Goal: Task Accomplishment & Management: Complete application form

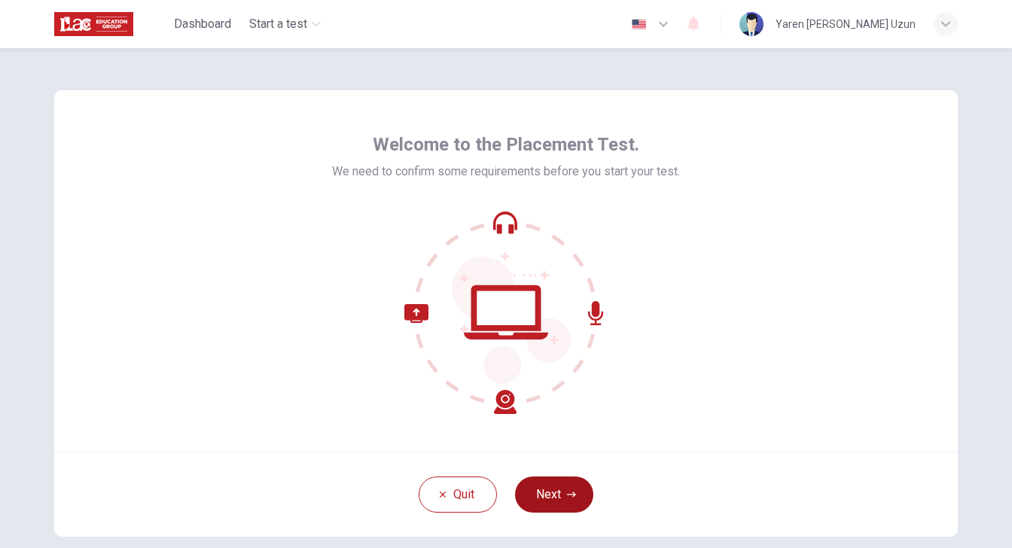
click at [552, 510] on button "Next" at bounding box center [554, 495] width 78 height 36
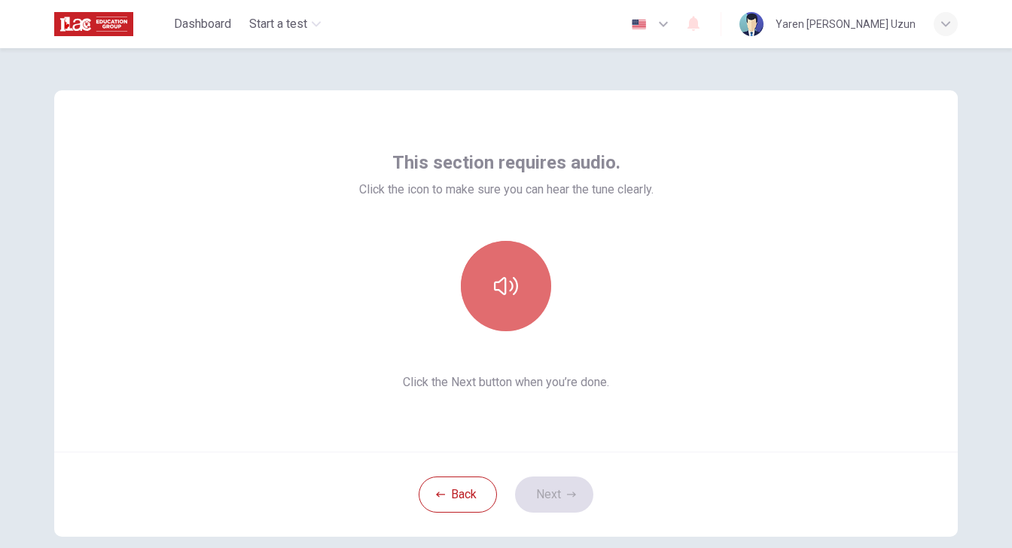
click at [509, 303] on button "button" at bounding box center [506, 286] width 90 height 90
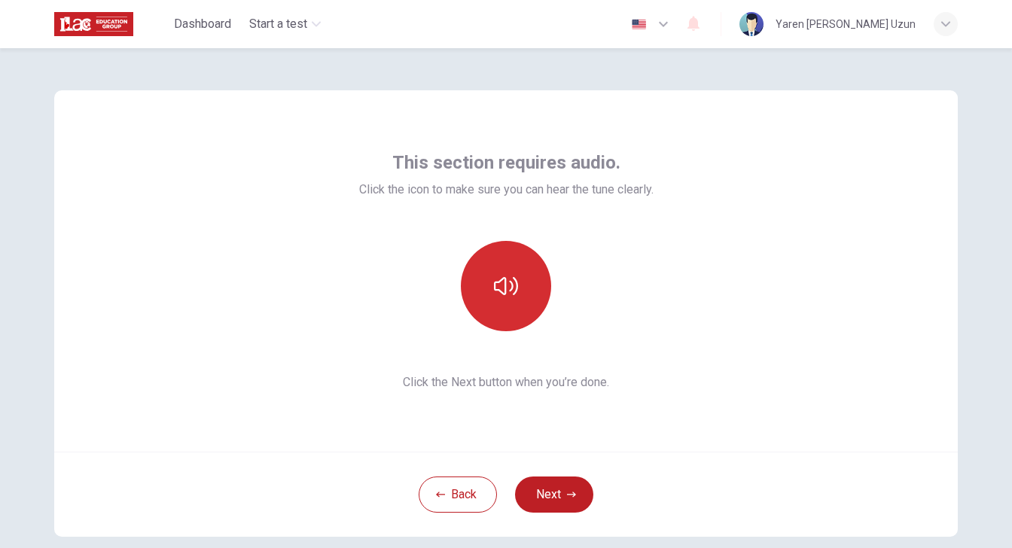
click at [509, 304] on button "button" at bounding box center [506, 286] width 90 height 90
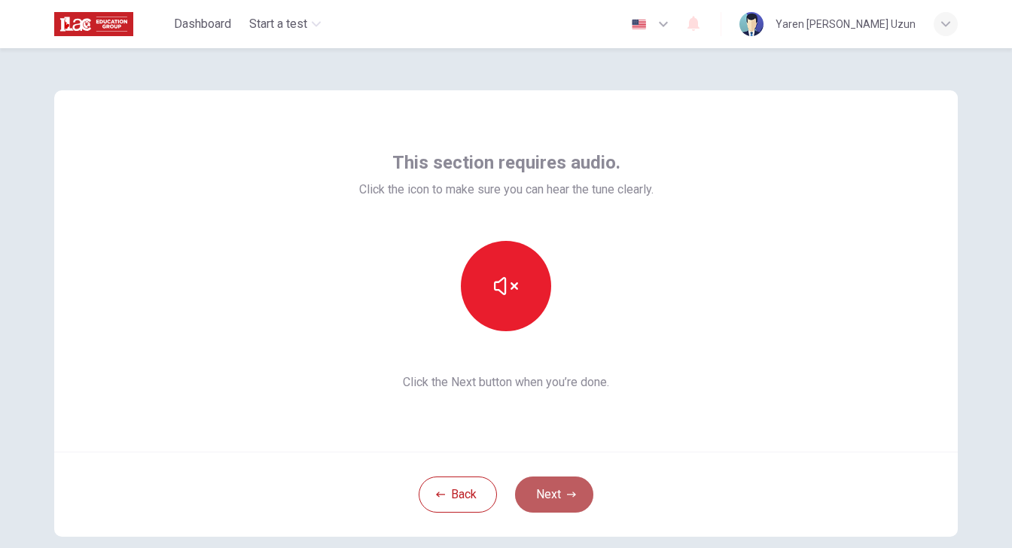
click at [570, 492] on icon "button" at bounding box center [571, 494] width 9 height 9
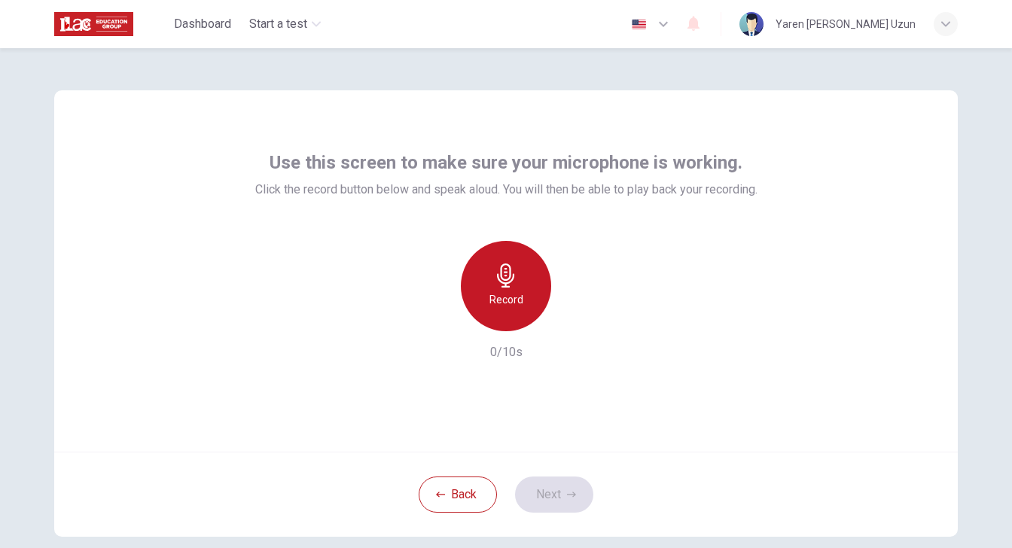
click at [513, 300] on h6 "Record" at bounding box center [506, 300] width 34 height 18
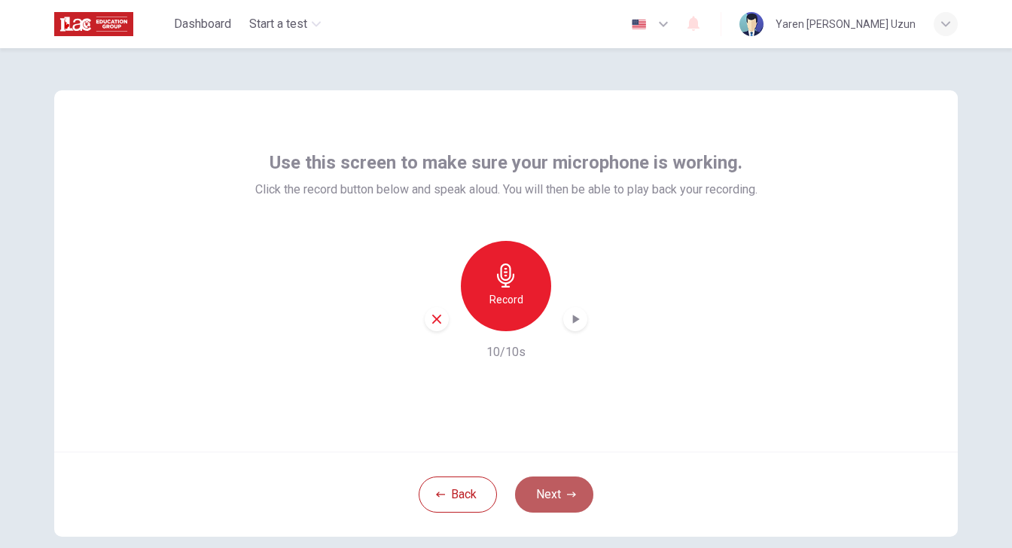
click at [565, 492] on button "Next" at bounding box center [554, 495] width 78 height 36
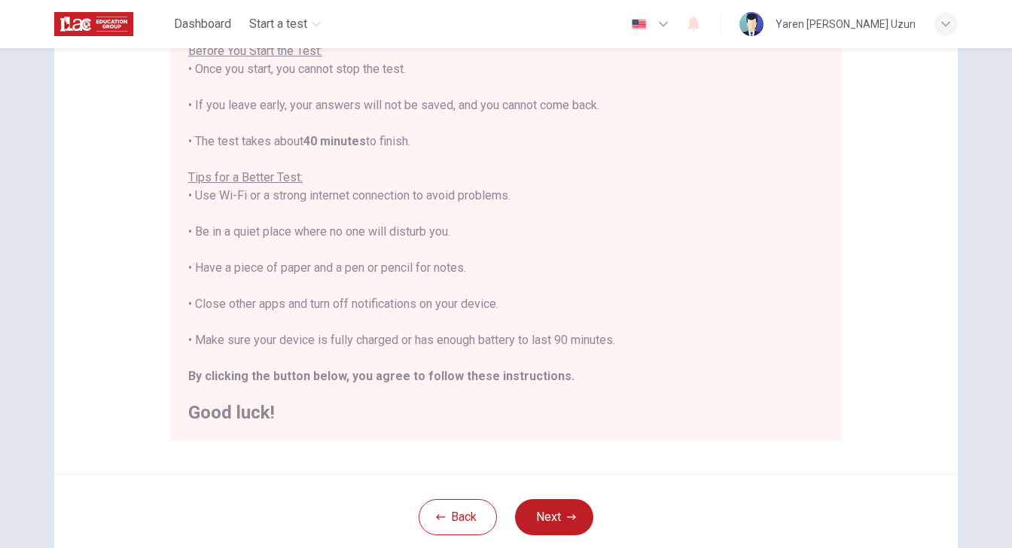
scroll to position [183, 0]
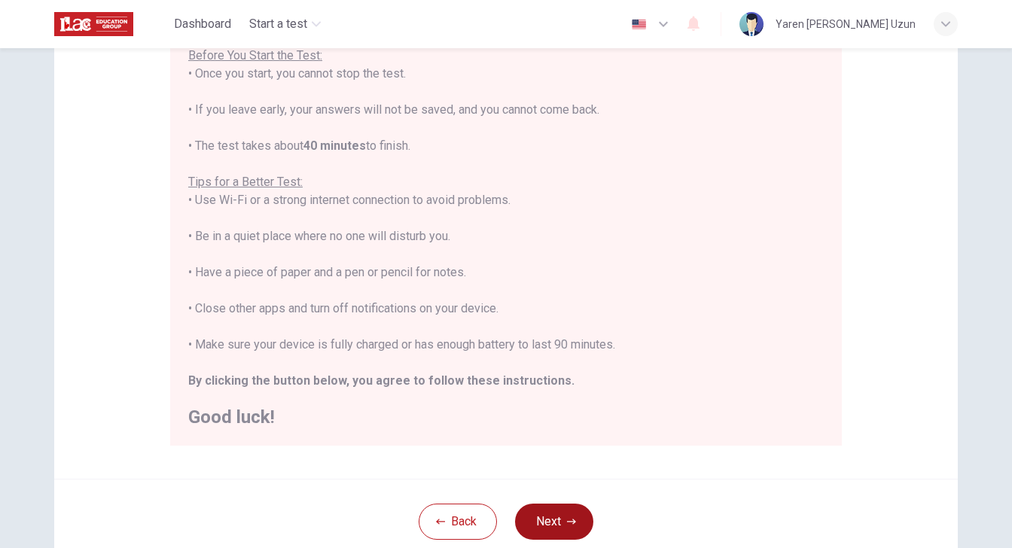
click at [559, 519] on button "Next" at bounding box center [554, 522] width 78 height 36
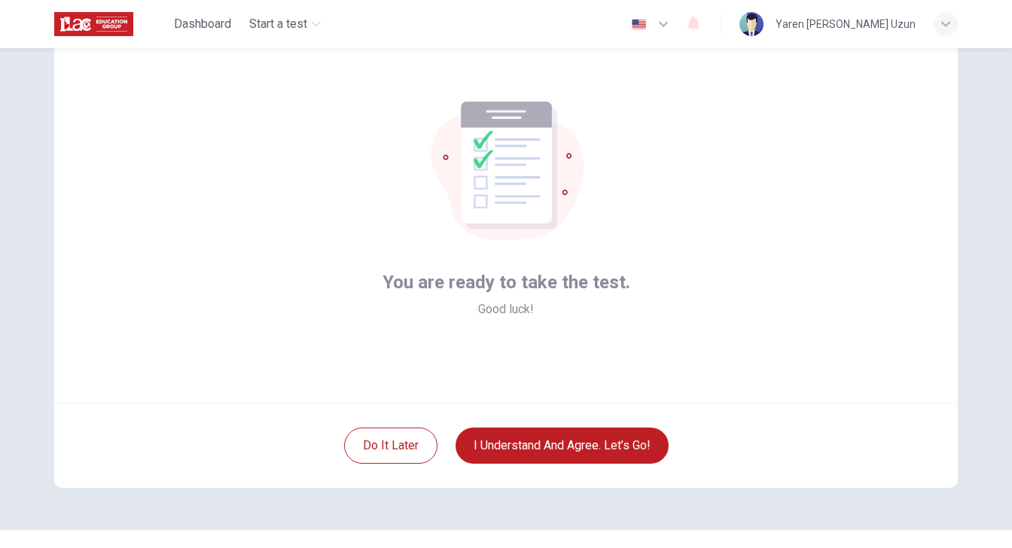
scroll to position [50, 0]
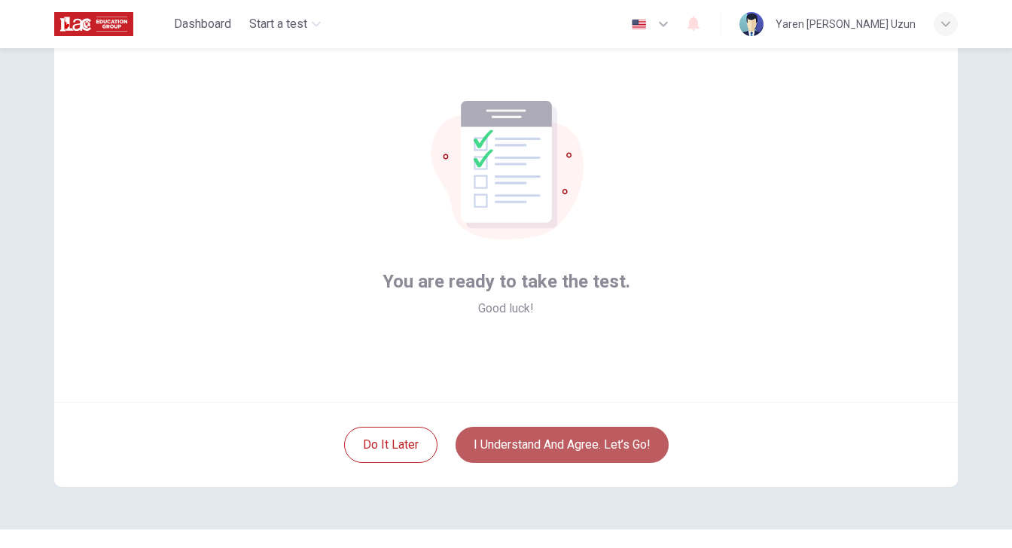
click at [548, 440] on button "I understand and agree. Let’s go!" at bounding box center [561, 445] width 213 height 36
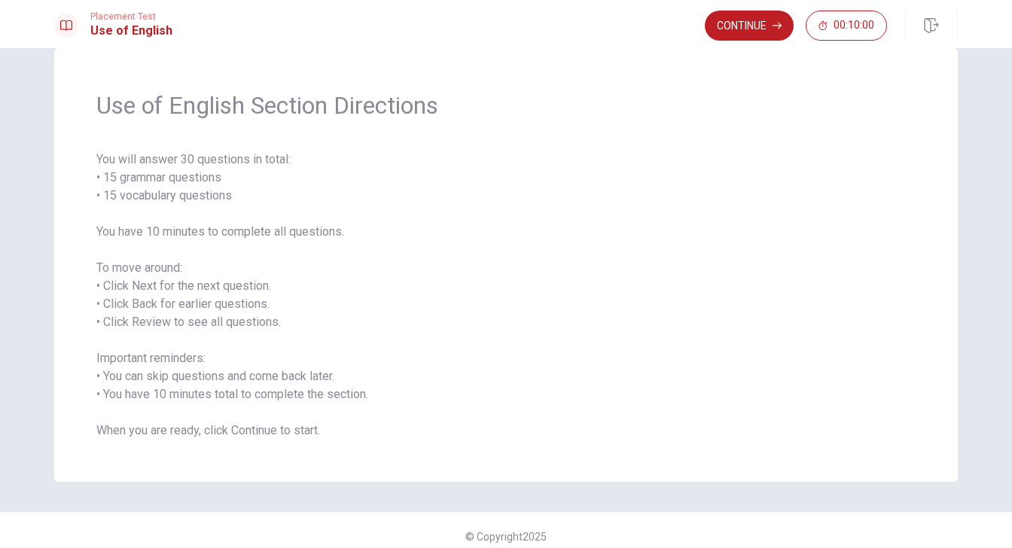
scroll to position [42, 0]
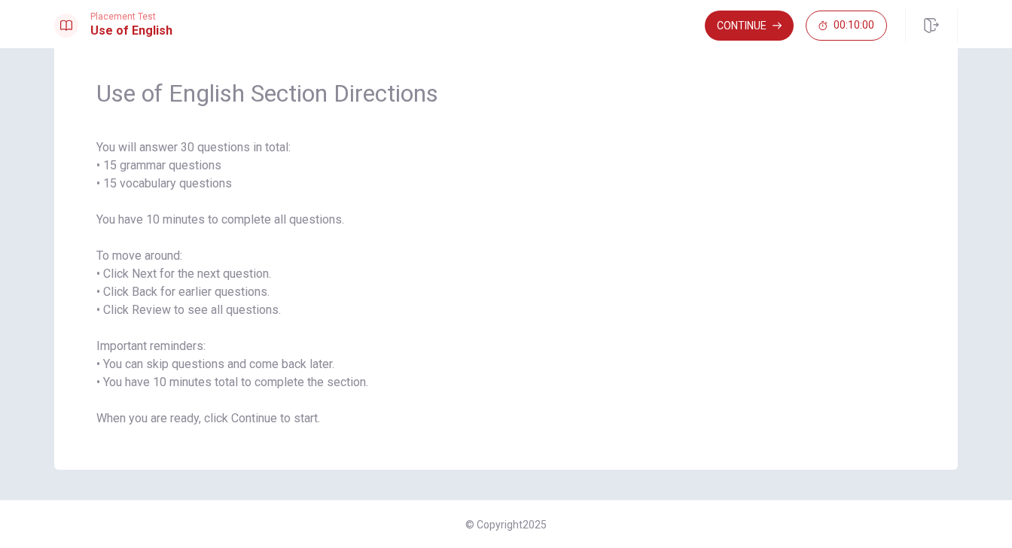
drag, startPoint x: 126, startPoint y: 265, endPoint x: 187, endPoint y: 279, distance: 62.6
click at [189, 279] on span "You will answer 30 questions in total: • 15 grammar questions • 15 vocabulary q…" at bounding box center [505, 283] width 819 height 289
drag, startPoint x: 187, startPoint y: 279, endPoint x: 257, endPoint y: 279, distance: 70.0
click at [258, 279] on span "You will answer 30 questions in total: • 15 grammar questions • 15 vocabulary q…" at bounding box center [505, 283] width 819 height 289
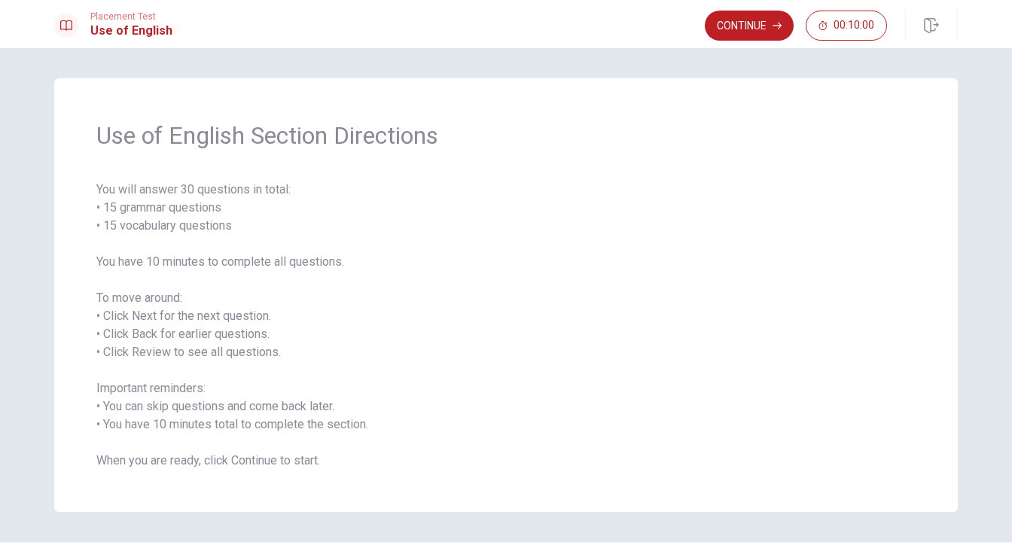
scroll to position [2, 0]
click at [749, 29] on button "Continue" at bounding box center [749, 26] width 89 height 30
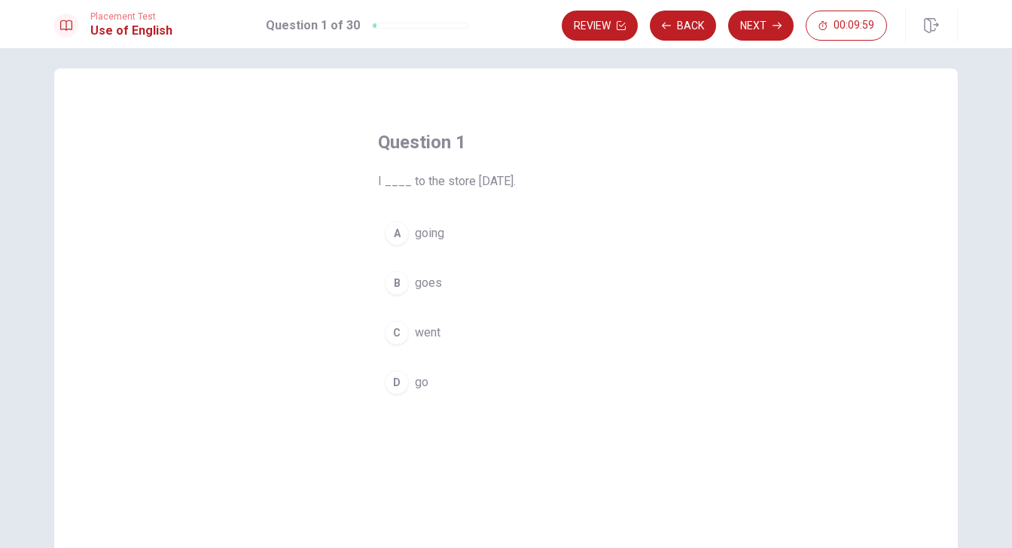
scroll to position [11, 0]
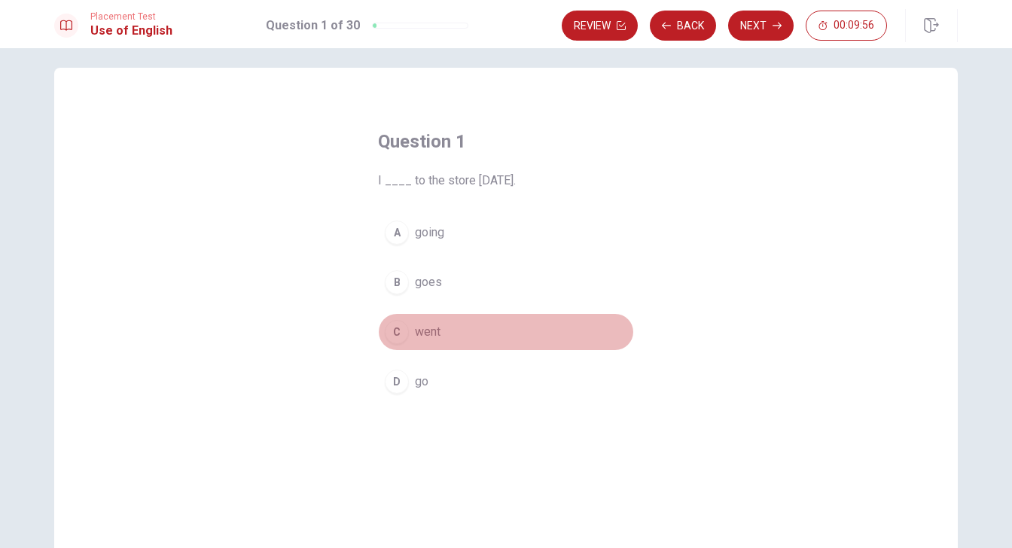
click at [402, 333] on div "C" at bounding box center [397, 332] width 24 height 24
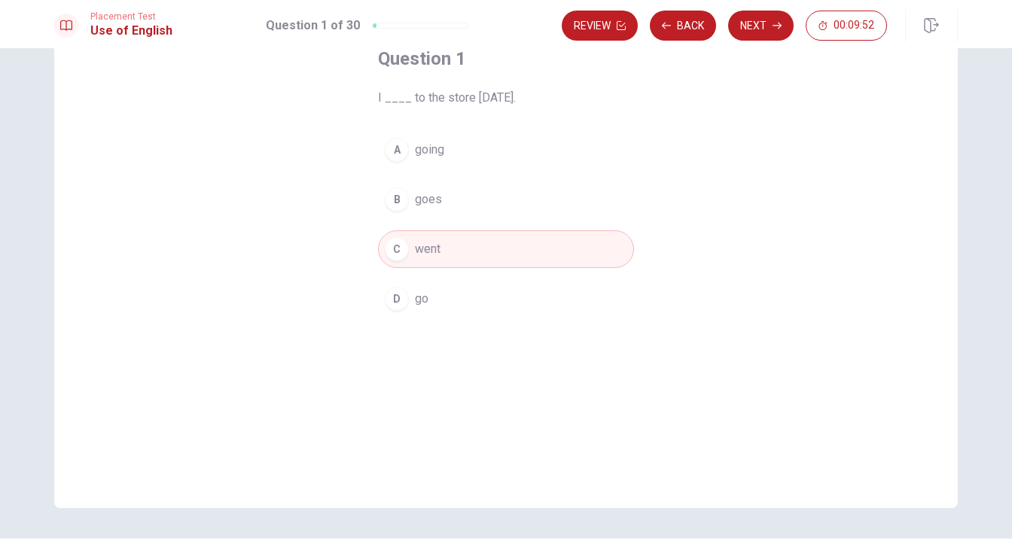
scroll to position [102, 0]
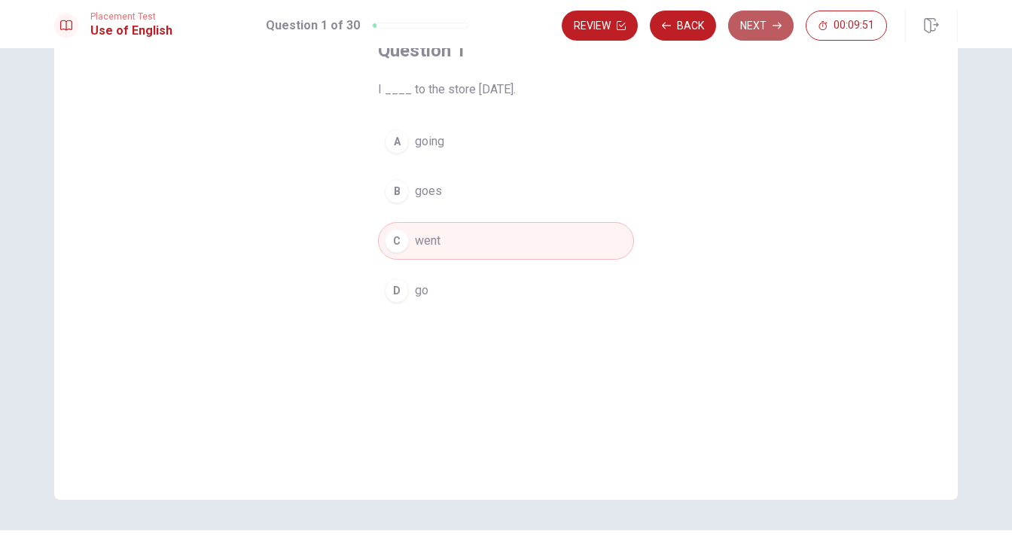
click at [763, 17] on button "Next" at bounding box center [760, 26] width 65 height 30
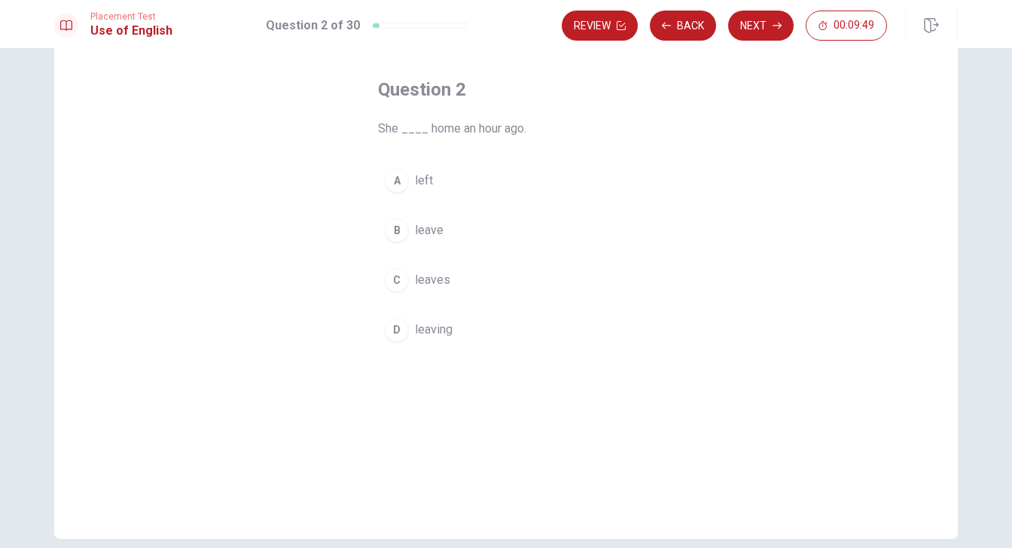
scroll to position [58, 0]
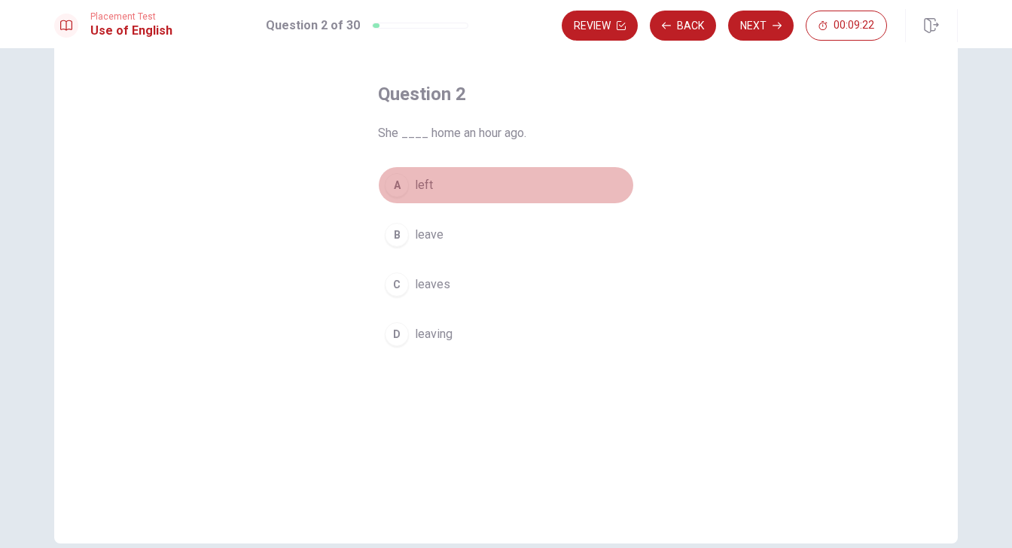
click at [404, 195] on button "A left" at bounding box center [506, 185] width 256 height 38
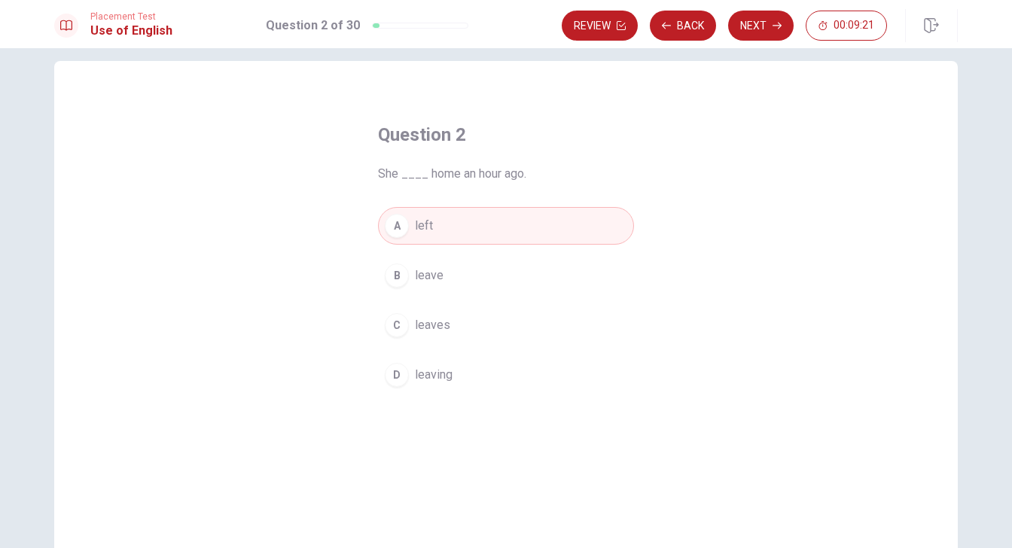
scroll to position [0, 0]
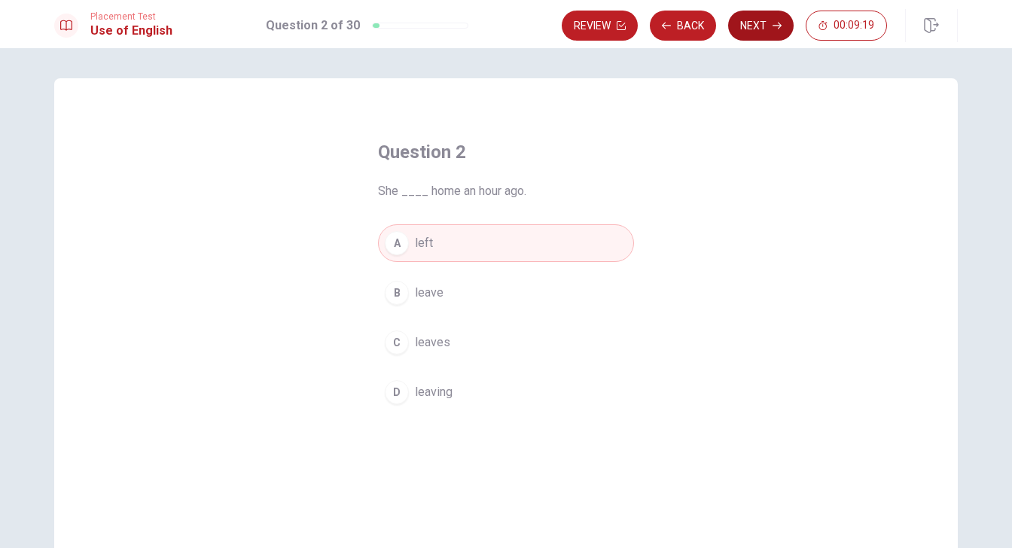
click at [751, 23] on button "Next" at bounding box center [760, 26] width 65 height 30
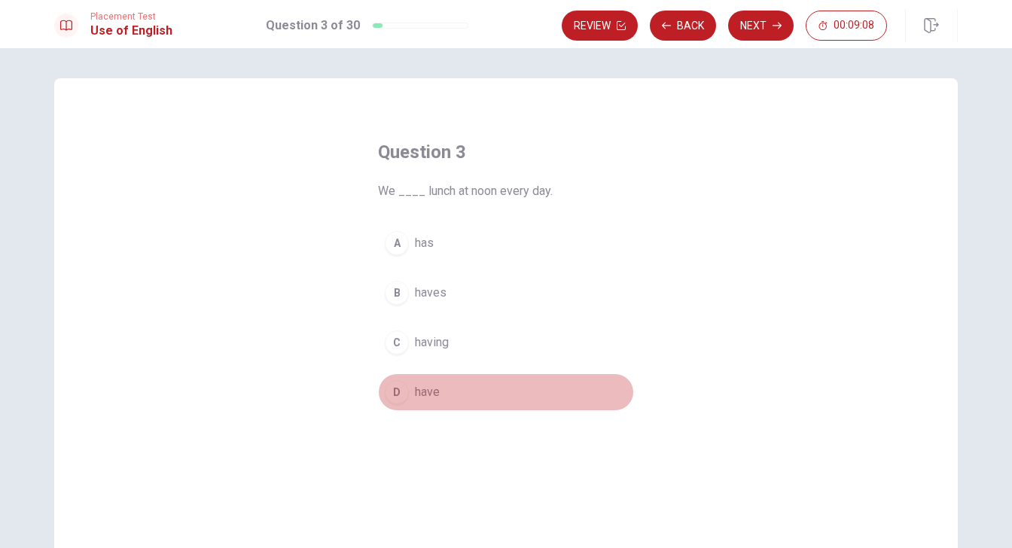
click at [398, 396] on div "D" at bounding box center [397, 392] width 24 height 24
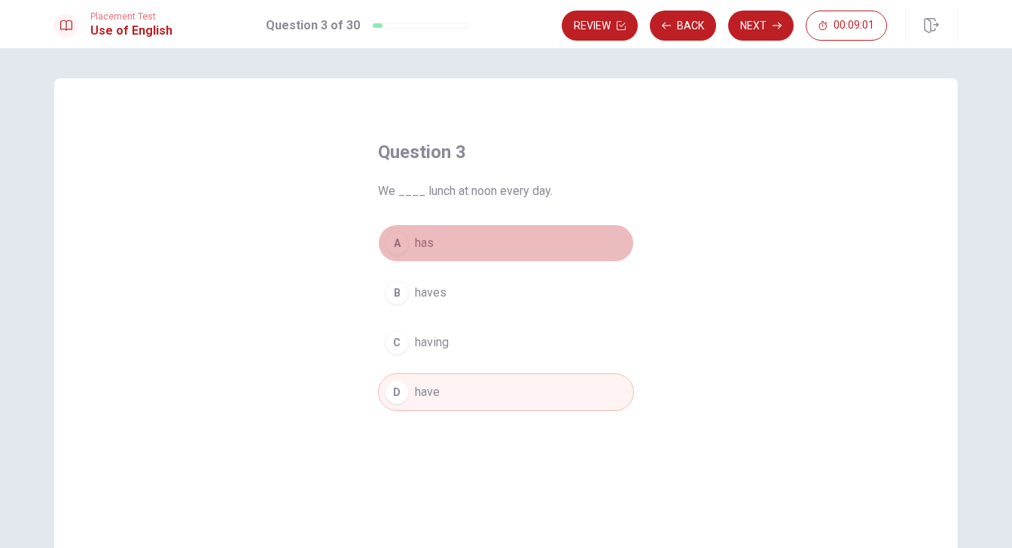
click at [398, 248] on div "A" at bounding box center [397, 243] width 24 height 24
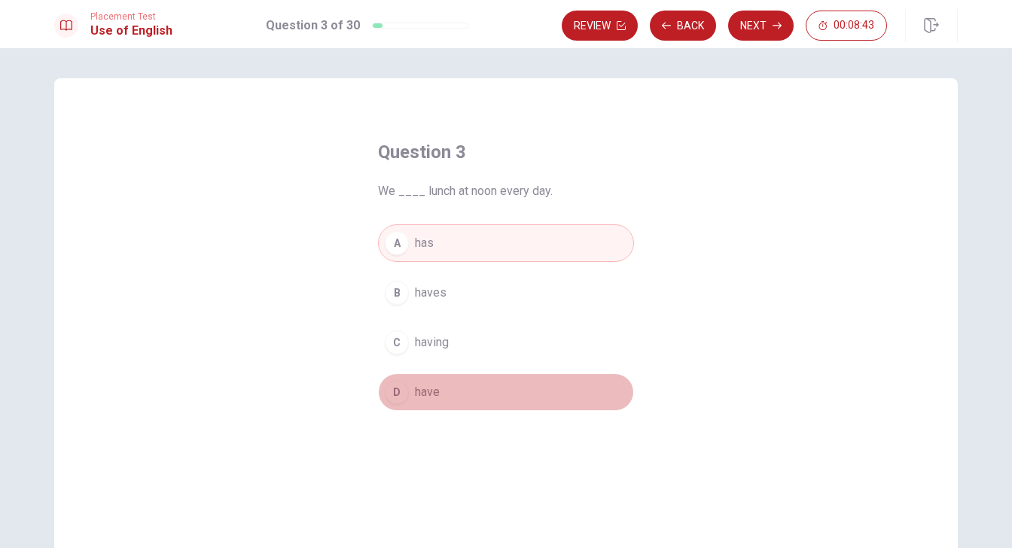
click at [493, 397] on button "D have" at bounding box center [506, 392] width 256 height 38
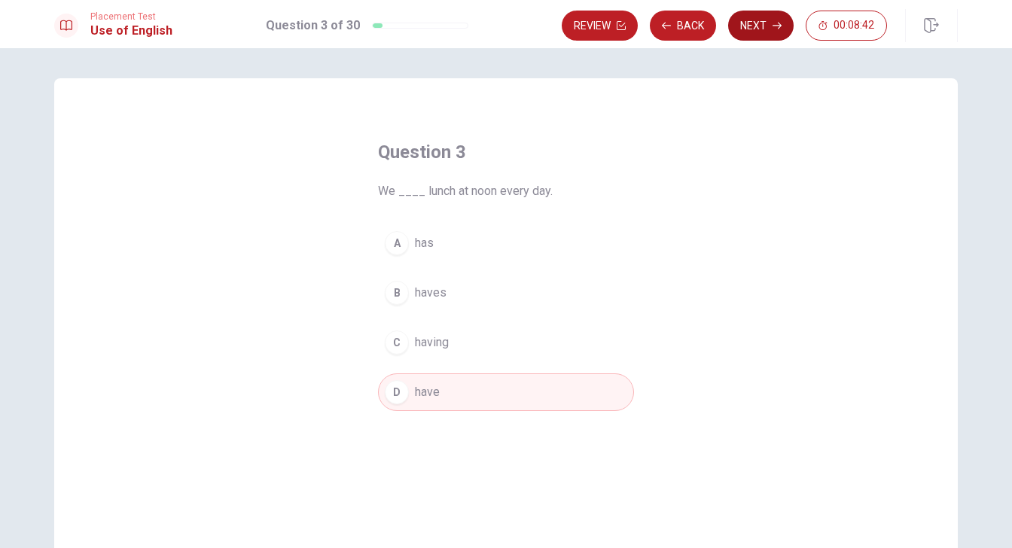
click at [757, 29] on button "Next" at bounding box center [760, 26] width 65 height 30
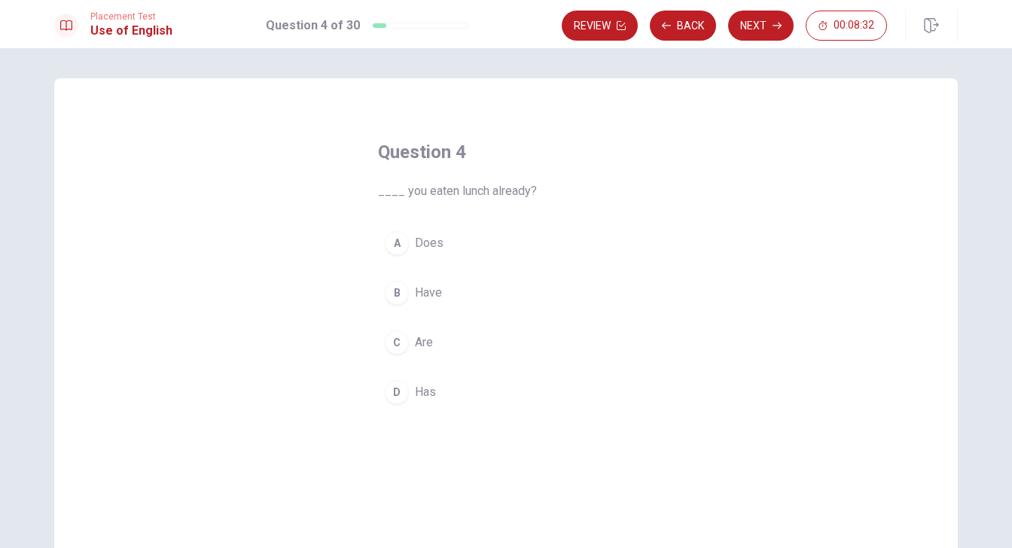
click at [396, 396] on div "D" at bounding box center [397, 392] width 24 height 24
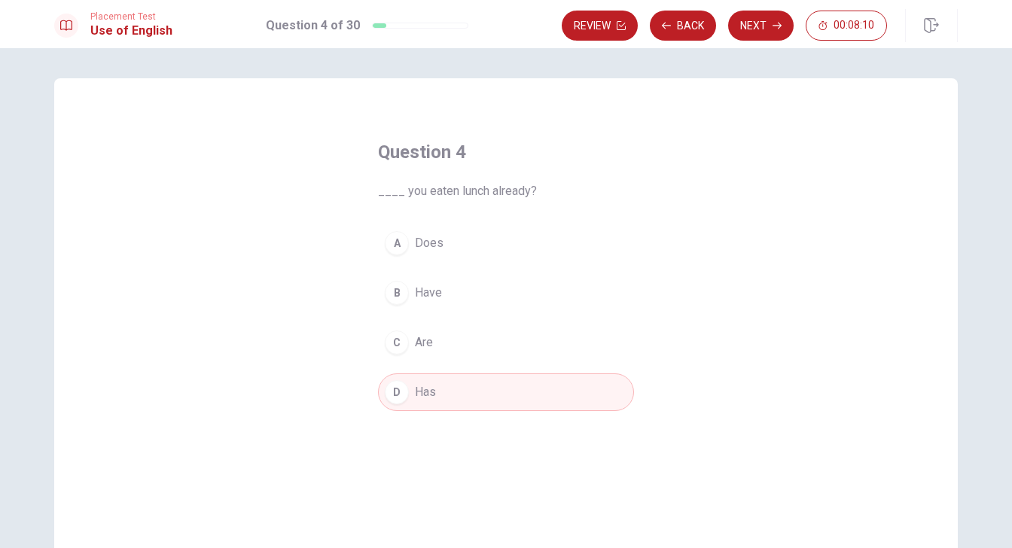
click at [445, 294] on button "B Have" at bounding box center [506, 293] width 256 height 38
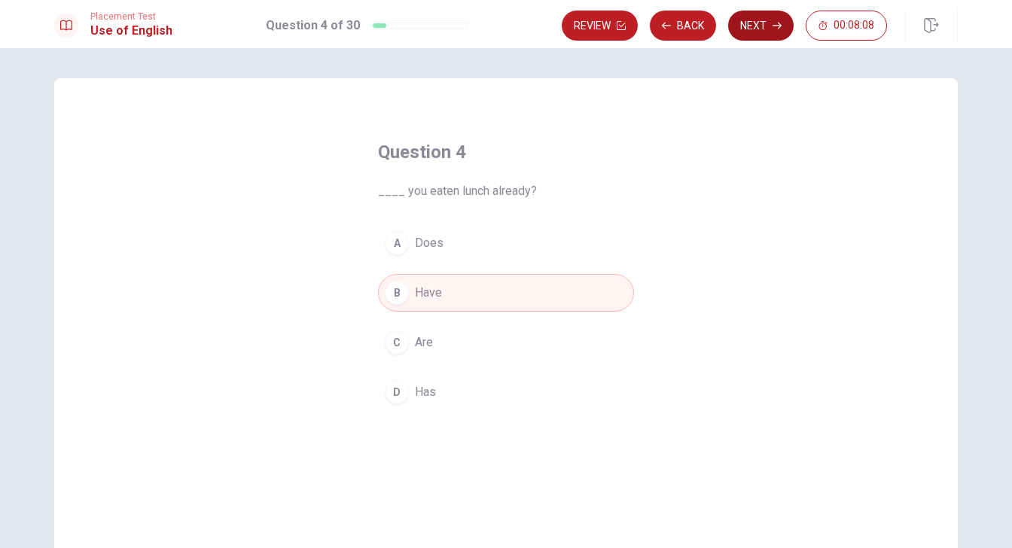
click at [768, 17] on button "Next" at bounding box center [760, 26] width 65 height 30
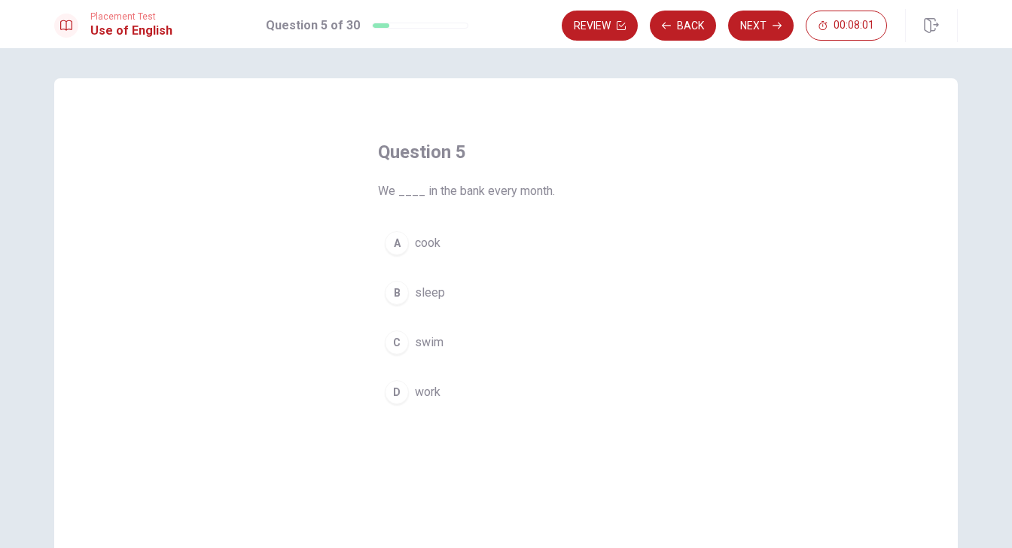
click at [394, 394] on div "D" at bounding box center [397, 392] width 24 height 24
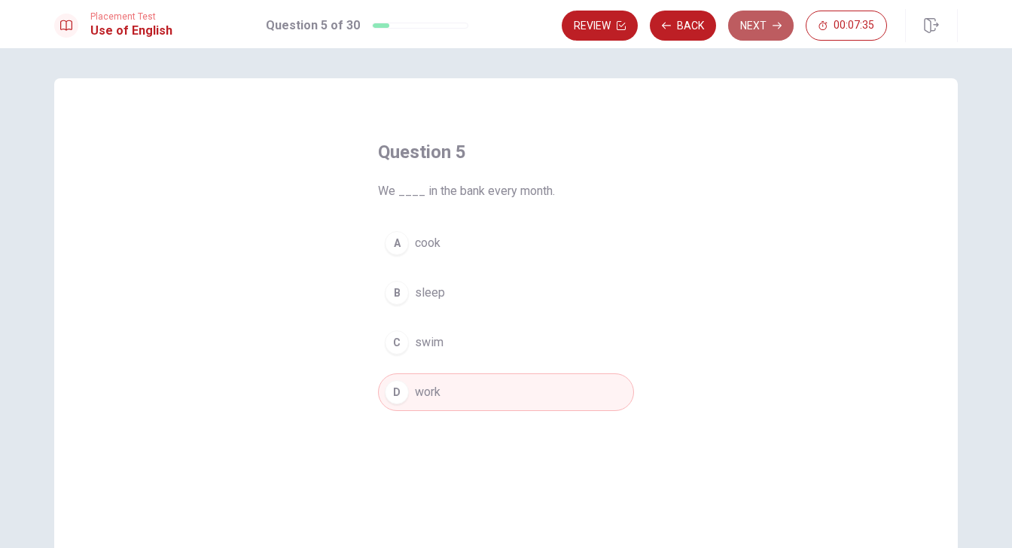
click at [765, 20] on button "Next" at bounding box center [760, 26] width 65 height 30
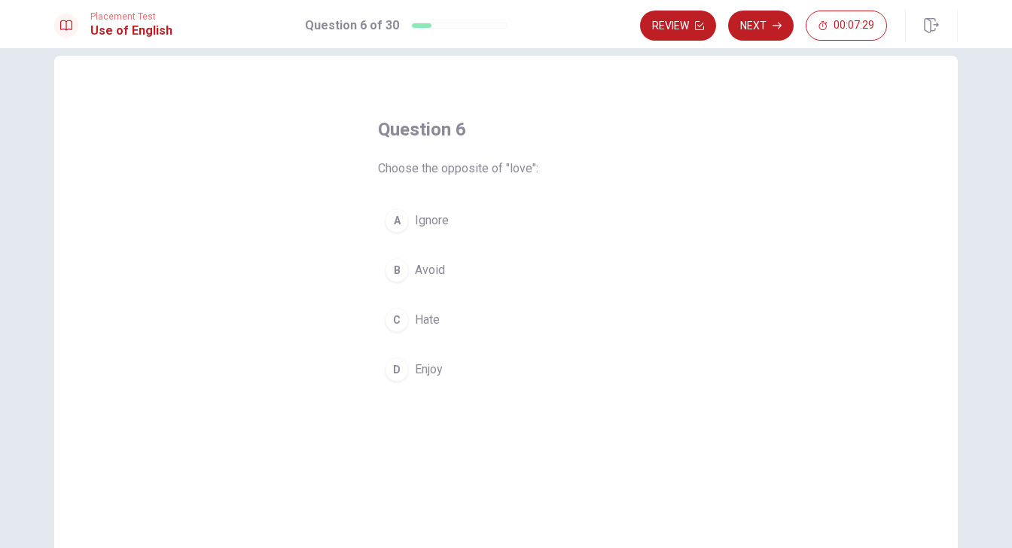
scroll to position [24, 0]
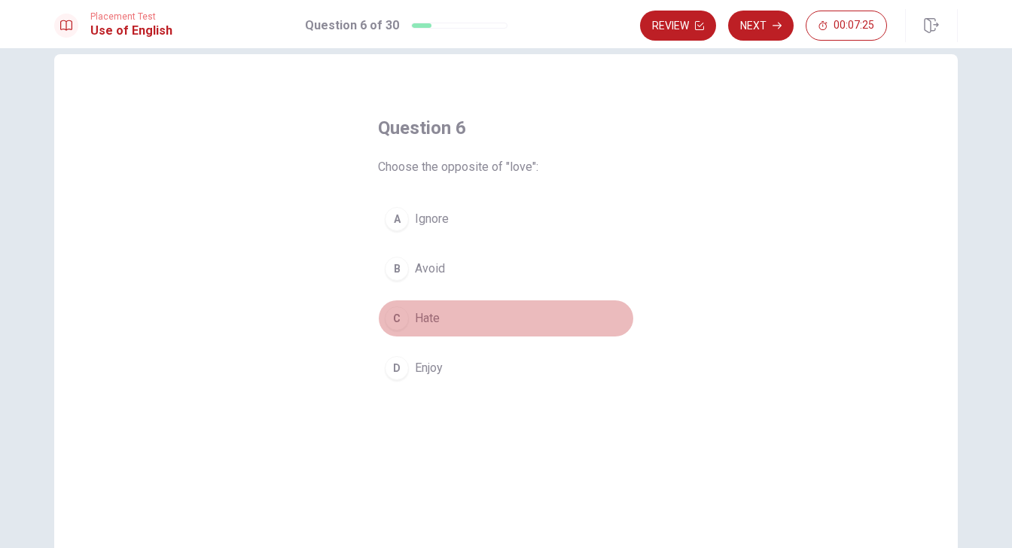
click at [401, 315] on div "C" at bounding box center [397, 318] width 24 height 24
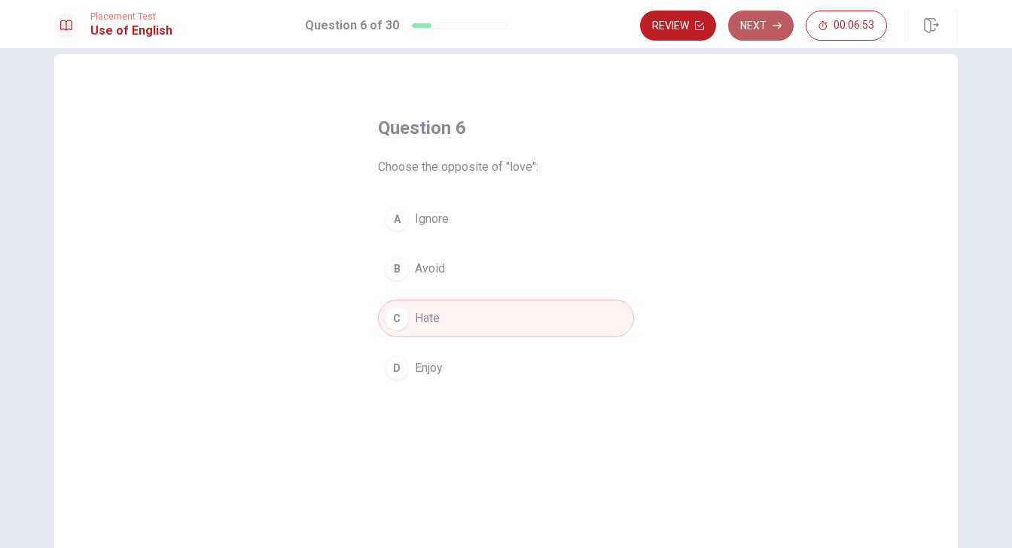
click at [774, 23] on icon "button" at bounding box center [776, 25] width 9 height 9
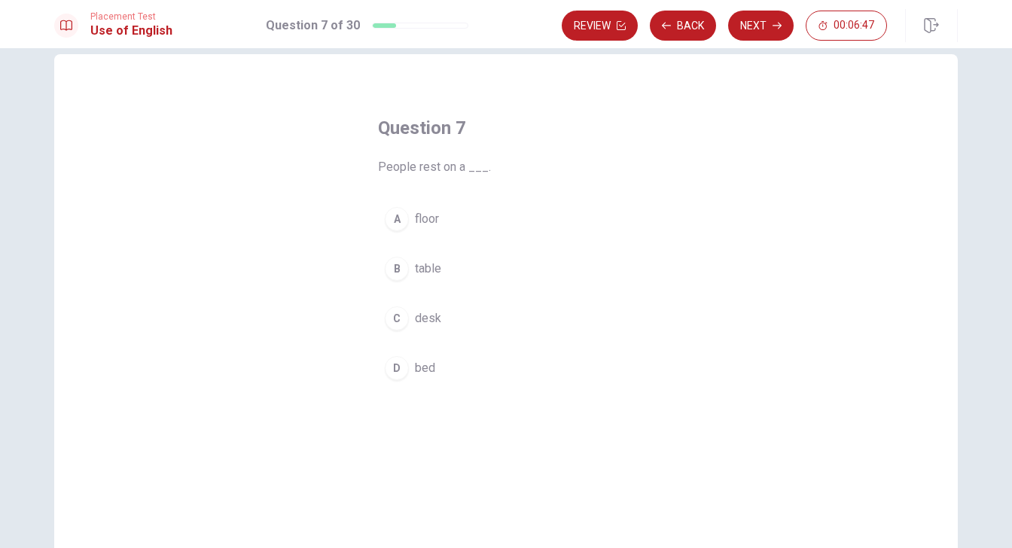
click at [402, 370] on div "D" at bounding box center [397, 368] width 24 height 24
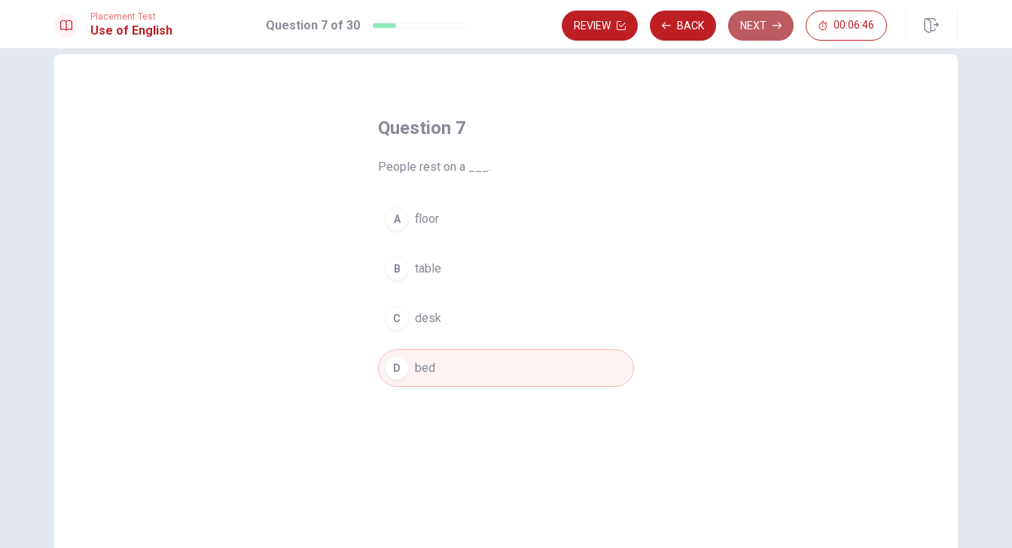
click at [746, 26] on button "Next" at bounding box center [760, 26] width 65 height 30
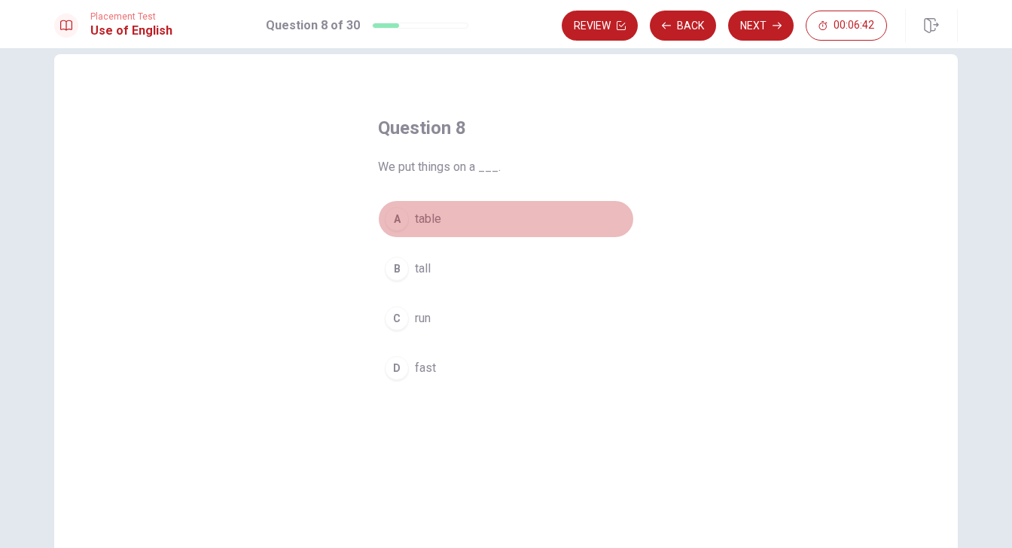
click at [395, 221] on div "A" at bounding box center [397, 219] width 24 height 24
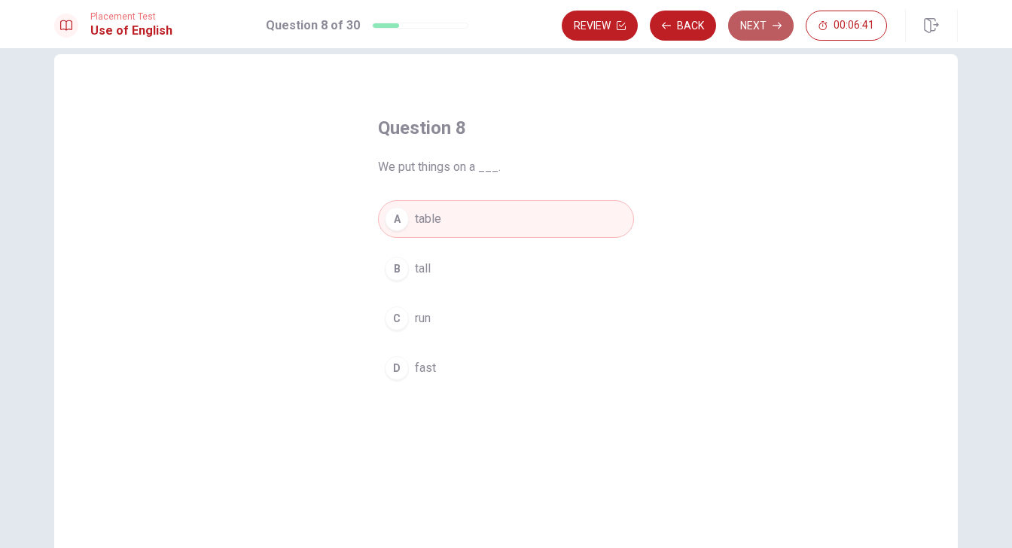
click at [749, 30] on button "Next" at bounding box center [760, 26] width 65 height 30
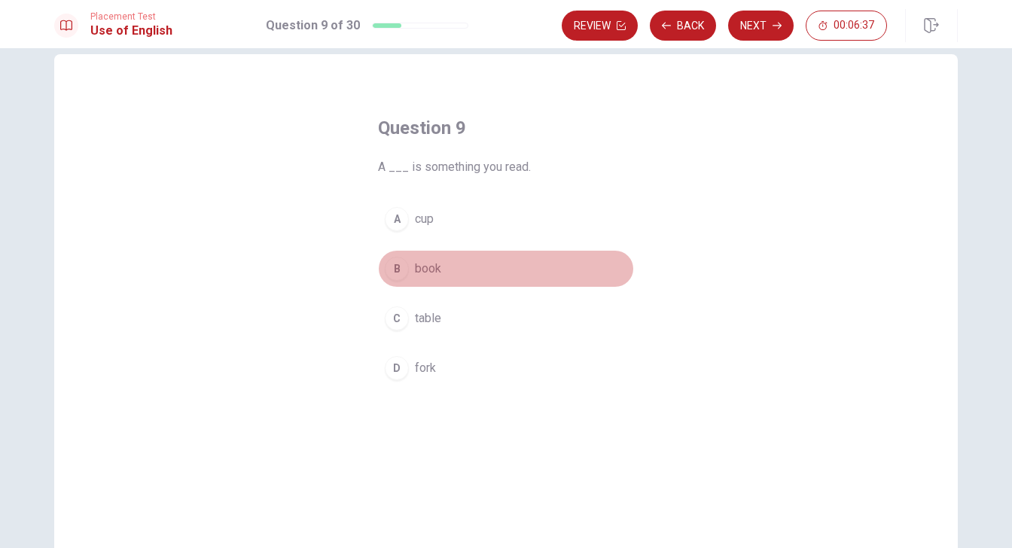
click at [395, 269] on div "B" at bounding box center [397, 269] width 24 height 24
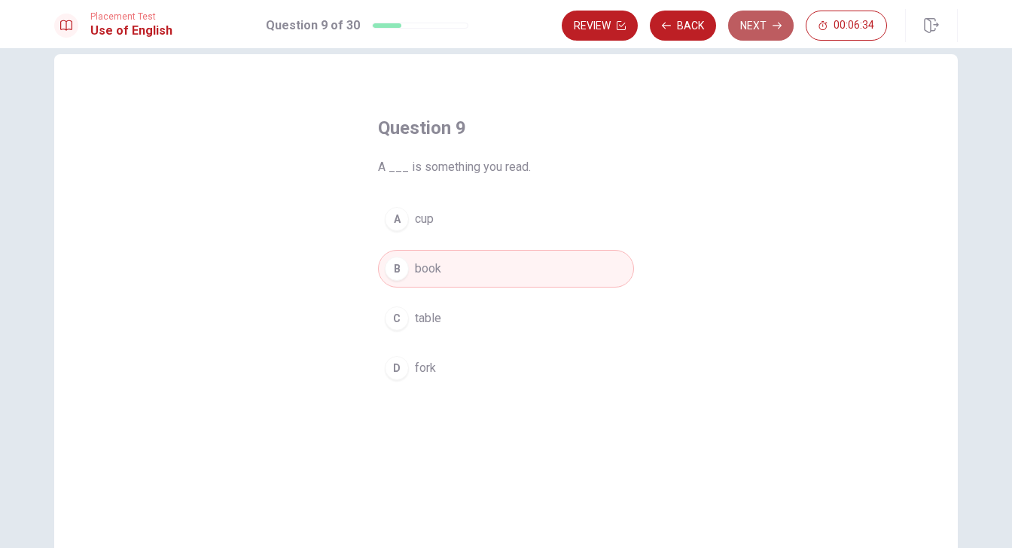
click at [757, 32] on button "Next" at bounding box center [760, 26] width 65 height 30
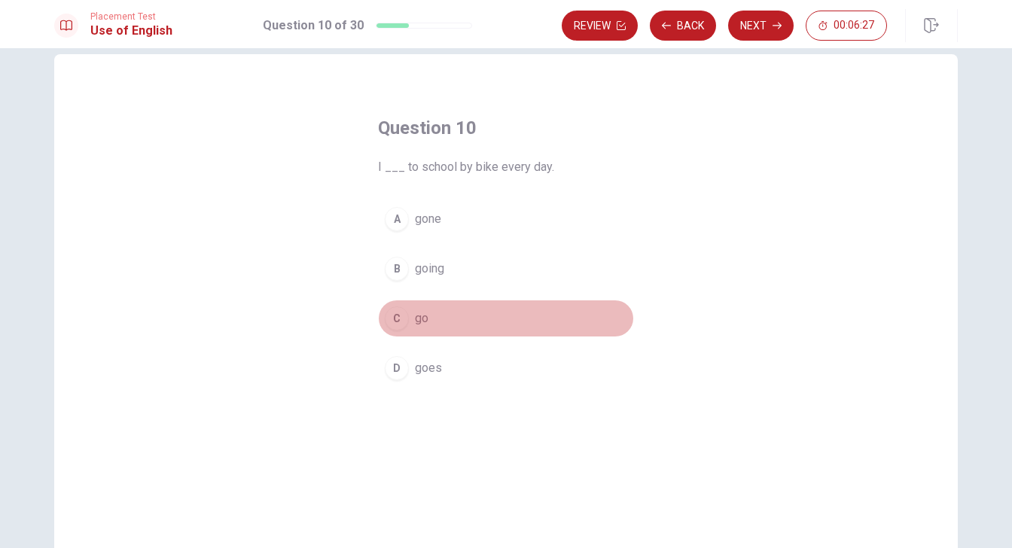
click at [402, 320] on div "C" at bounding box center [397, 318] width 24 height 24
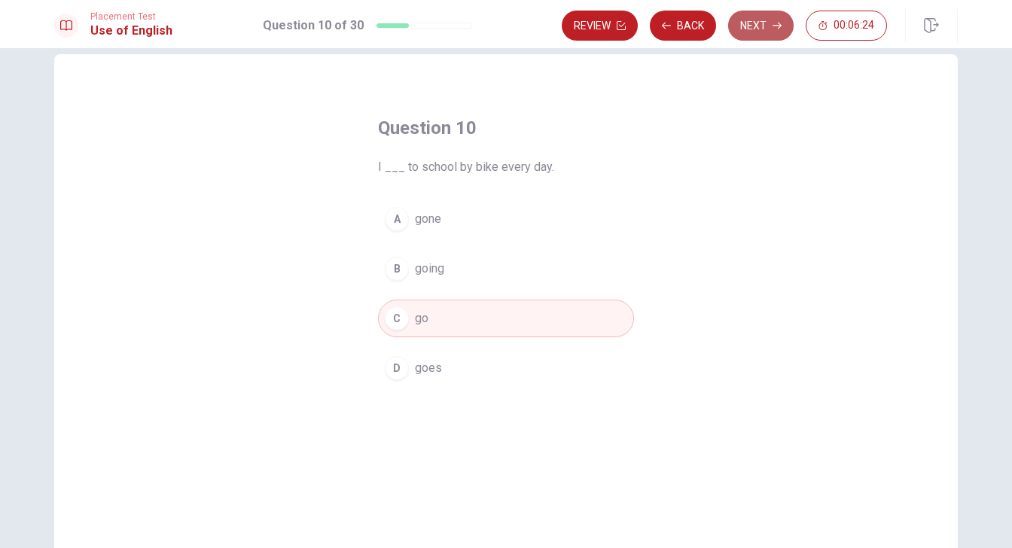
click at [757, 21] on button "Next" at bounding box center [760, 26] width 65 height 30
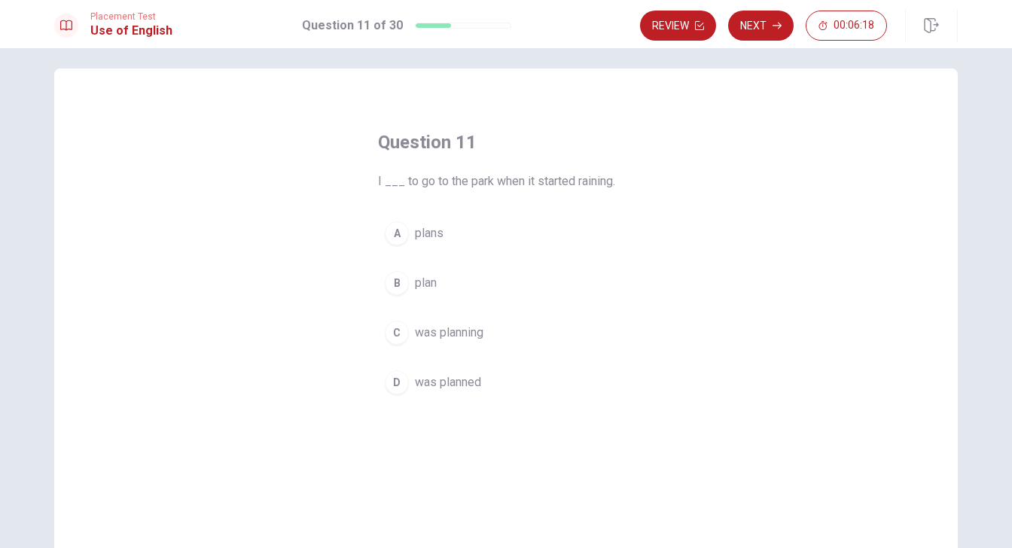
scroll to position [6, 0]
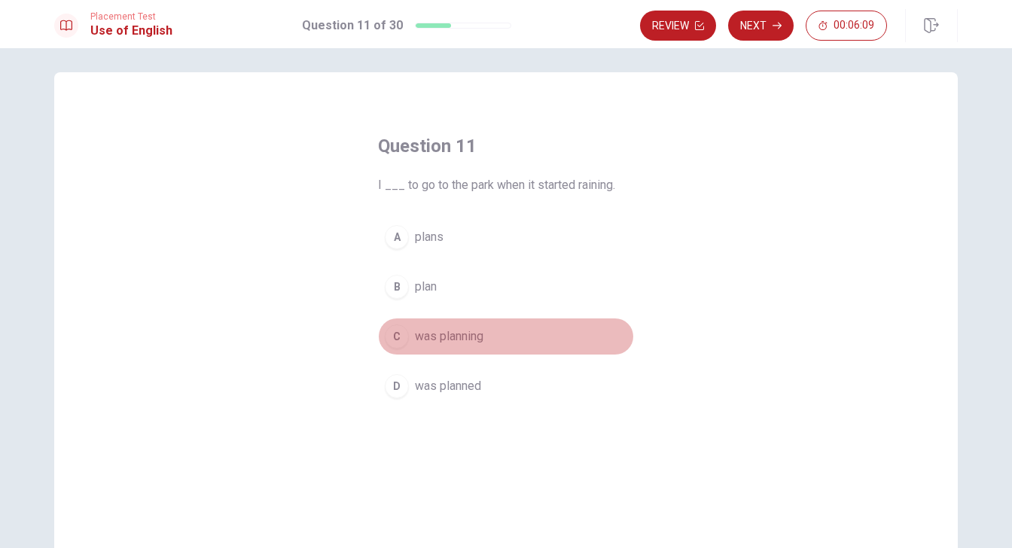
click at [471, 338] on span "was planning" at bounding box center [449, 336] width 69 height 18
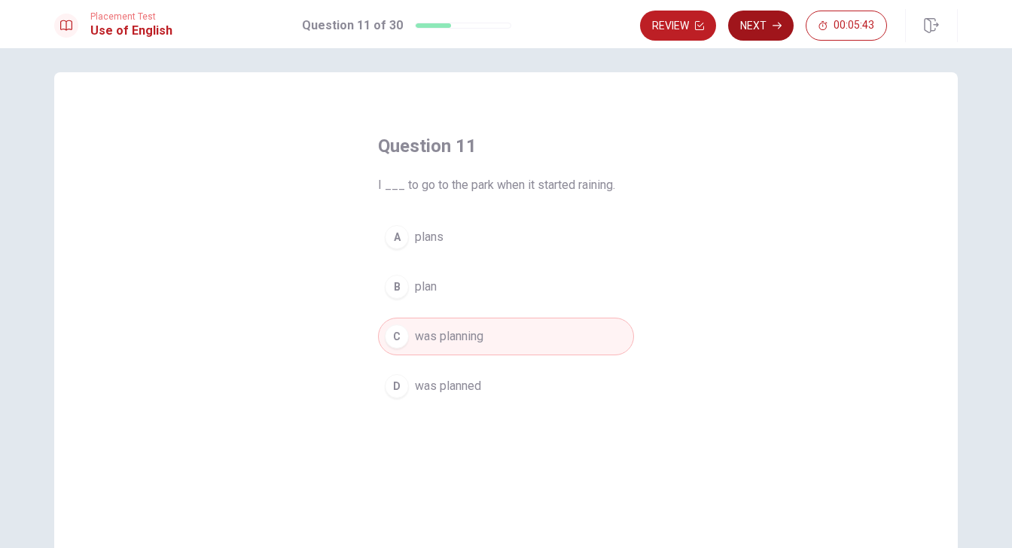
click at [774, 28] on icon "button" at bounding box center [776, 25] width 9 height 9
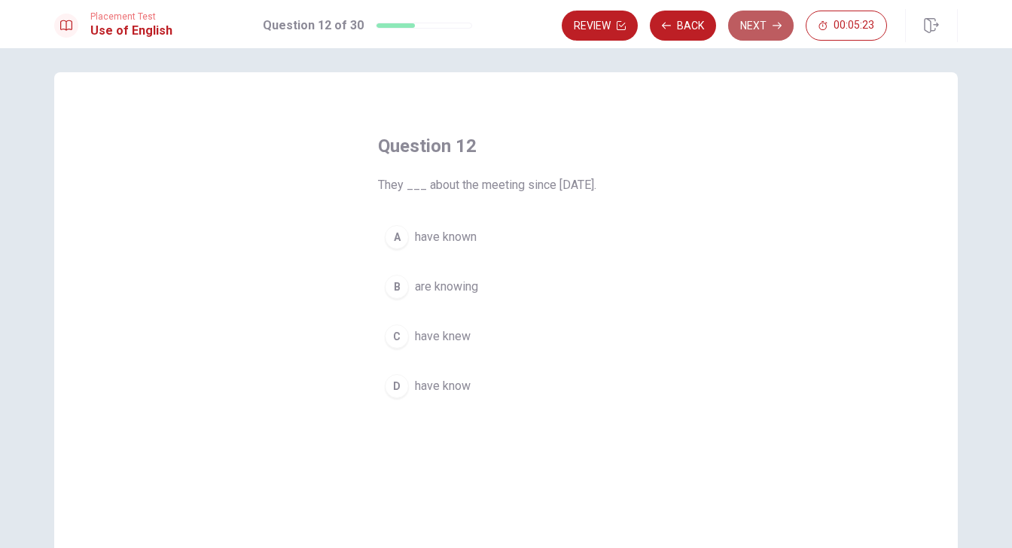
click at [779, 21] on icon "button" at bounding box center [776, 25] width 9 height 9
click at [401, 236] on div "A" at bounding box center [397, 237] width 24 height 24
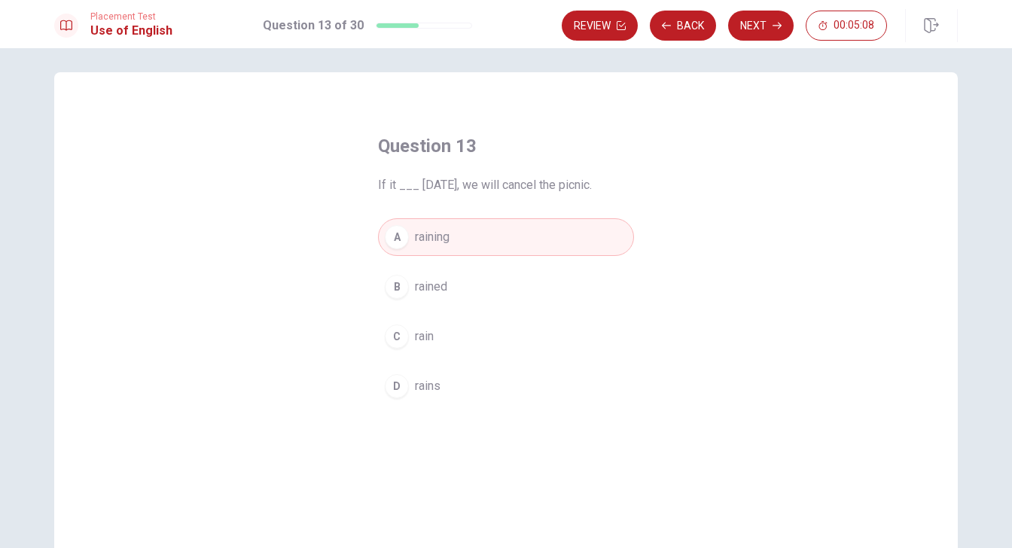
click at [397, 391] on div "D" at bounding box center [397, 386] width 24 height 24
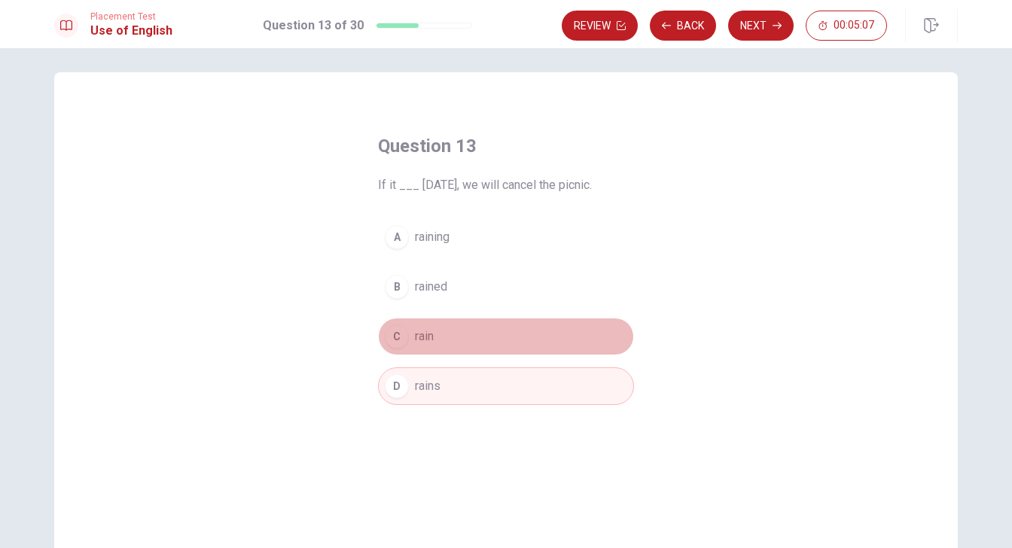
click at [396, 331] on div "C" at bounding box center [397, 336] width 24 height 24
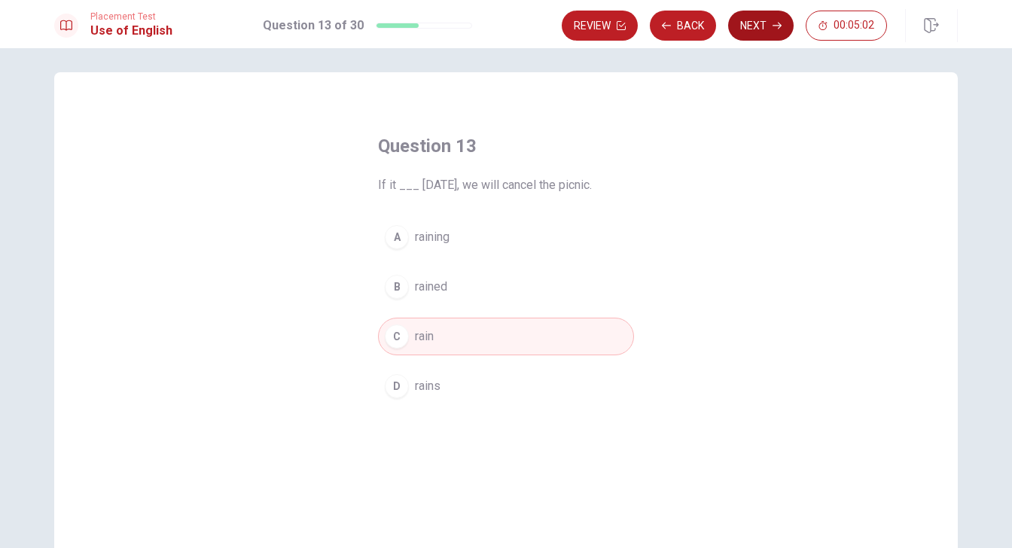
click at [762, 26] on button "Next" at bounding box center [760, 26] width 65 height 30
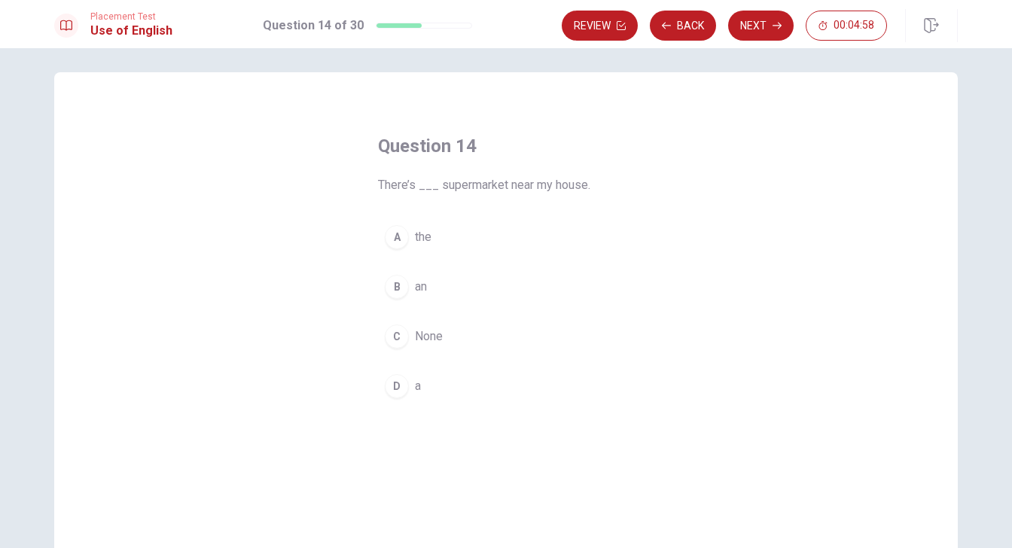
click at [393, 382] on div "D" at bounding box center [397, 386] width 24 height 24
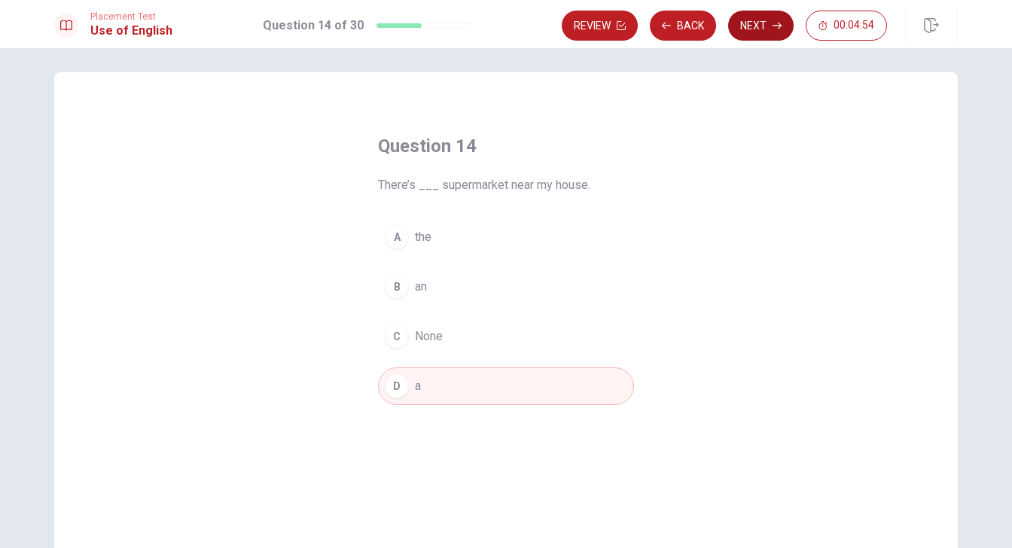
click at [774, 31] on button "Next" at bounding box center [760, 26] width 65 height 30
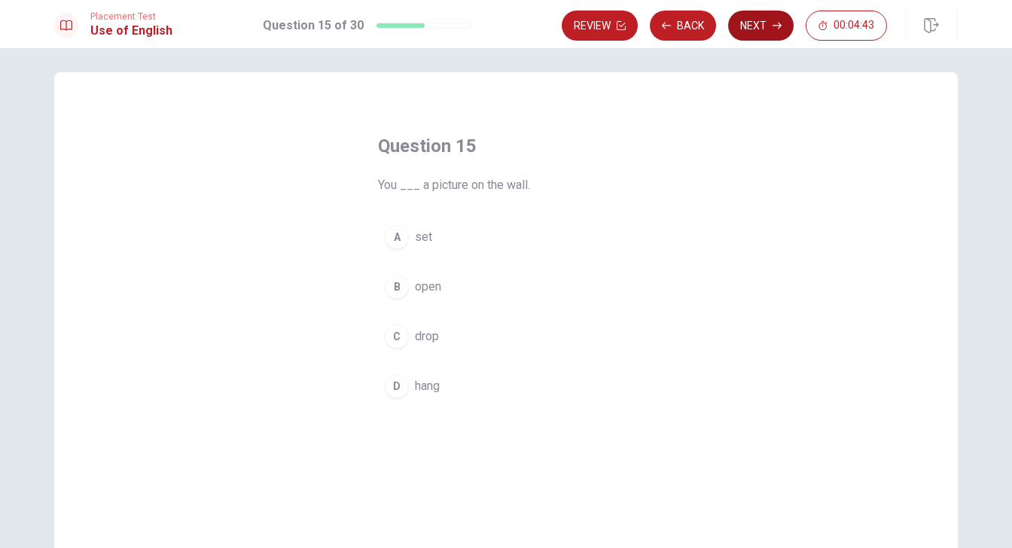
click at [760, 17] on button "Next" at bounding box center [760, 26] width 65 height 30
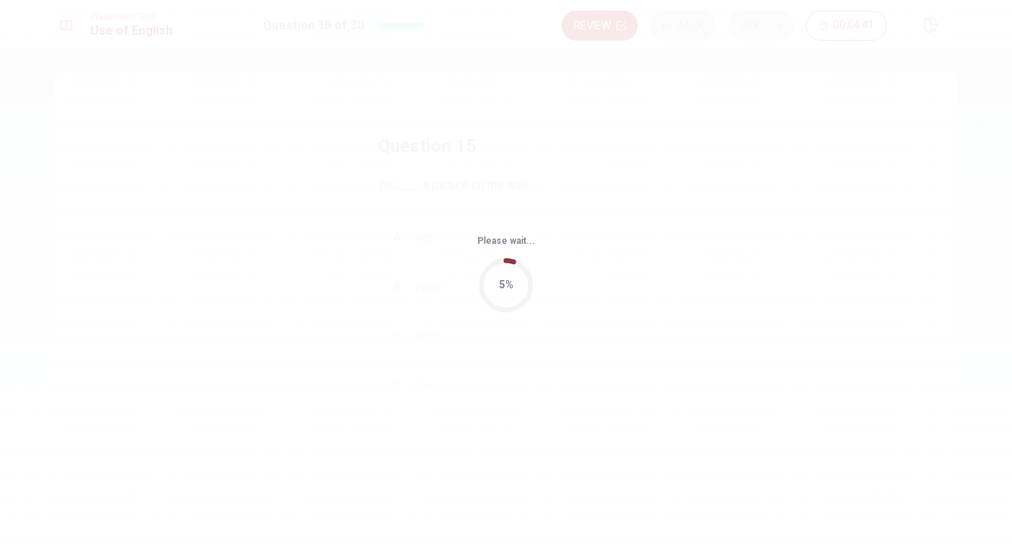
scroll to position [0, 0]
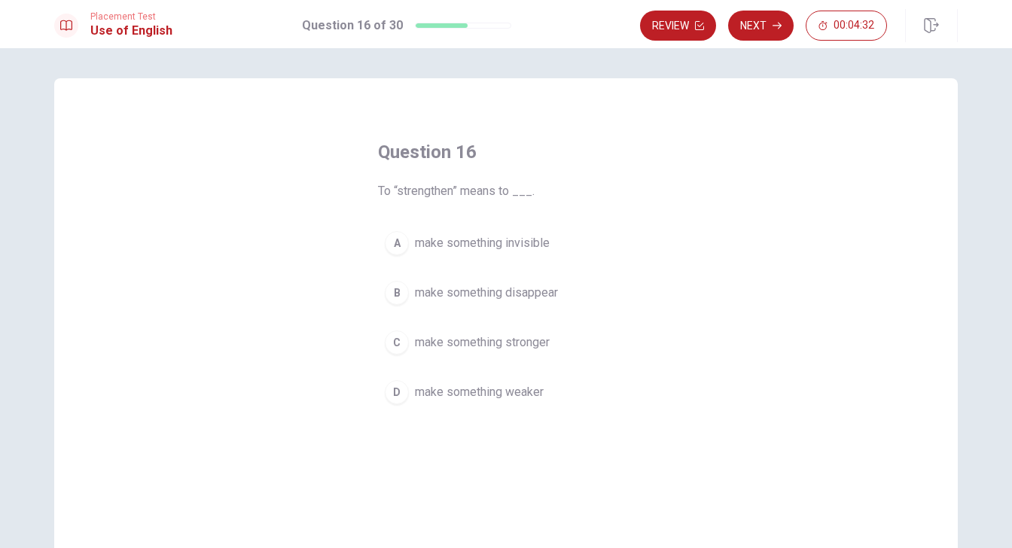
click at [457, 346] on span "make something stronger" at bounding box center [482, 343] width 135 height 18
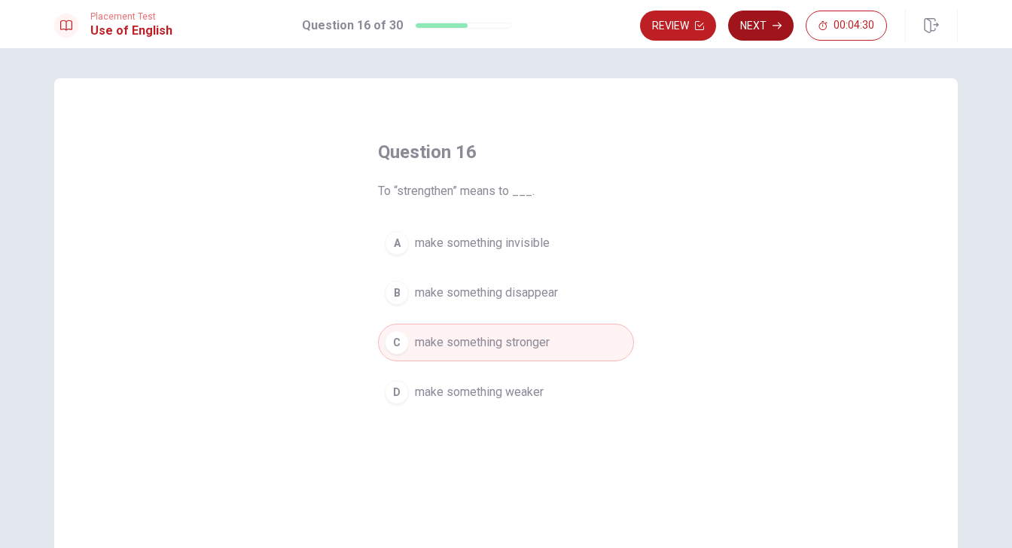
click at [772, 24] on icon "button" at bounding box center [776, 25] width 9 height 9
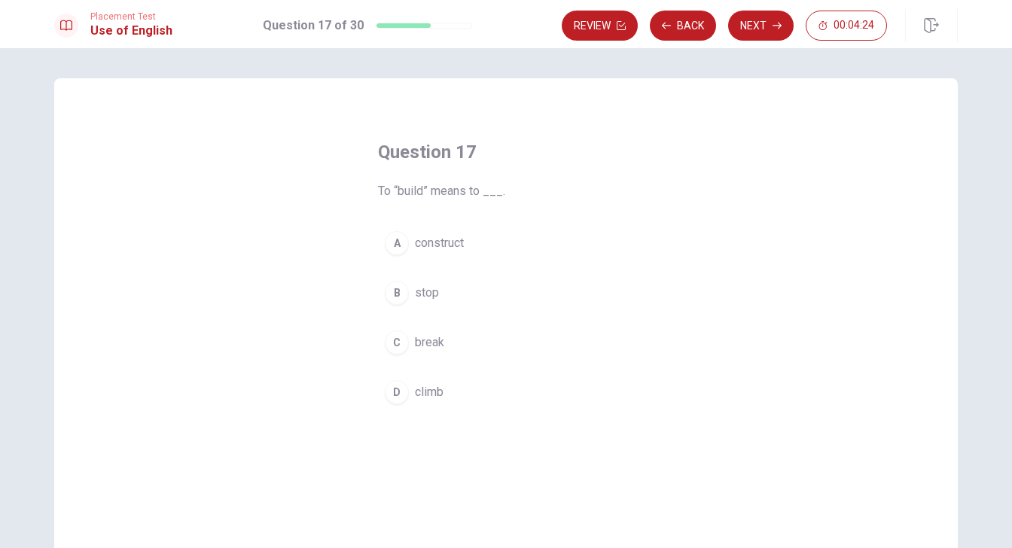
drag, startPoint x: 421, startPoint y: 251, endPoint x: 468, endPoint y: 335, distance: 96.4
click at [464, 340] on div "A construct B stop C break D climb" at bounding box center [506, 317] width 256 height 187
click at [404, 240] on div "A" at bounding box center [397, 243] width 24 height 24
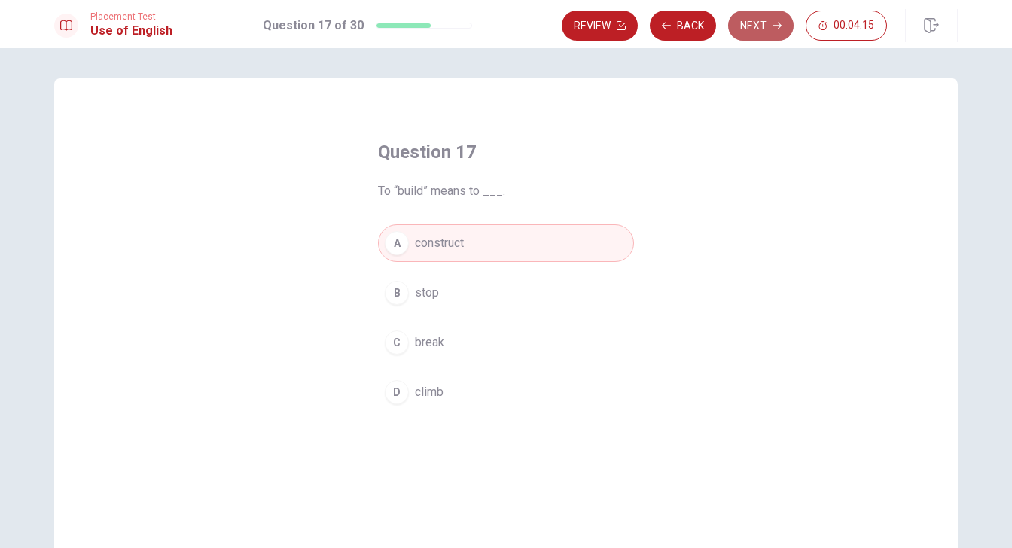
click at [747, 29] on button "Next" at bounding box center [760, 26] width 65 height 30
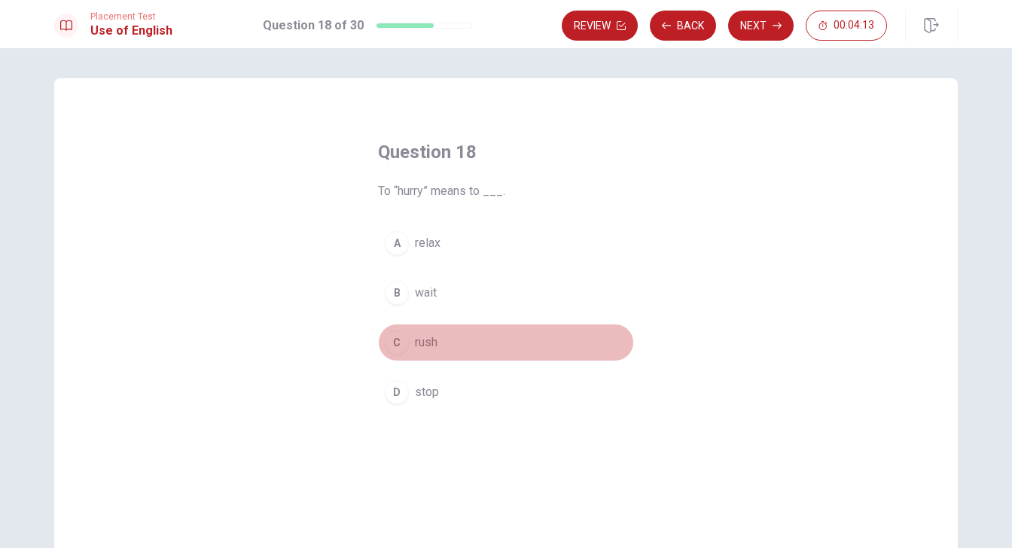
click at [416, 346] on span "rush" at bounding box center [426, 343] width 23 height 18
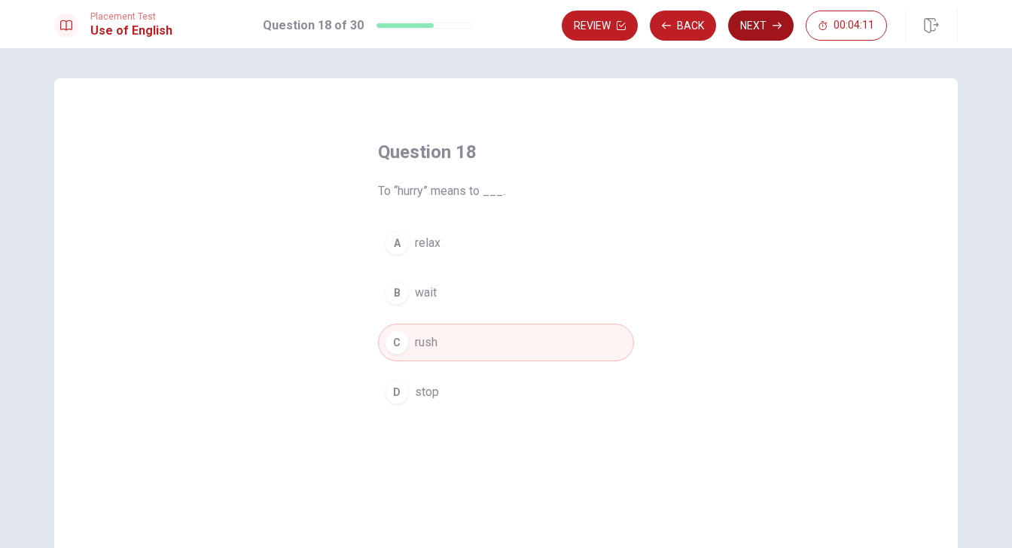
click at [760, 25] on button "Next" at bounding box center [760, 26] width 65 height 30
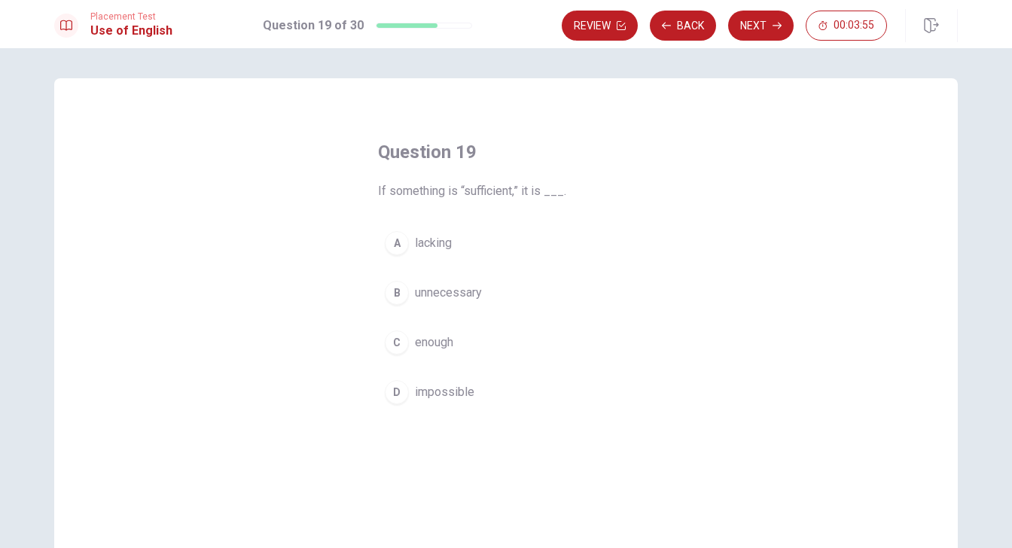
click at [444, 343] on span "enough" at bounding box center [434, 343] width 38 height 18
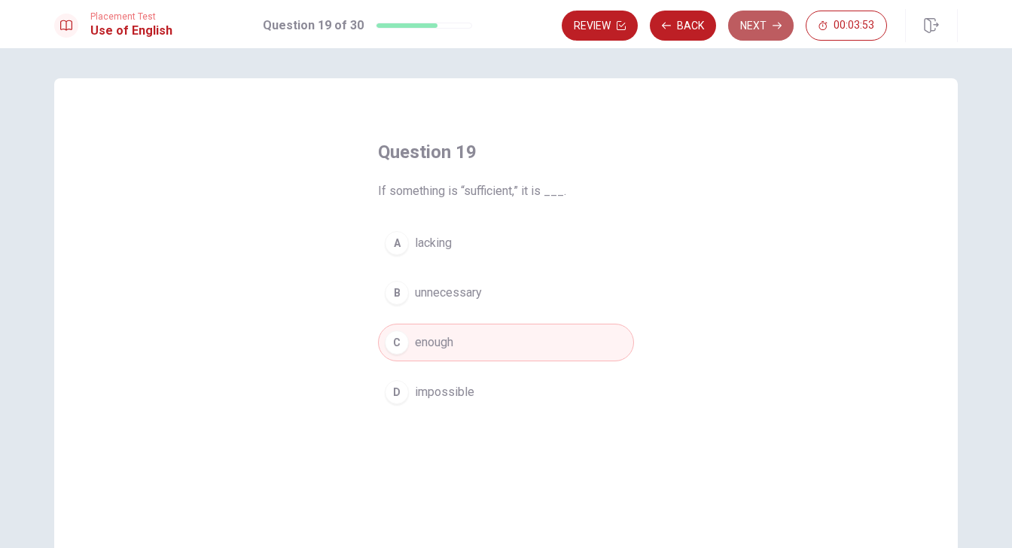
click at [758, 21] on button "Next" at bounding box center [760, 26] width 65 height 30
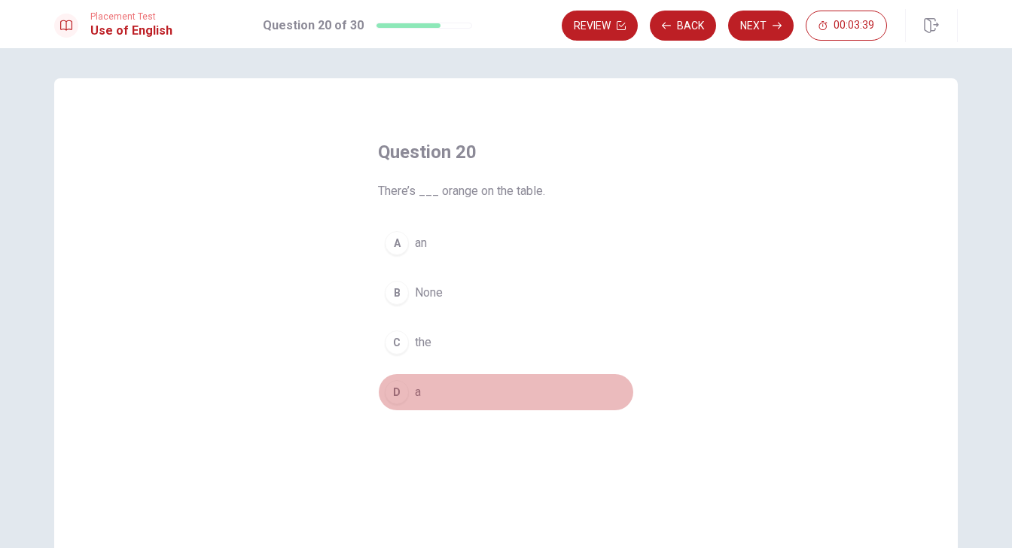
click at [429, 391] on button "D a" at bounding box center [506, 392] width 256 height 38
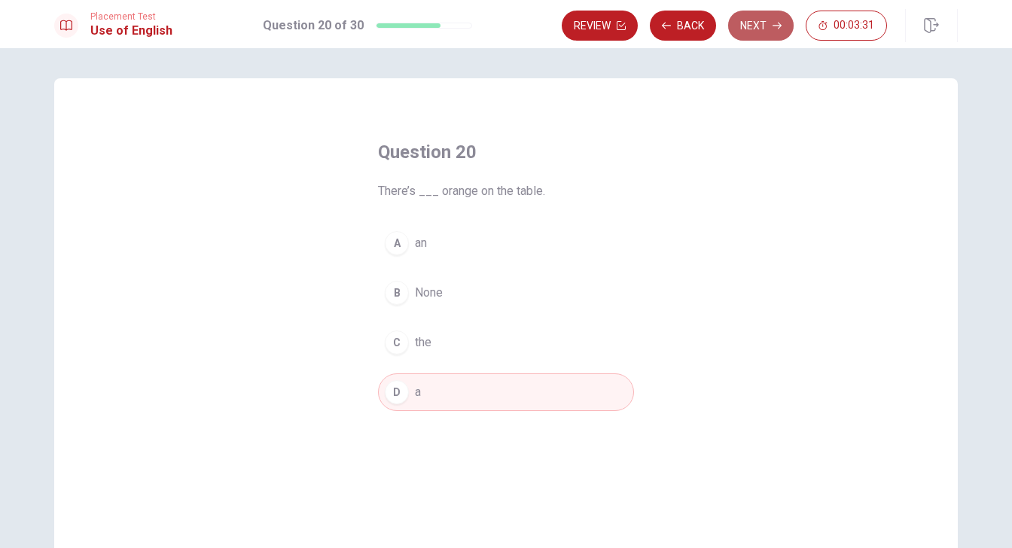
click at [766, 32] on button "Next" at bounding box center [760, 26] width 65 height 30
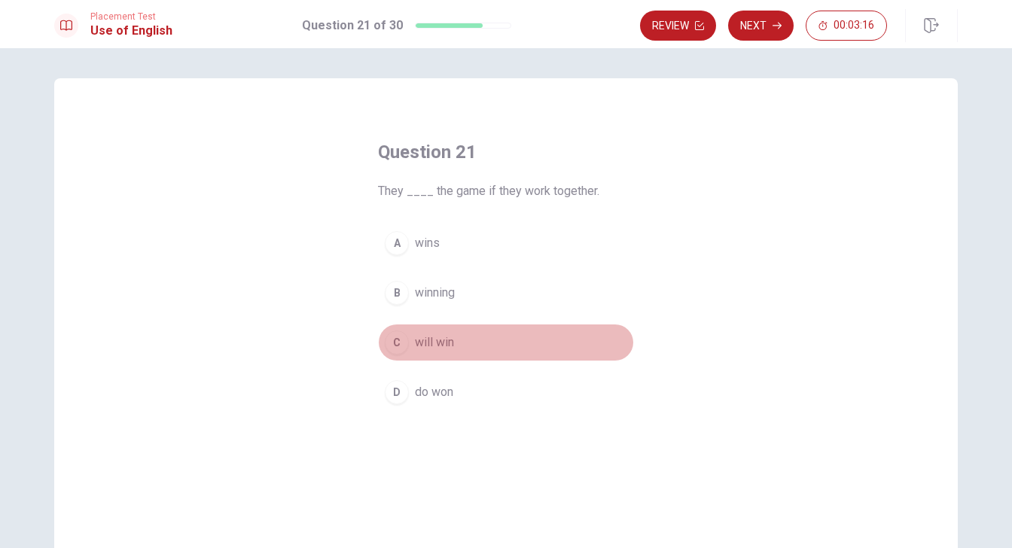
click at [442, 342] on span "will win" at bounding box center [434, 343] width 39 height 18
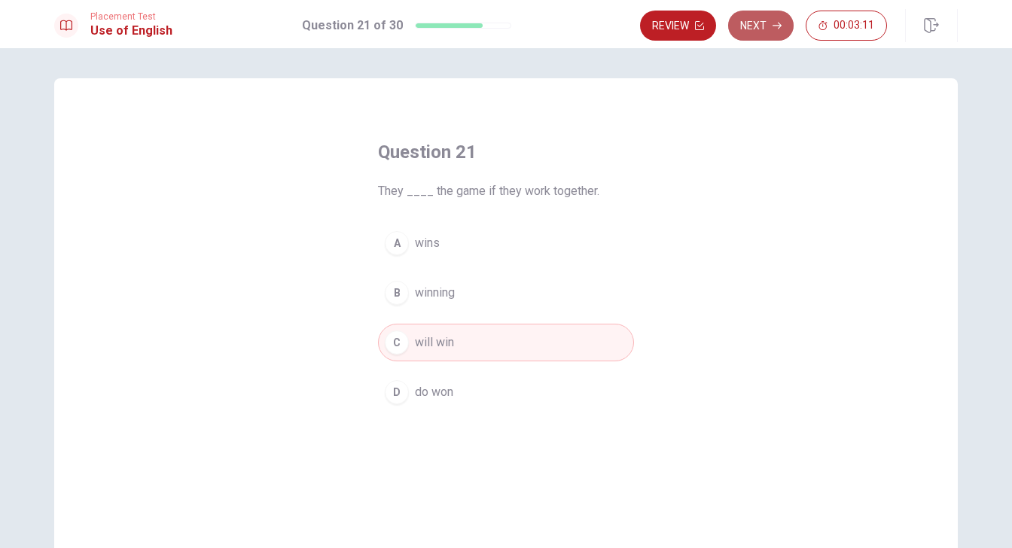
click at [770, 26] on button "Next" at bounding box center [760, 26] width 65 height 30
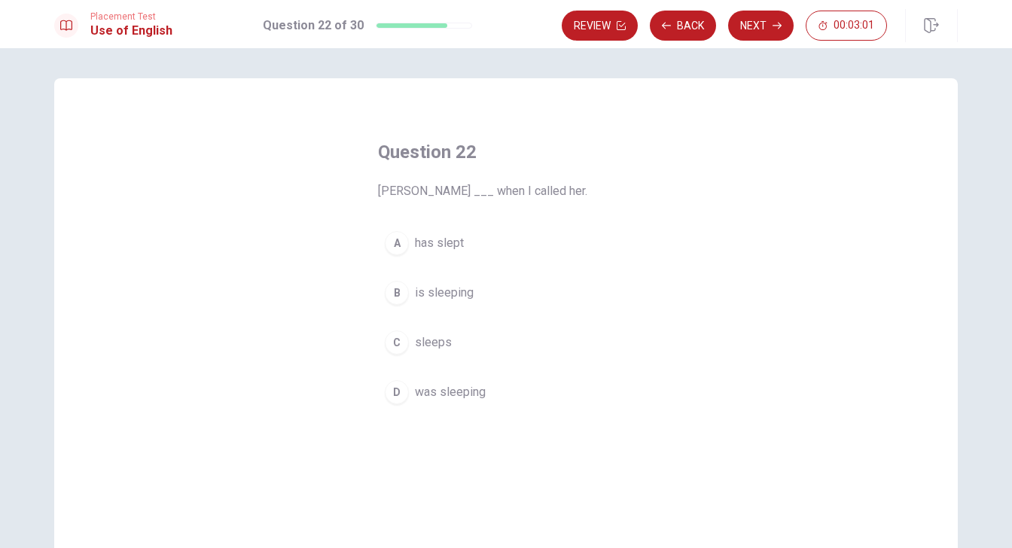
click at [468, 397] on span "was sleeping" at bounding box center [450, 392] width 71 height 18
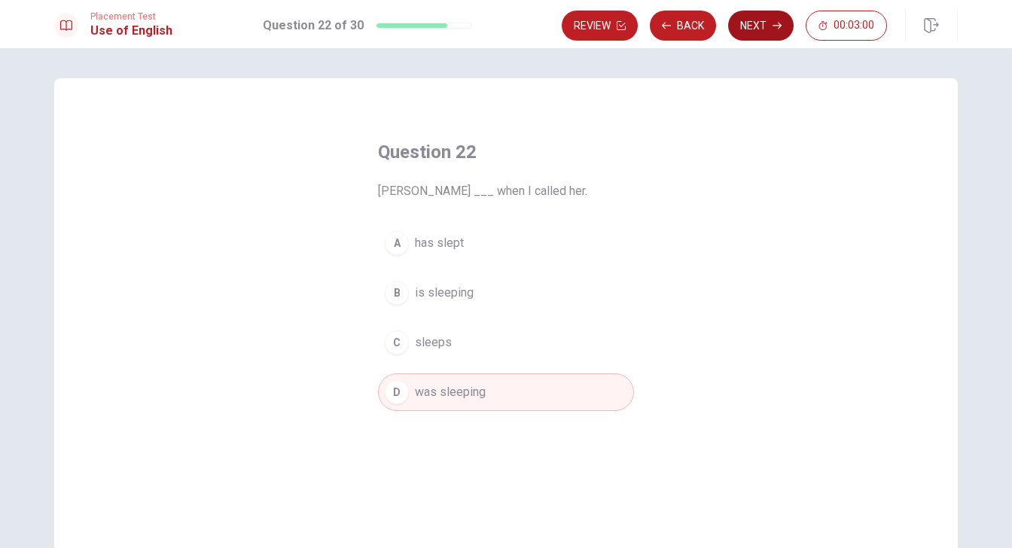
click at [766, 30] on button "Next" at bounding box center [760, 26] width 65 height 30
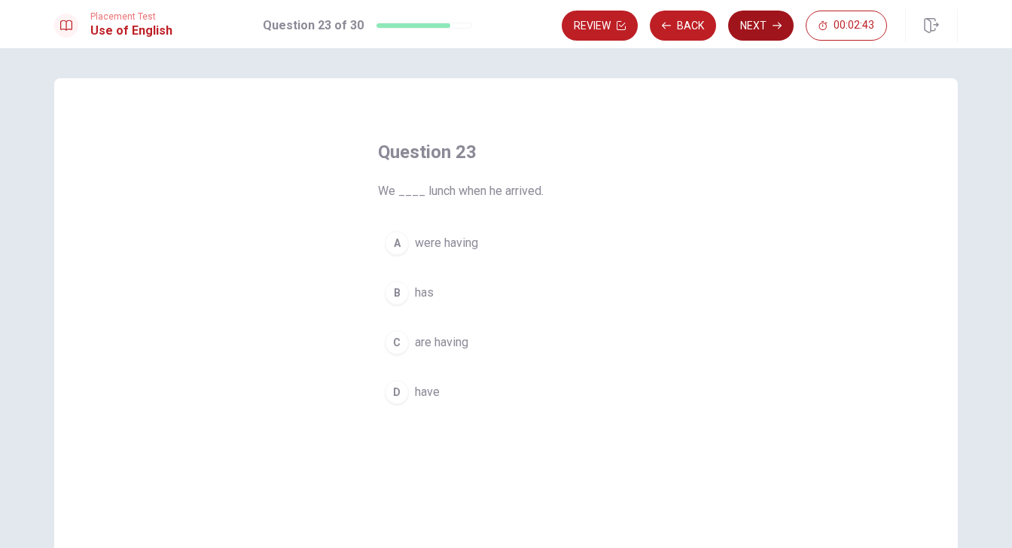
click at [763, 28] on button "Next" at bounding box center [760, 26] width 65 height 30
click at [425, 244] on span "works" at bounding box center [431, 243] width 32 height 18
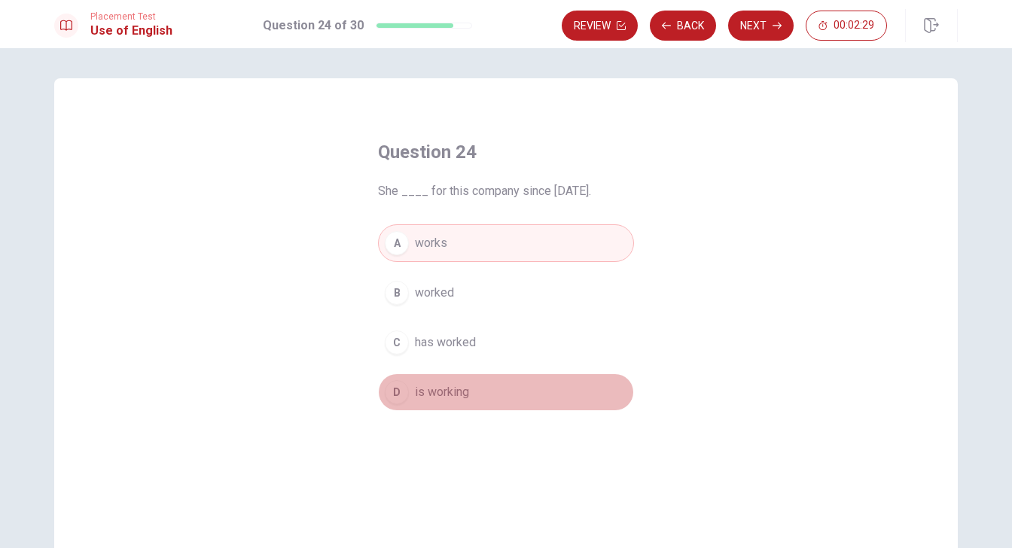
click at [443, 394] on span "is working" at bounding box center [442, 392] width 54 height 18
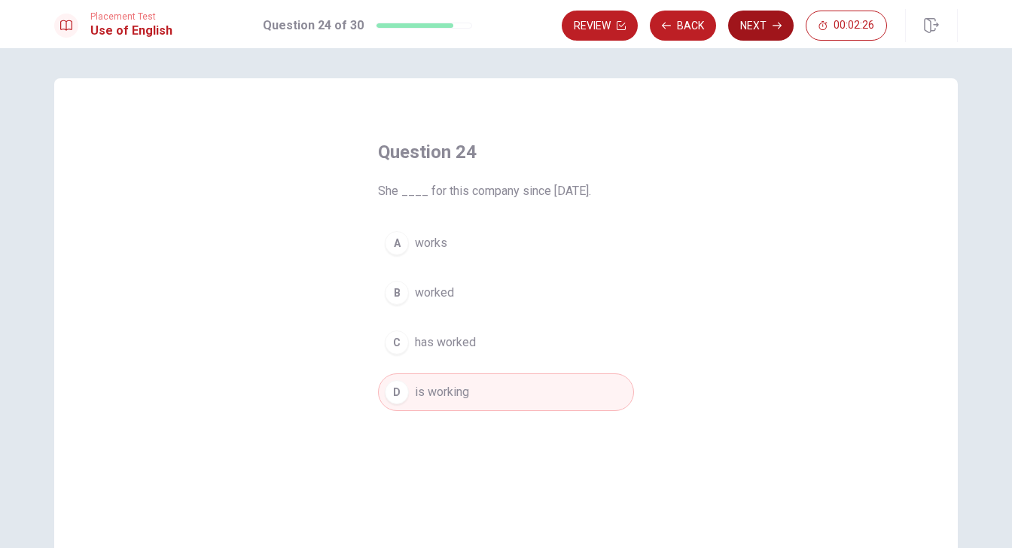
click at [744, 26] on button "Next" at bounding box center [760, 26] width 65 height 30
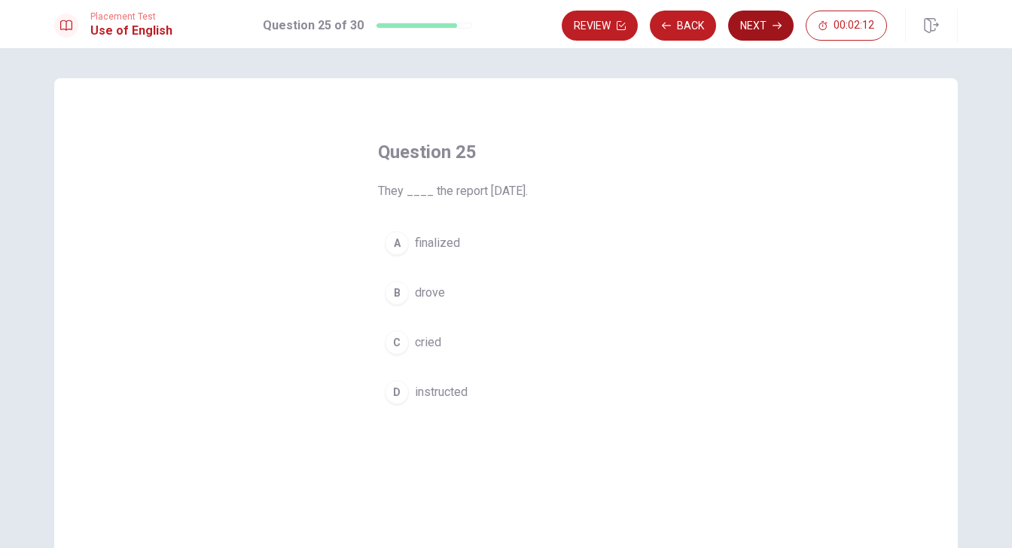
click at [743, 32] on button "Next" at bounding box center [760, 26] width 65 height 30
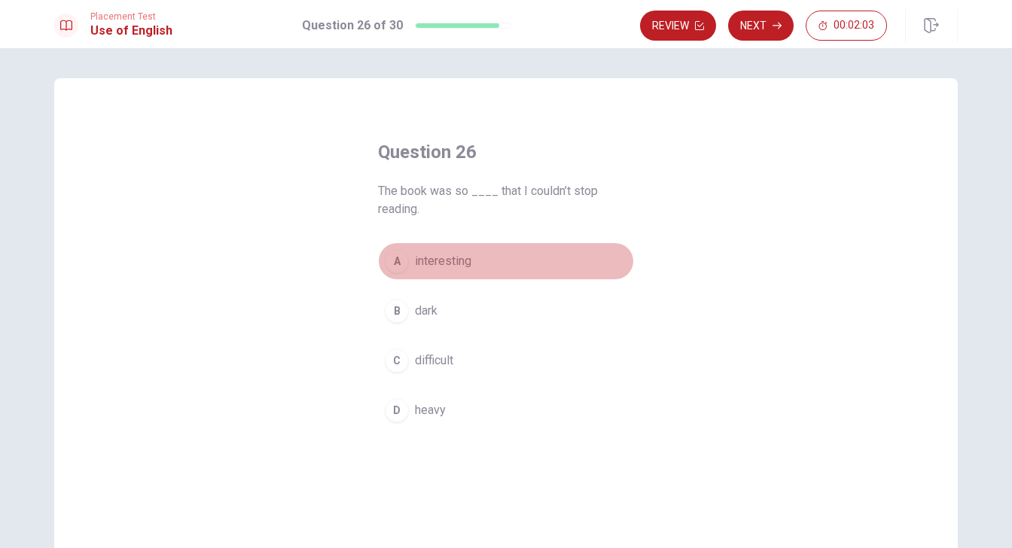
click at [453, 261] on span "interesting" at bounding box center [443, 261] width 56 height 18
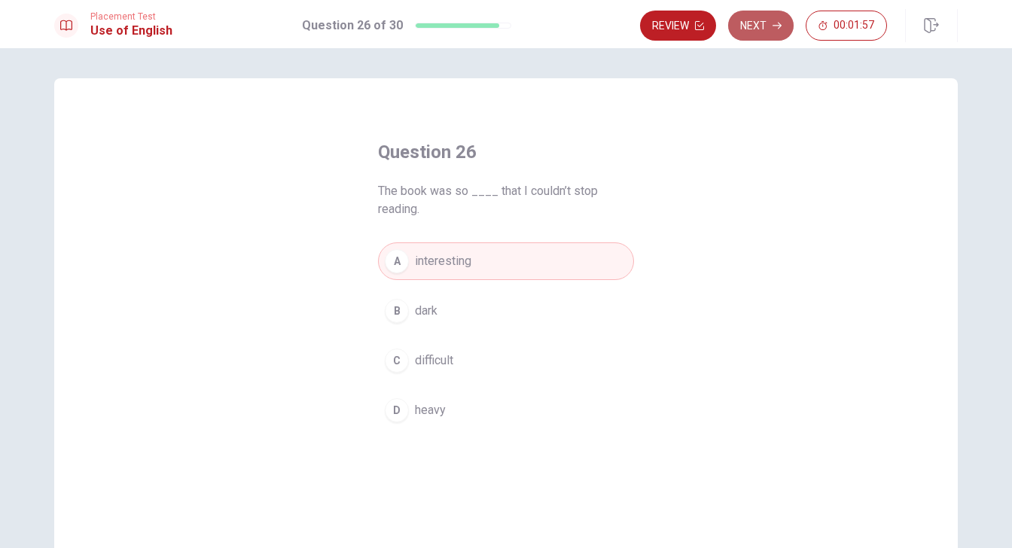
click at [765, 35] on button "Next" at bounding box center [760, 26] width 65 height 30
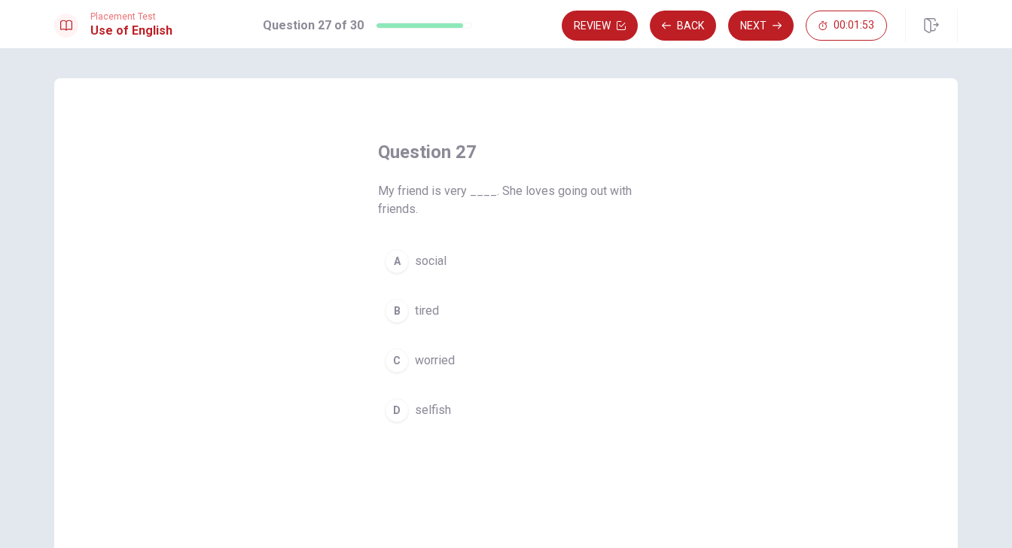
click at [433, 261] on span "social" at bounding box center [431, 261] width 32 height 18
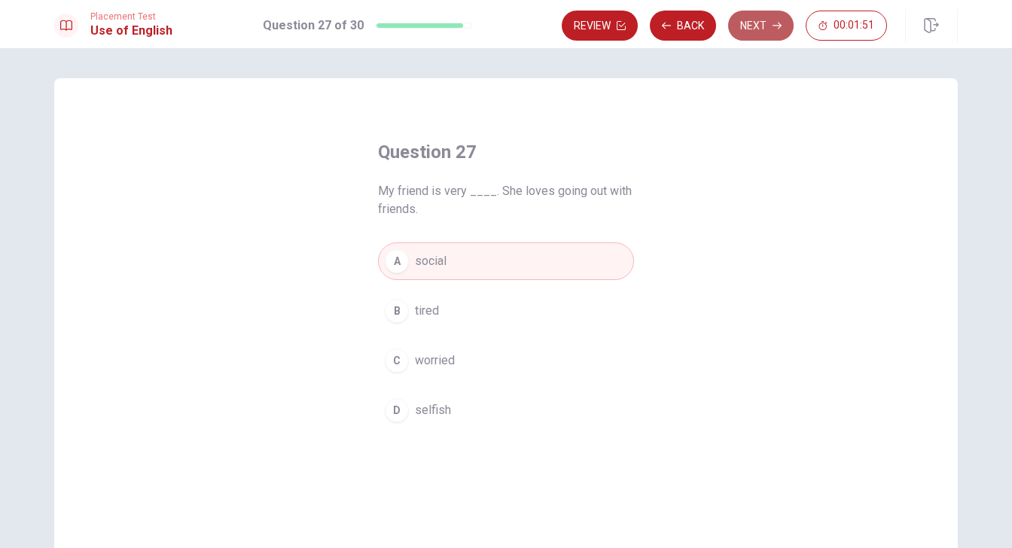
click at [771, 33] on button "Next" at bounding box center [760, 26] width 65 height 30
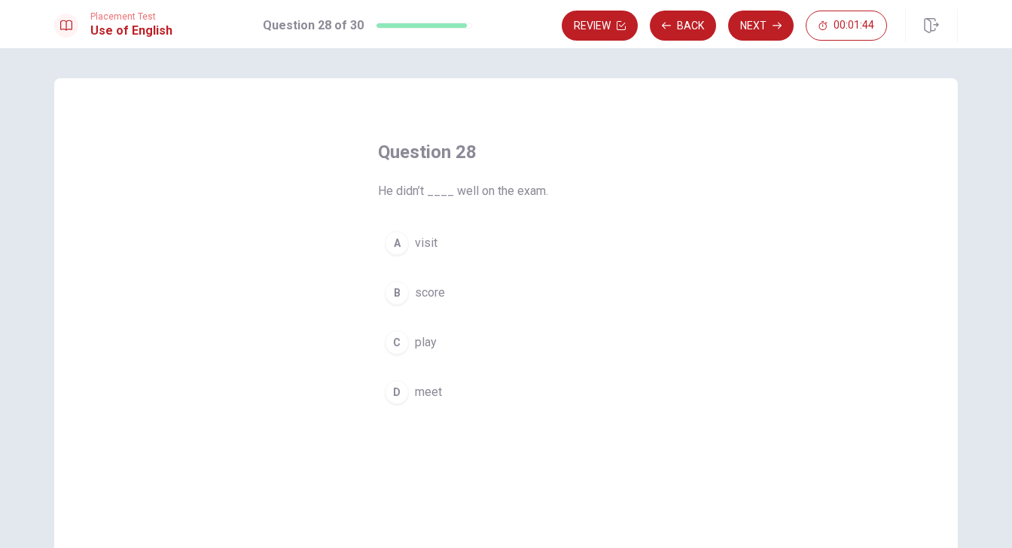
click at [419, 286] on span "score" at bounding box center [430, 293] width 30 height 18
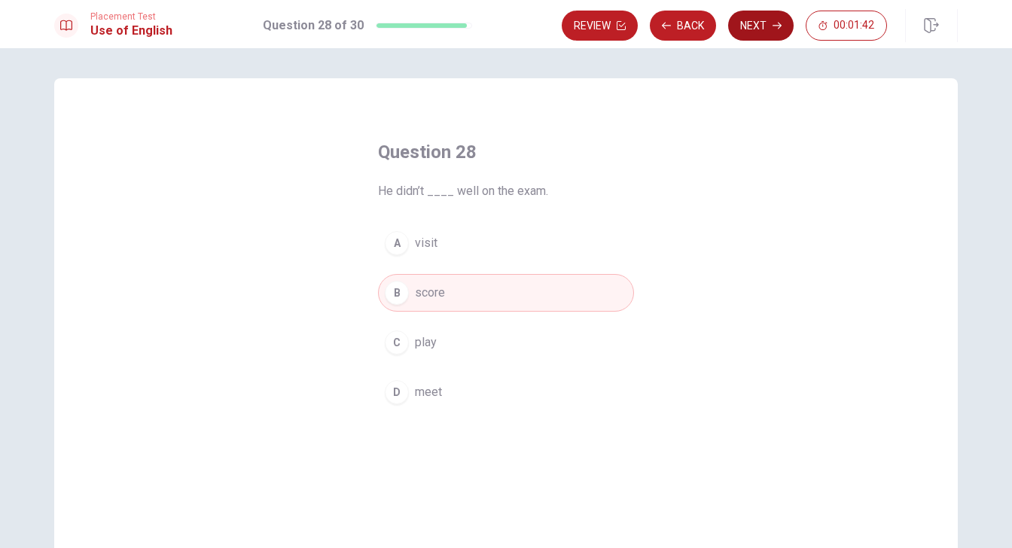
click at [759, 30] on button "Next" at bounding box center [760, 26] width 65 height 30
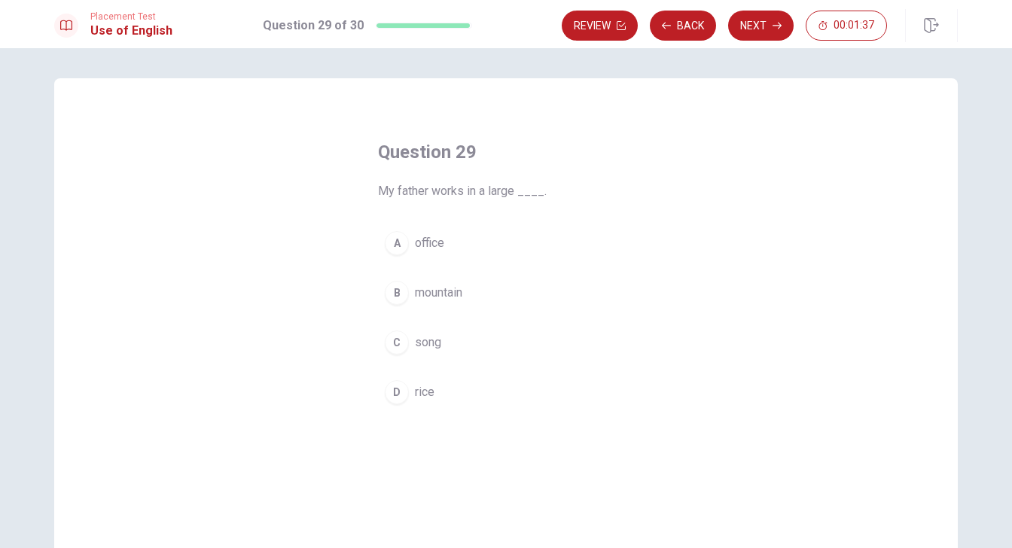
click at [431, 235] on span "office" at bounding box center [429, 243] width 29 height 18
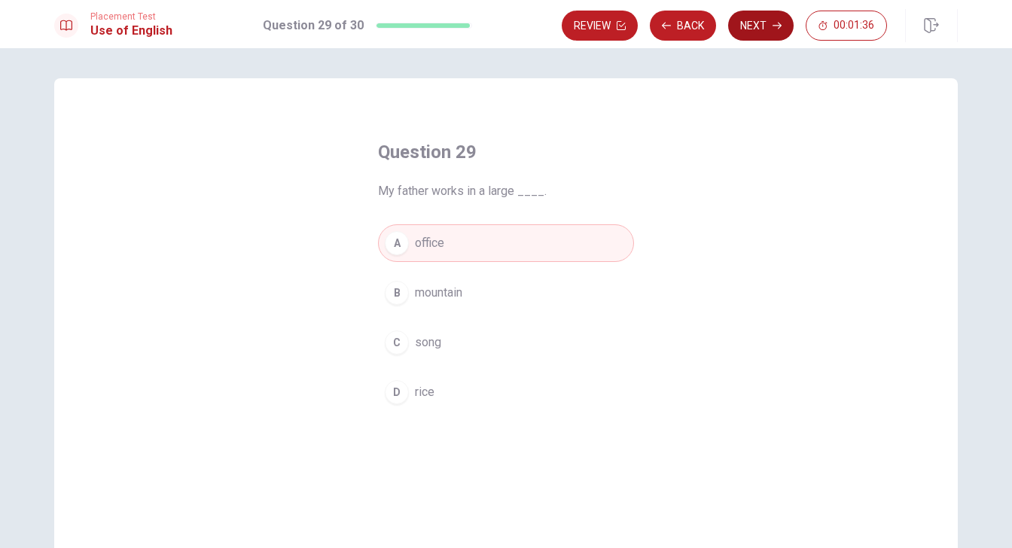
click at [755, 26] on button "Next" at bounding box center [760, 26] width 65 height 30
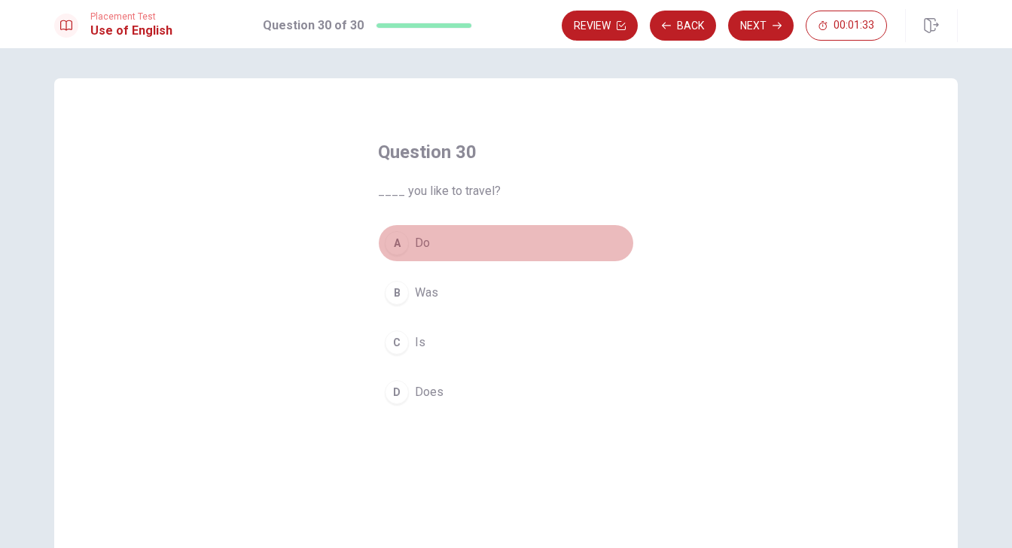
click at [442, 241] on button "A Do" at bounding box center [506, 243] width 256 height 38
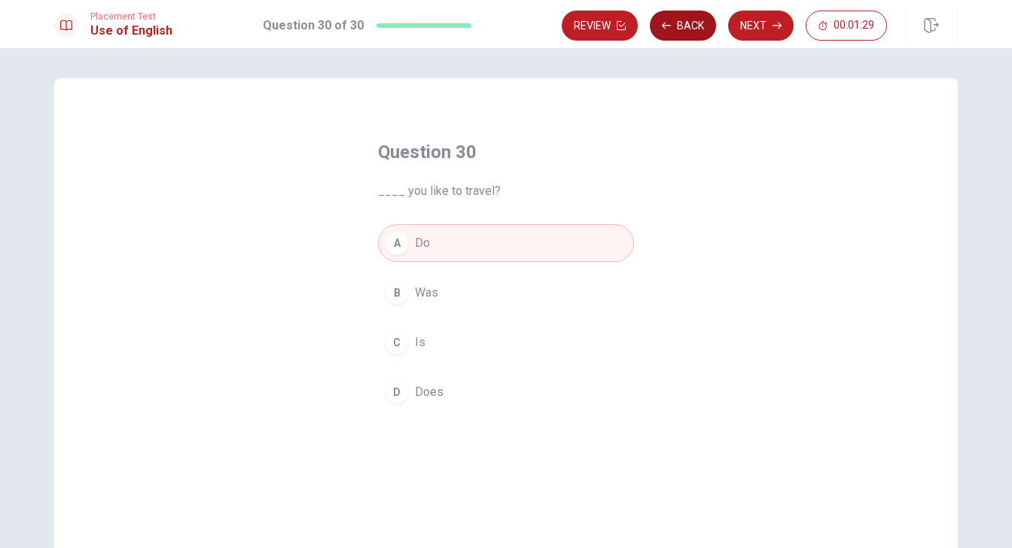
click at [696, 23] on button "Back" at bounding box center [683, 26] width 66 height 30
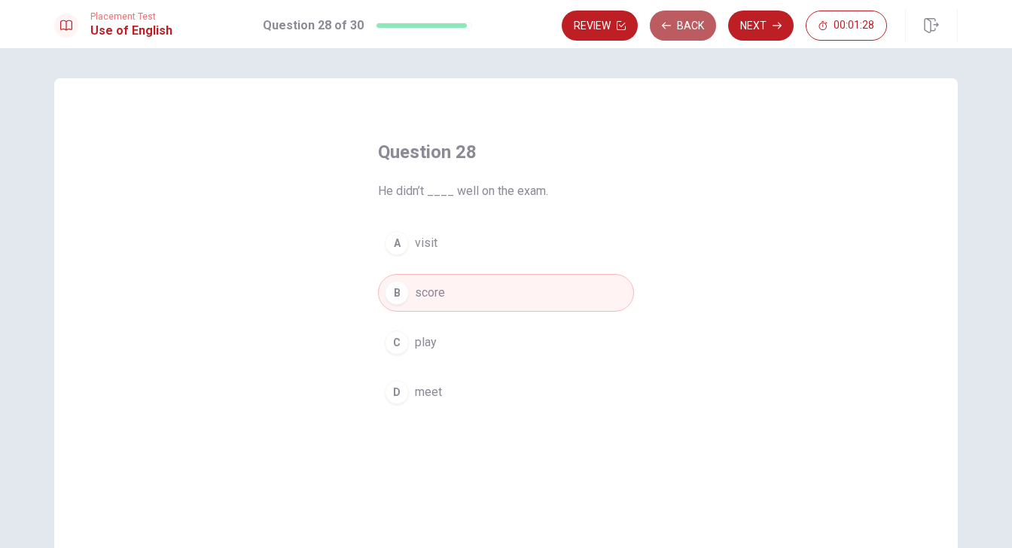
click at [696, 23] on button "Back" at bounding box center [683, 26] width 66 height 30
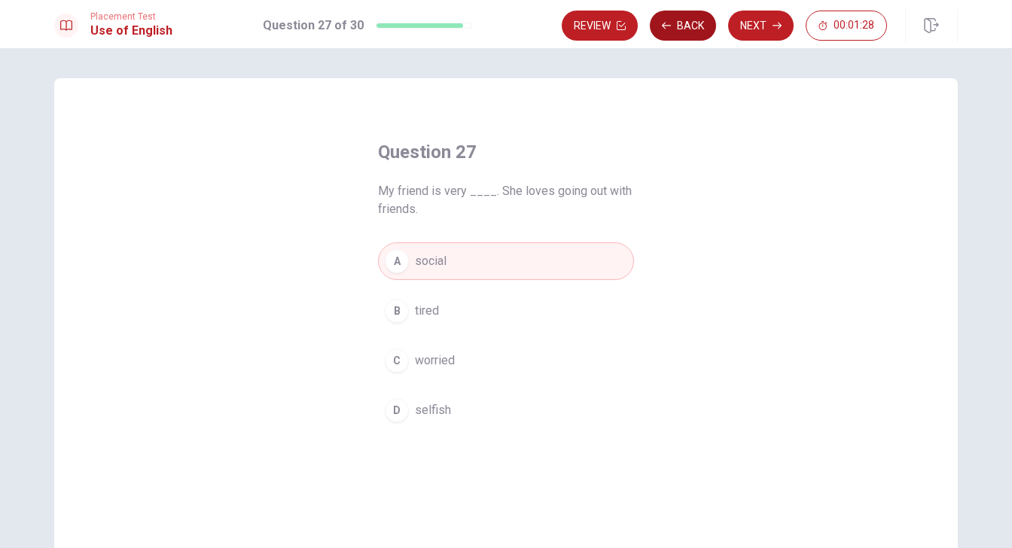
click at [696, 23] on button "Back" at bounding box center [683, 26] width 66 height 30
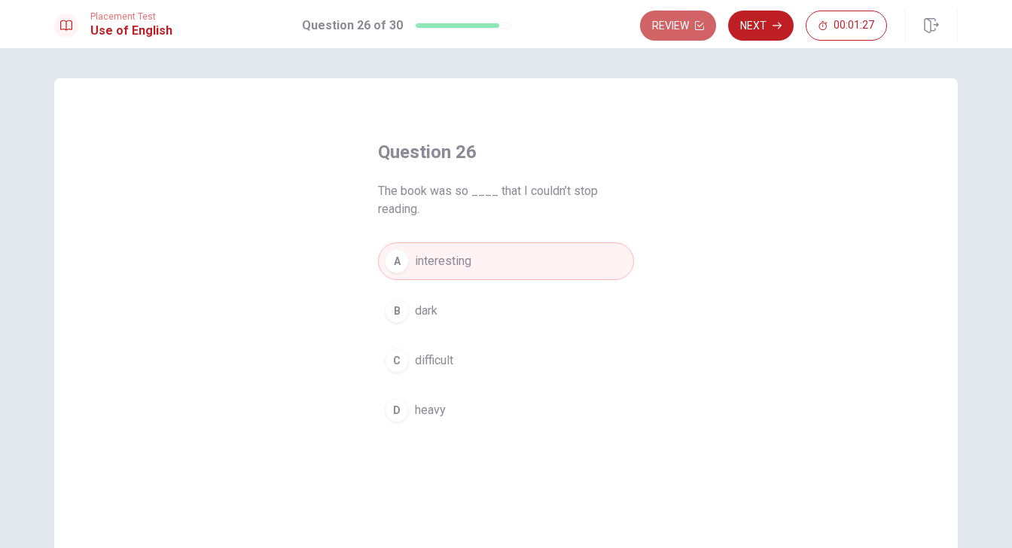
click at [696, 23] on icon "button" at bounding box center [699, 25] width 9 height 9
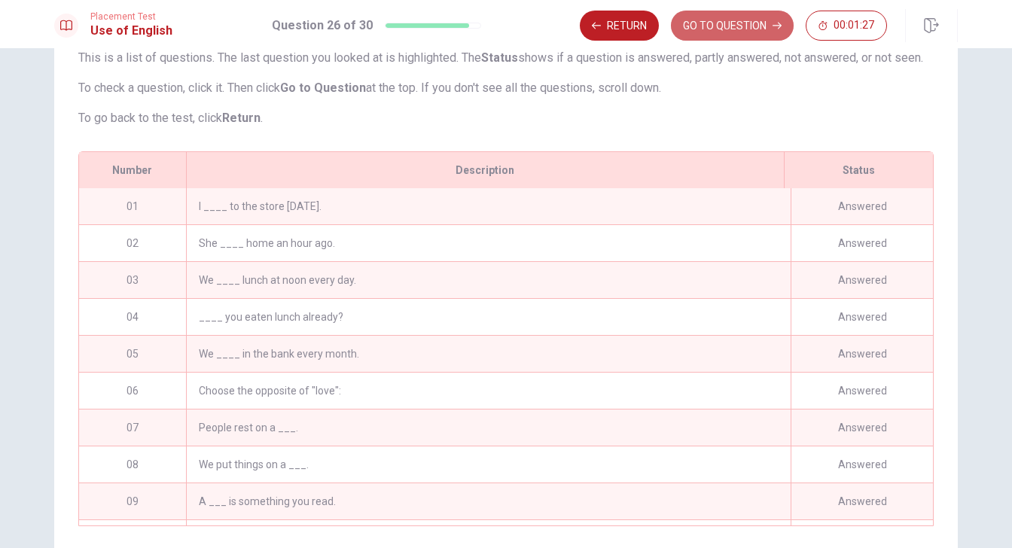
click at [696, 23] on button "GO TO QUESTION" at bounding box center [732, 26] width 123 height 30
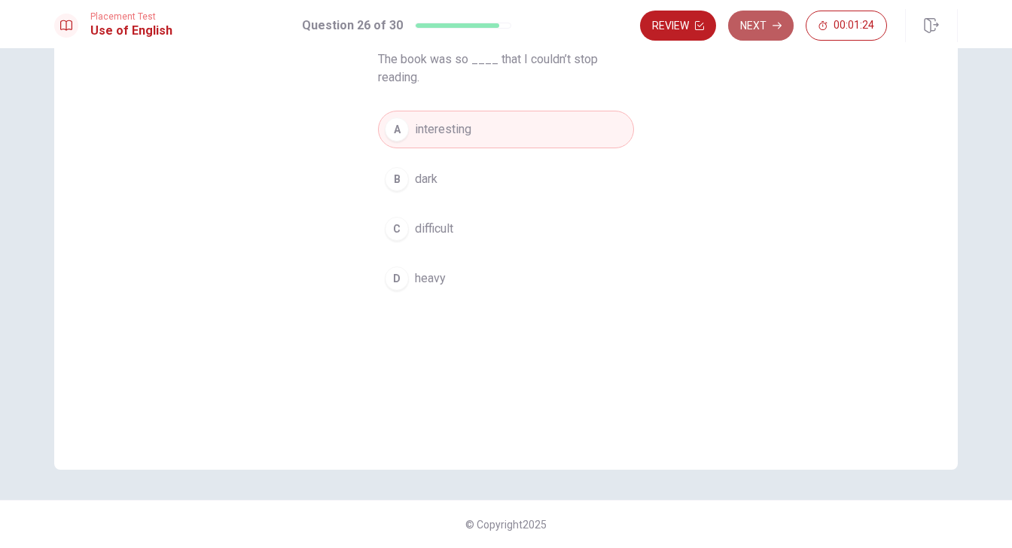
click at [759, 32] on button "Next" at bounding box center [760, 26] width 65 height 30
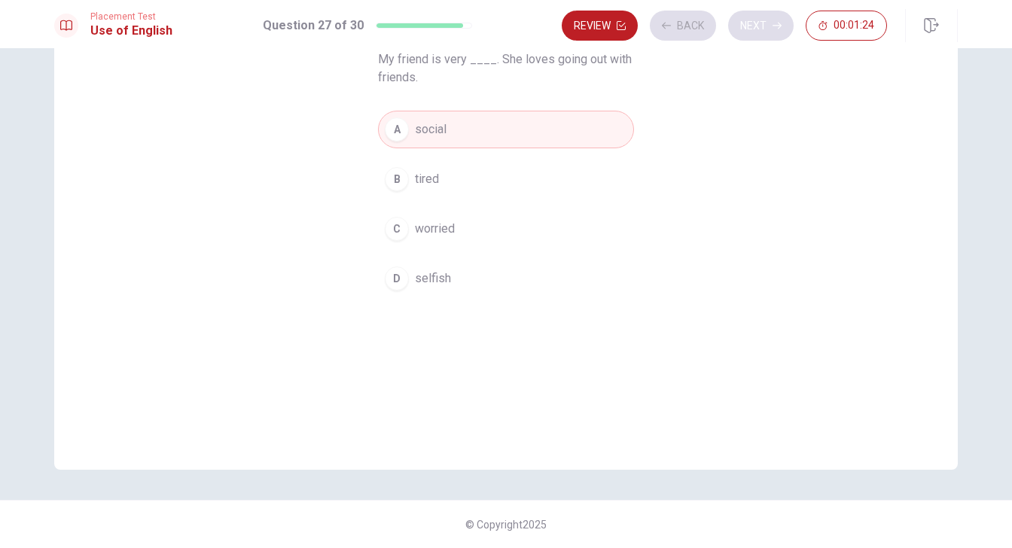
click at [759, 32] on div "Review Back Next 00:01:24" at bounding box center [724, 26] width 325 height 30
click at [698, 34] on button "Back" at bounding box center [683, 26] width 66 height 30
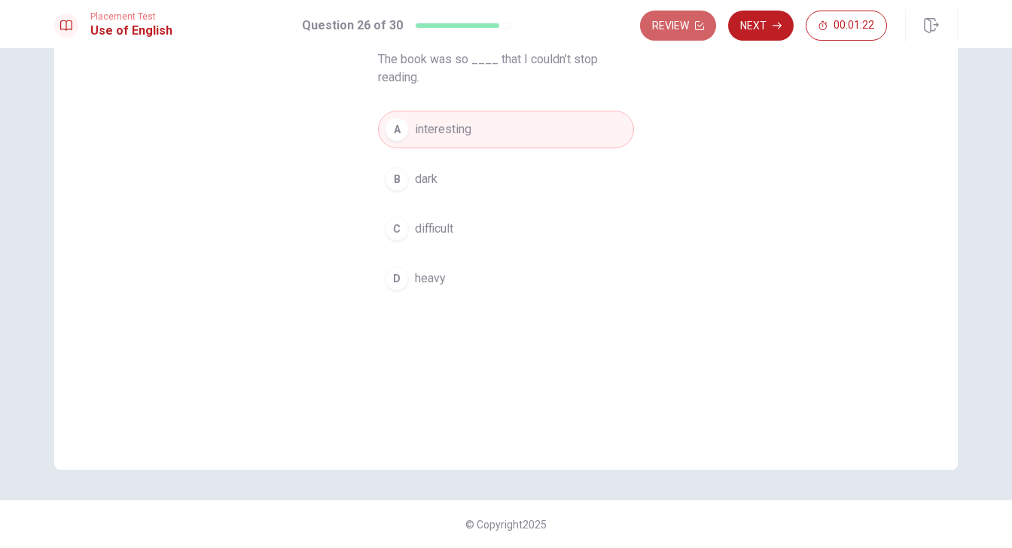
click at [698, 34] on button "Review" at bounding box center [678, 26] width 76 height 30
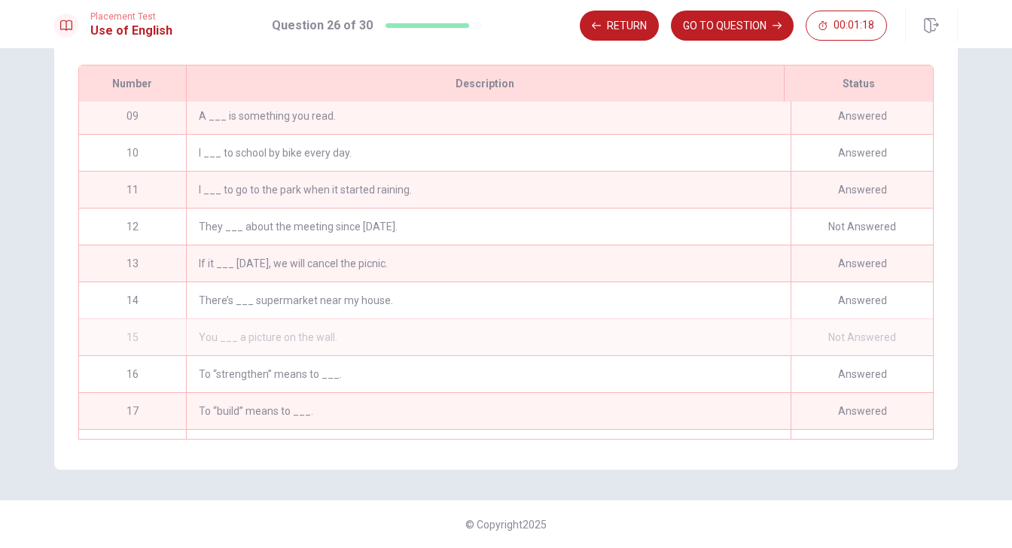
scroll to position [324, 0]
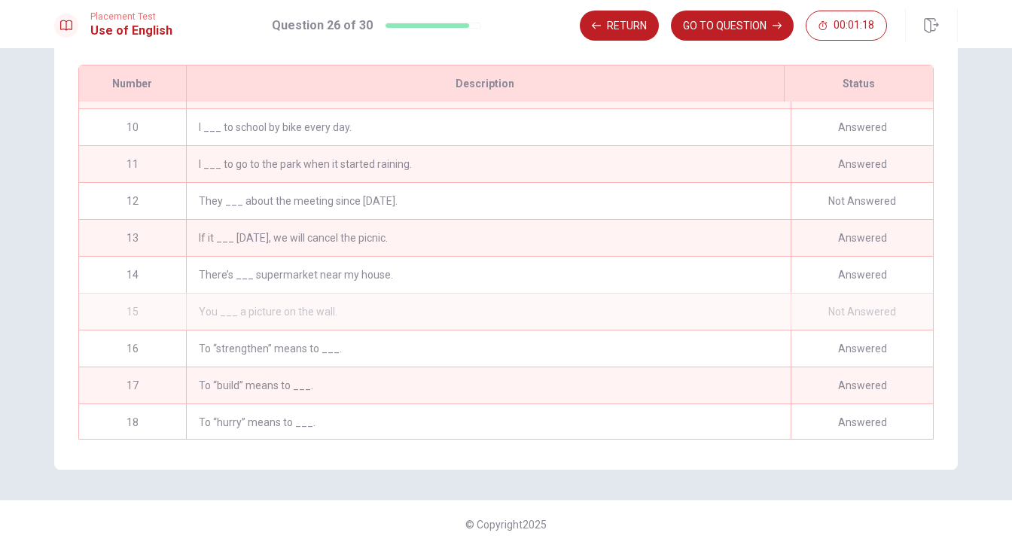
click at [608, 190] on div "They ___ about the meeting since [DATE]." at bounding box center [488, 201] width 605 height 36
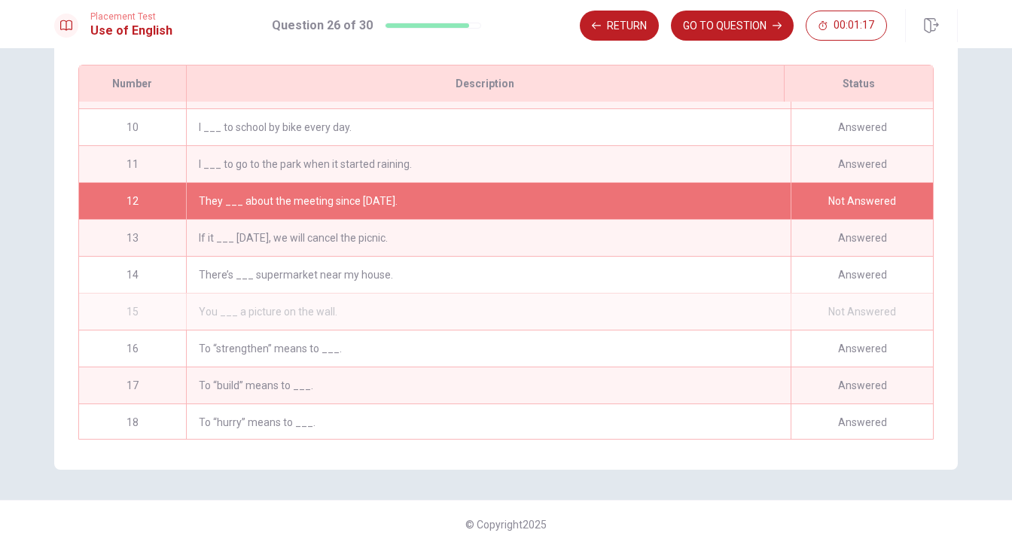
click at [590, 194] on div "They ___ about the meeting since [DATE]." at bounding box center [488, 201] width 605 height 36
click at [732, 30] on button "GO TO QUESTION" at bounding box center [732, 26] width 123 height 30
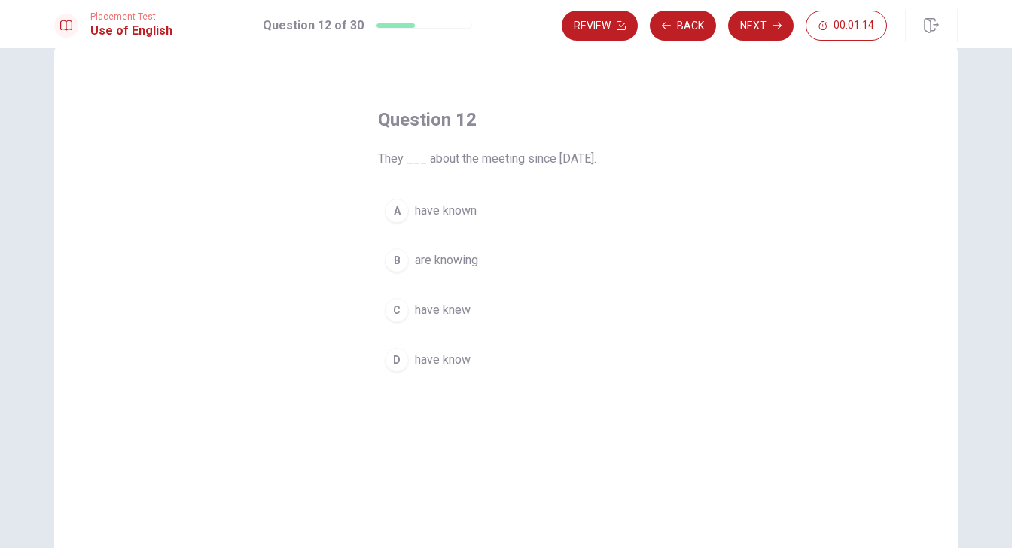
scroll to position [0, 0]
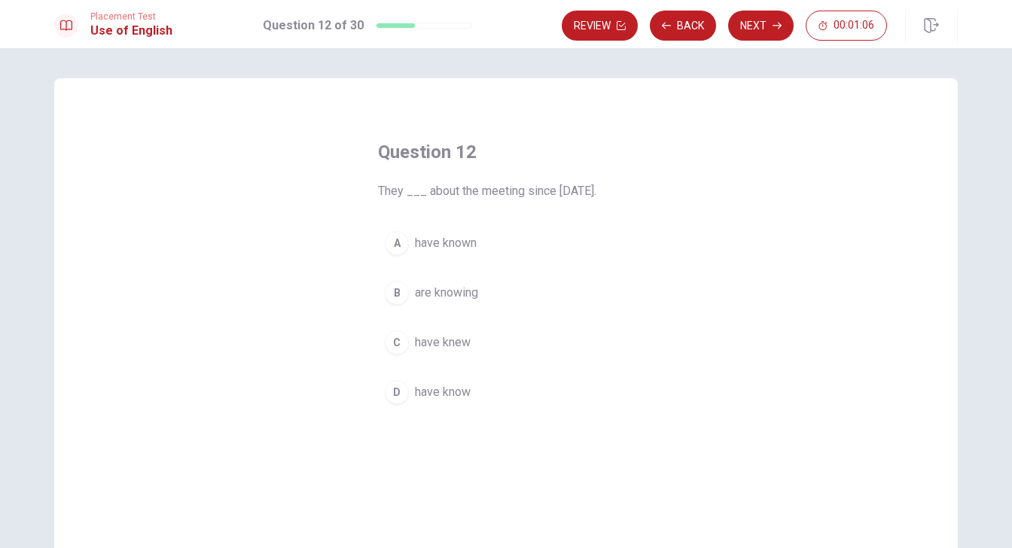
click at [449, 245] on span "have known" at bounding box center [446, 243] width 62 height 18
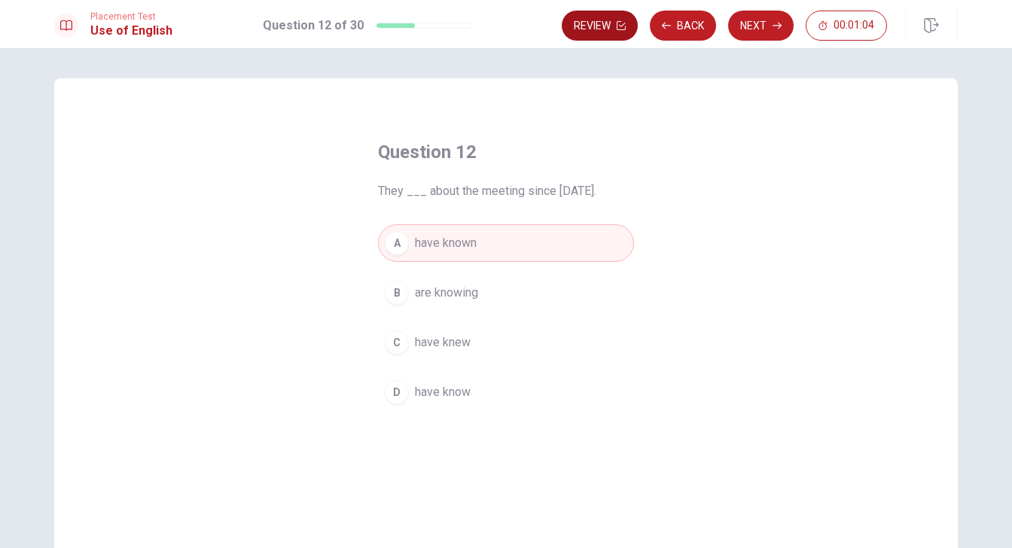
click at [620, 23] on icon "button" at bounding box center [621, 25] width 9 height 9
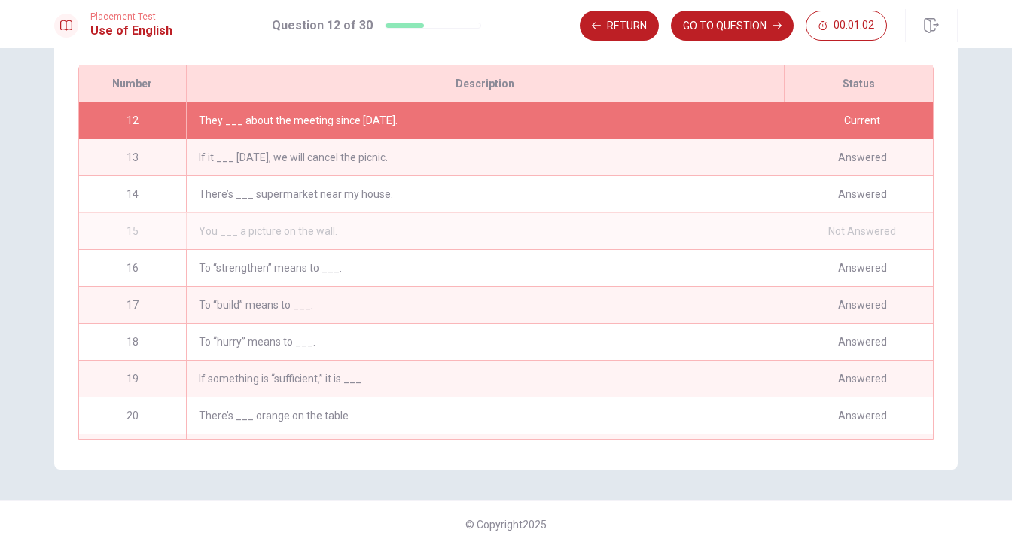
scroll to position [409, 0]
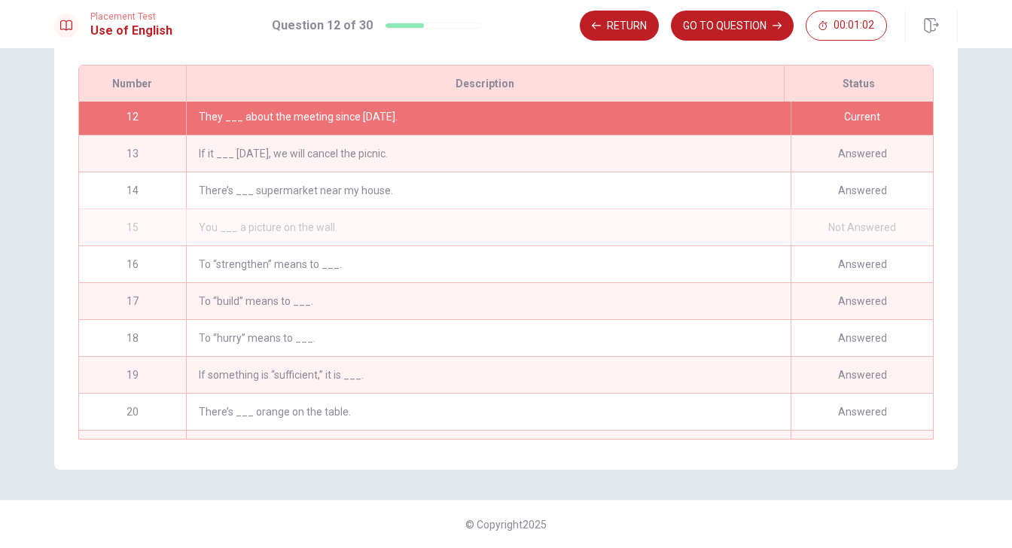
click at [712, 225] on div "You ___ a picture on the wall." at bounding box center [488, 227] width 605 height 36
click at [462, 226] on div "You ___ a picture on the wall." at bounding box center [488, 227] width 605 height 36
click at [826, 212] on div "Not Answered" at bounding box center [861, 227] width 142 height 36
click at [728, 20] on button "GO TO QUESTION" at bounding box center [732, 26] width 123 height 30
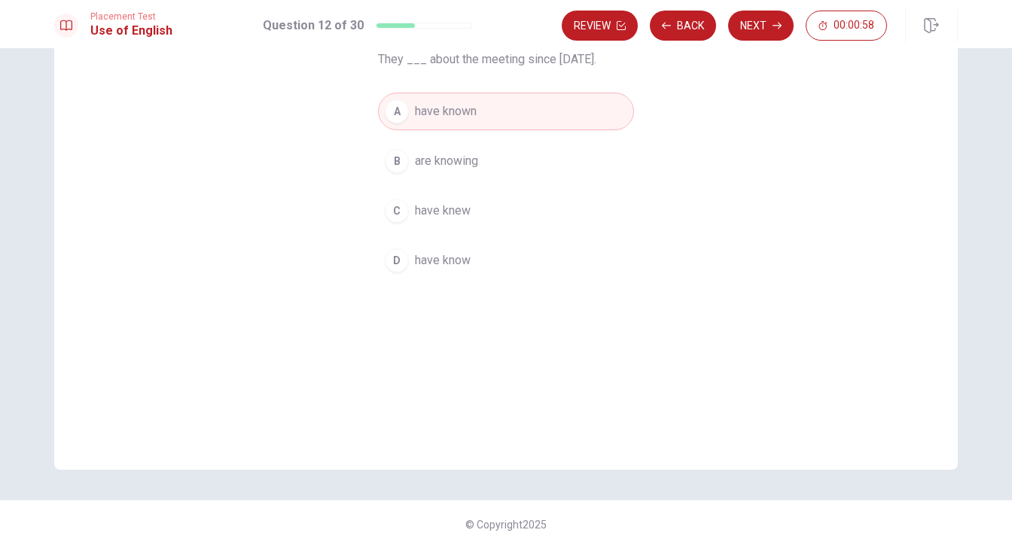
scroll to position [81, 0]
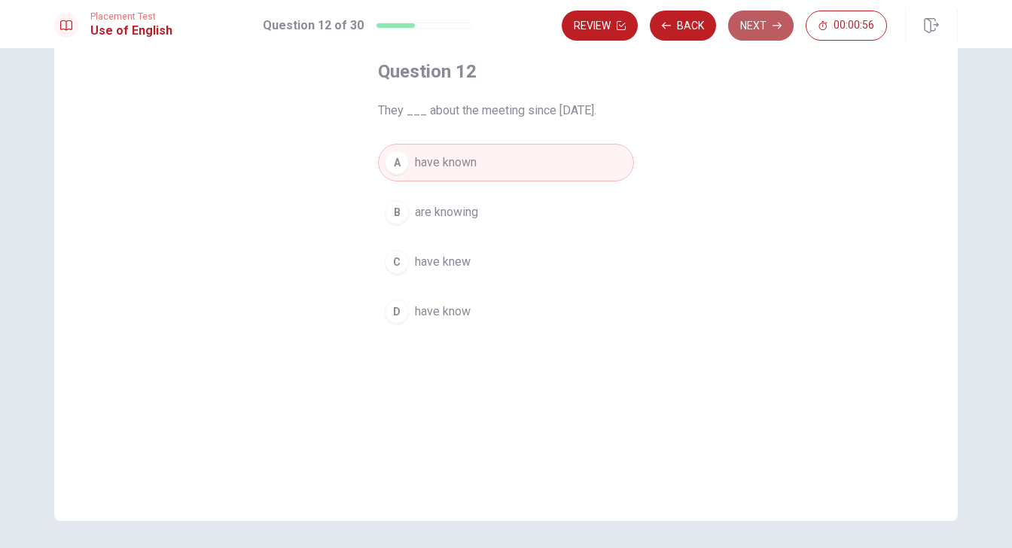
click at [756, 25] on button "Next" at bounding box center [760, 26] width 65 height 30
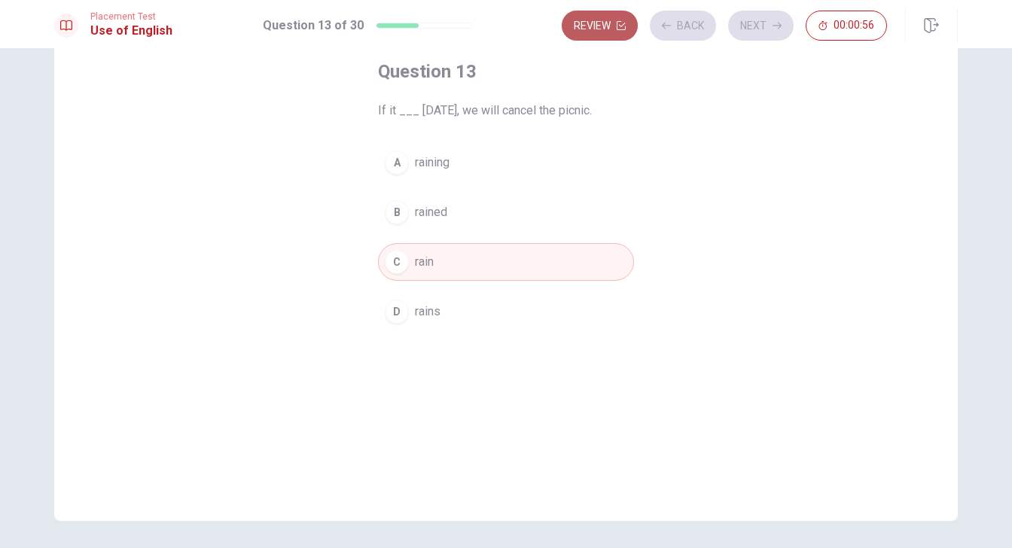
click at [584, 28] on button "Review" at bounding box center [600, 26] width 76 height 30
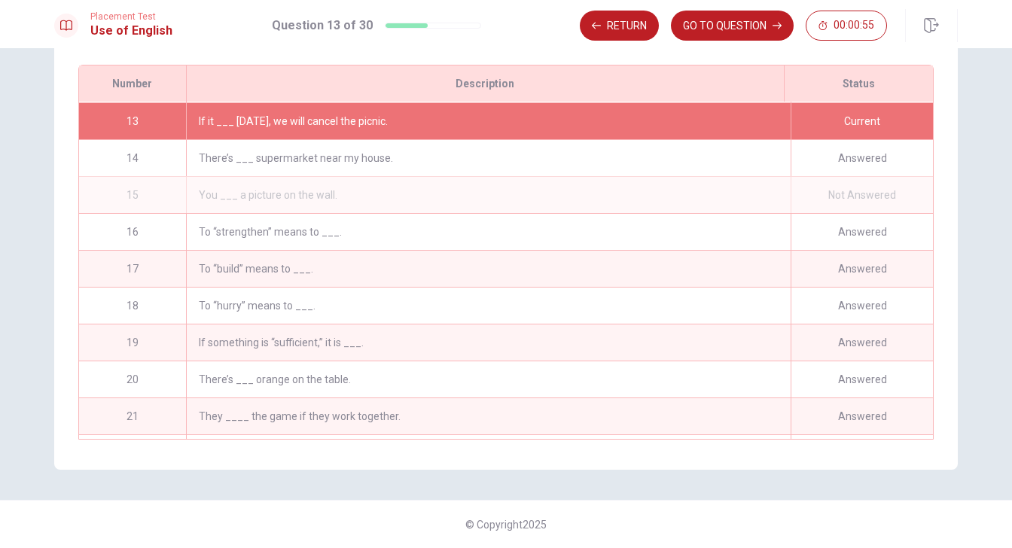
scroll to position [442, 0]
click at [403, 125] on div "If it ___ [DATE], we will cancel the picnic." at bounding box center [488, 120] width 605 height 36
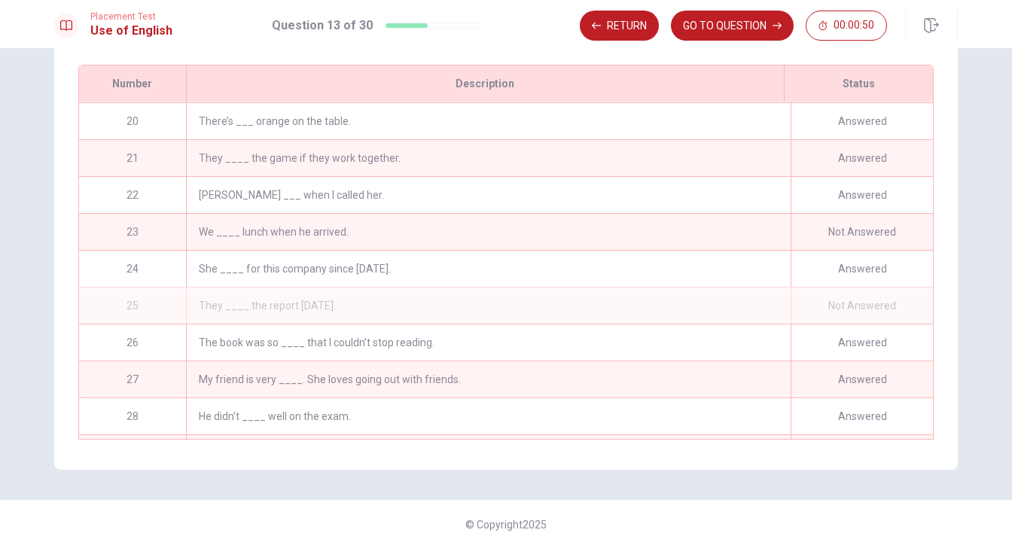
scroll to position [699, 0]
click at [334, 239] on div "We ____ lunch when he arrived." at bounding box center [488, 233] width 605 height 36
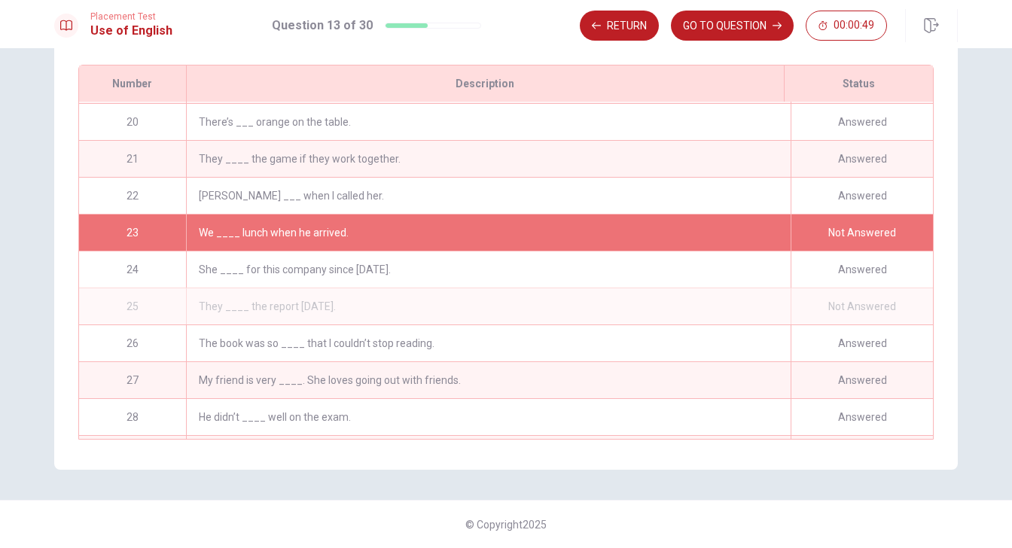
click at [336, 234] on div "We ____ lunch when he arrived." at bounding box center [488, 233] width 605 height 36
click at [775, 26] on icon "button" at bounding box center [776, 26] width 9 height 7
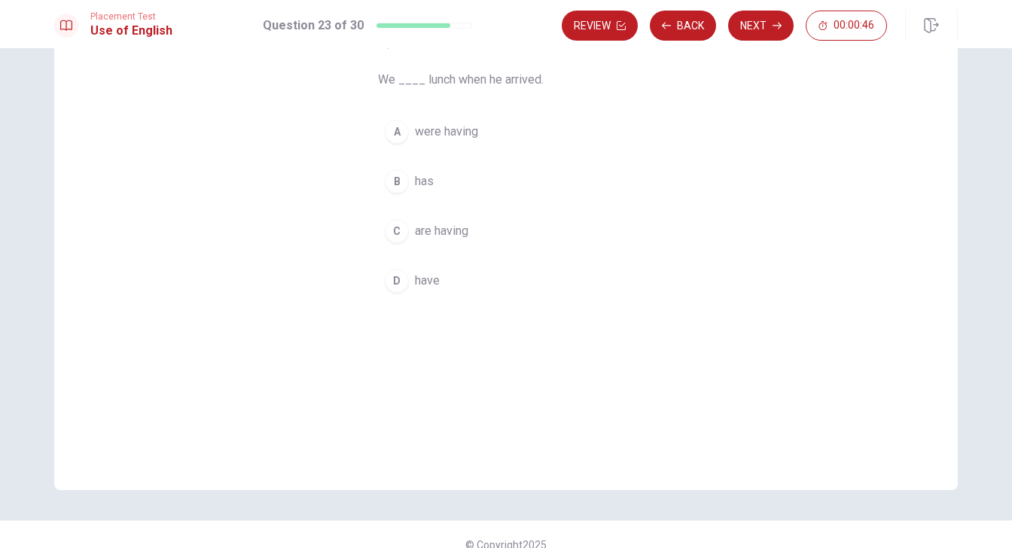
scroll to position [111, 0]
click at [613, 26] on button "Review" at bounding box center [600, 26] width 76 height 30
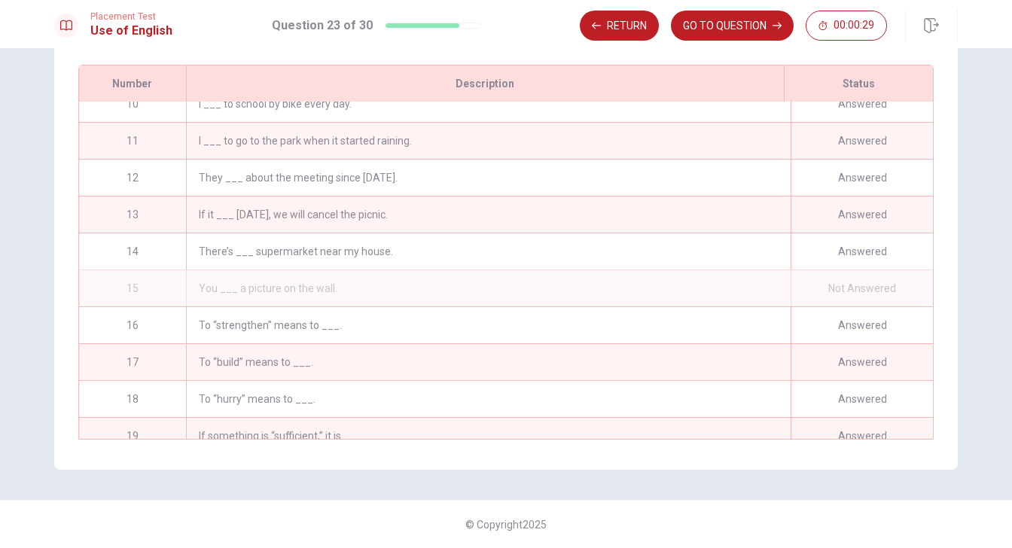
scroll to position [349, 0]
click at [420, 282] on div "You ___ a picture on the wall." at bounding box center [488, 288] width 605 height 36
click at [727, 27] on button "GO TO QUESTION" at bounding box center [732, 26] width 123 height 30
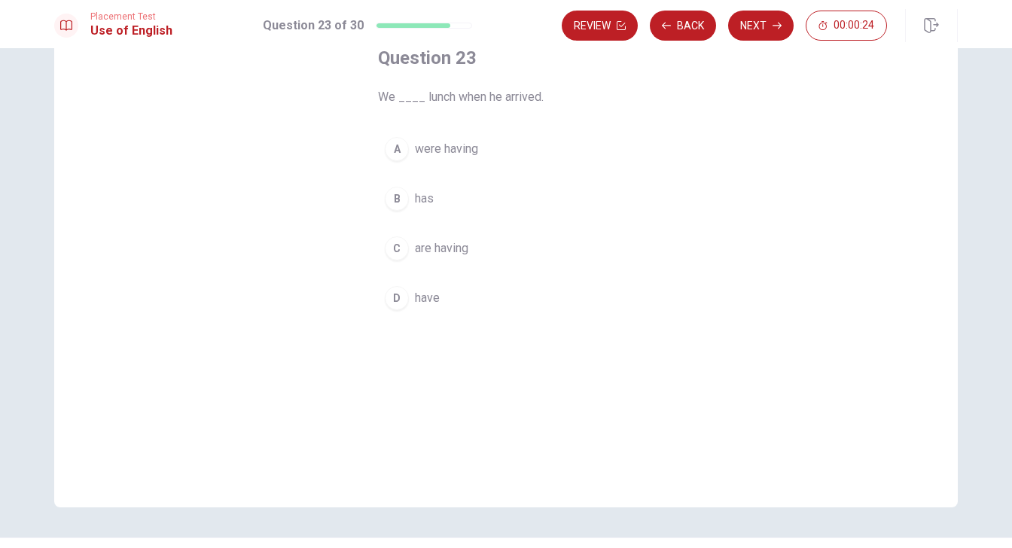
scroll to position [97, 0]
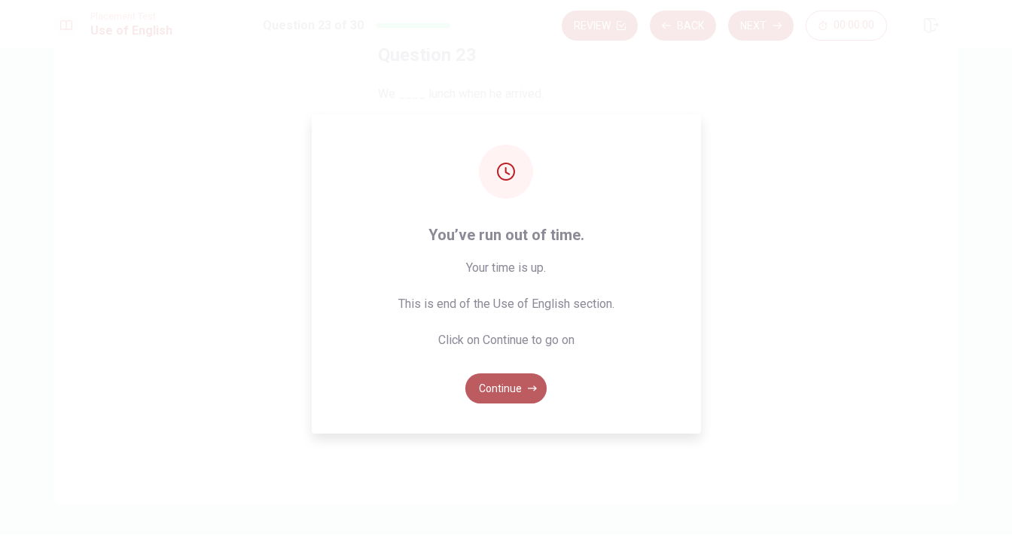
click at [506, 388] on button "Continue" at bounding box center [505, 388] width 81 height 30
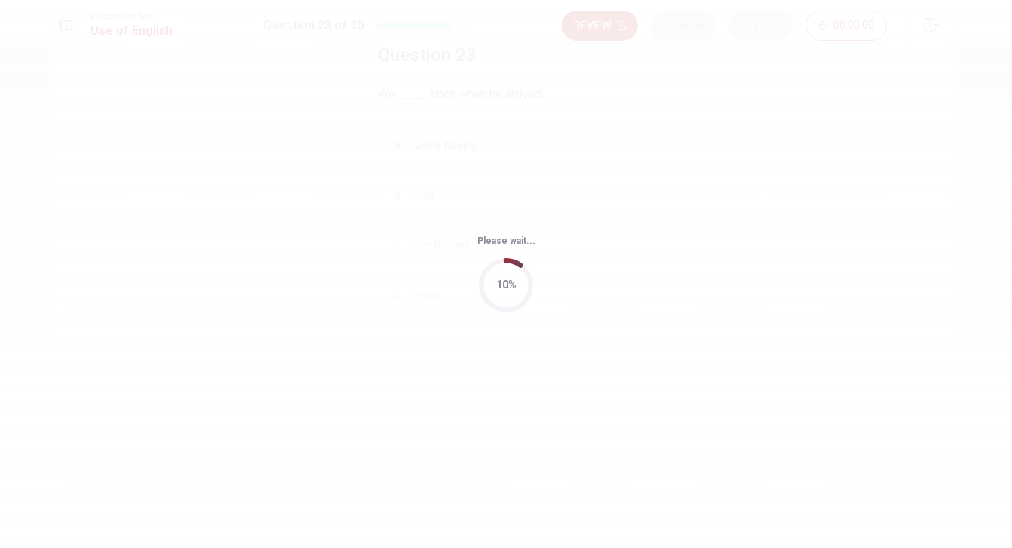
scroll to position [0, 0]
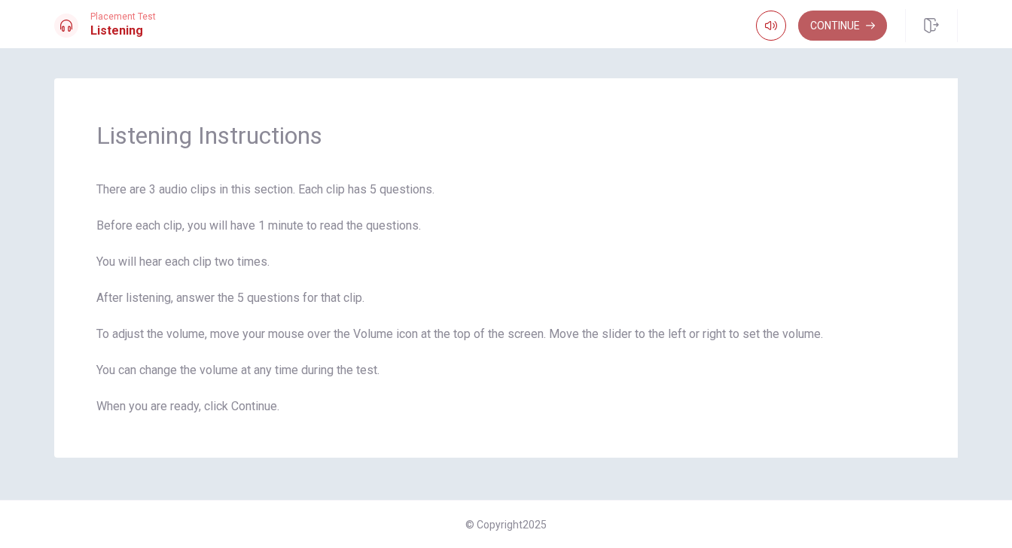
click at [814, 25] on button "Continue" at bounding box center [842, 26] width 89 height 30
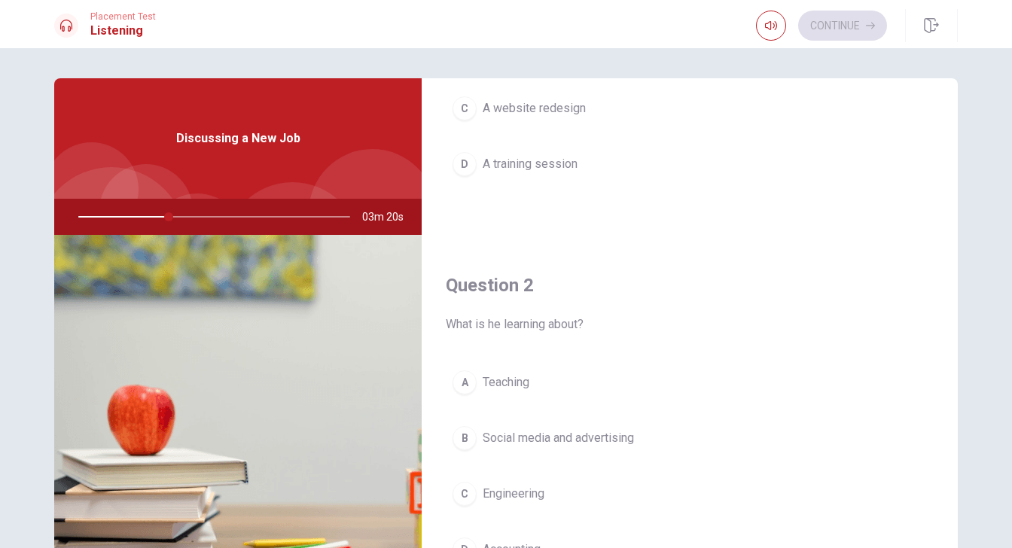
scroll to position [241, 0]
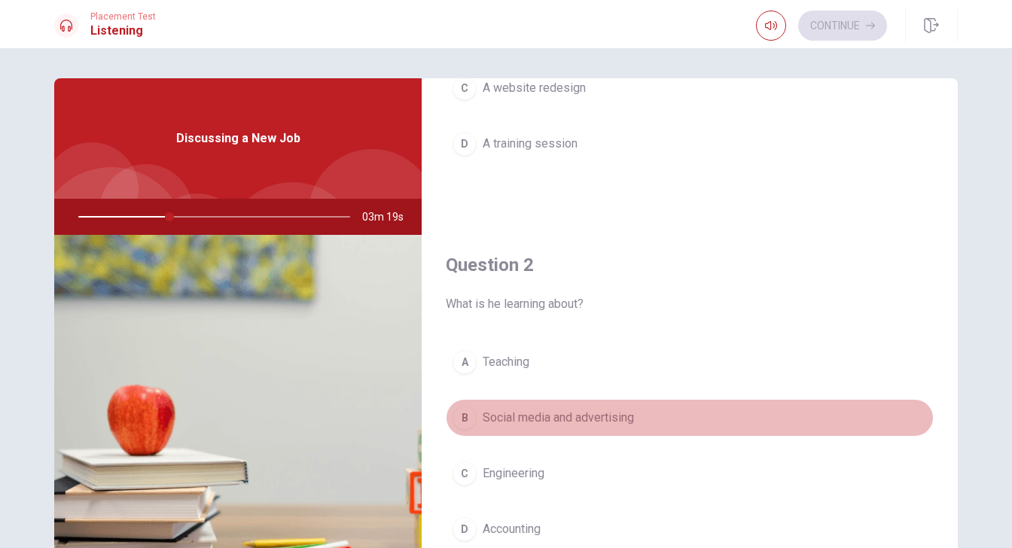
click at [580, 422] on span "Social media and advertising" at bounding box center [558, 418] width 151 height 18
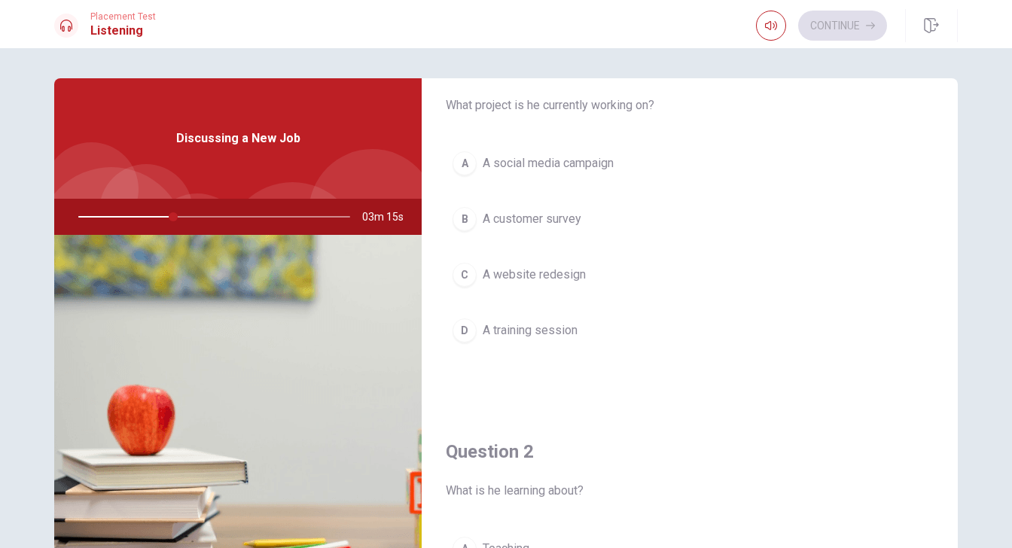
scroll to position [56, 0]
click at [566, 168] on span "A social media campaign" at bounding box center [548, 161] width 131 height 18
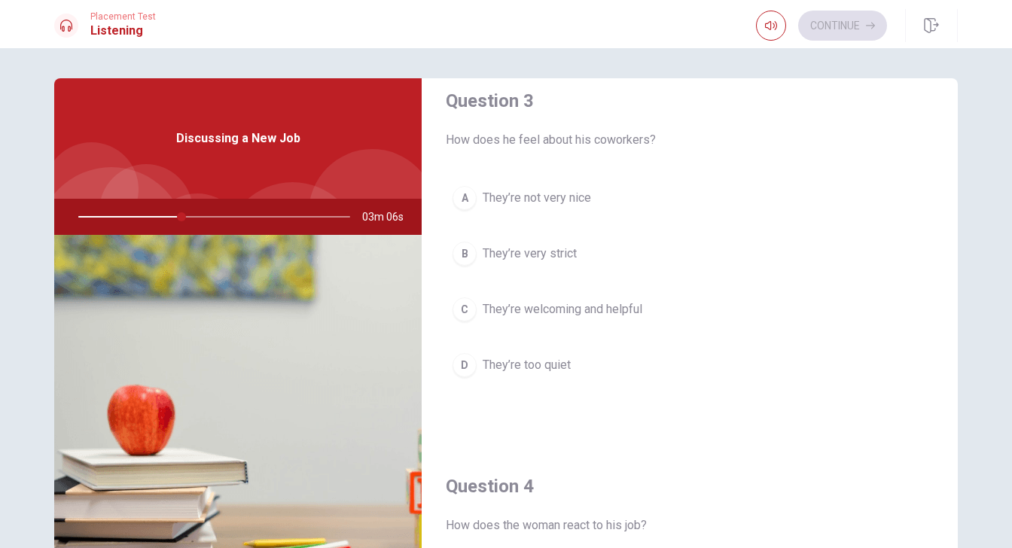
scroll to position [791, 0]
click at [592, 309] on span "They’re welcoming and helpful" at bounding box center [563, 309] width 160 height 18
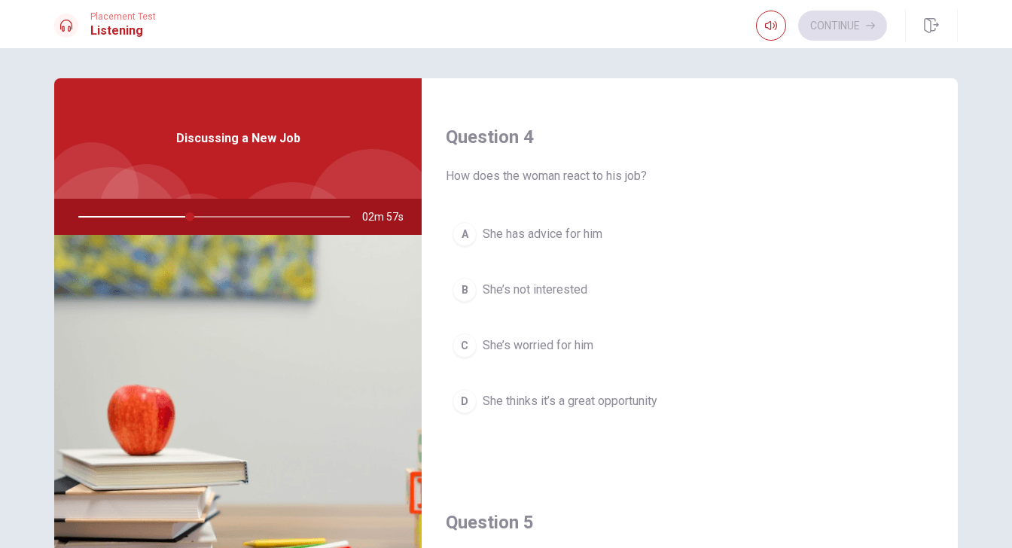
scroll to position [1138, 0]
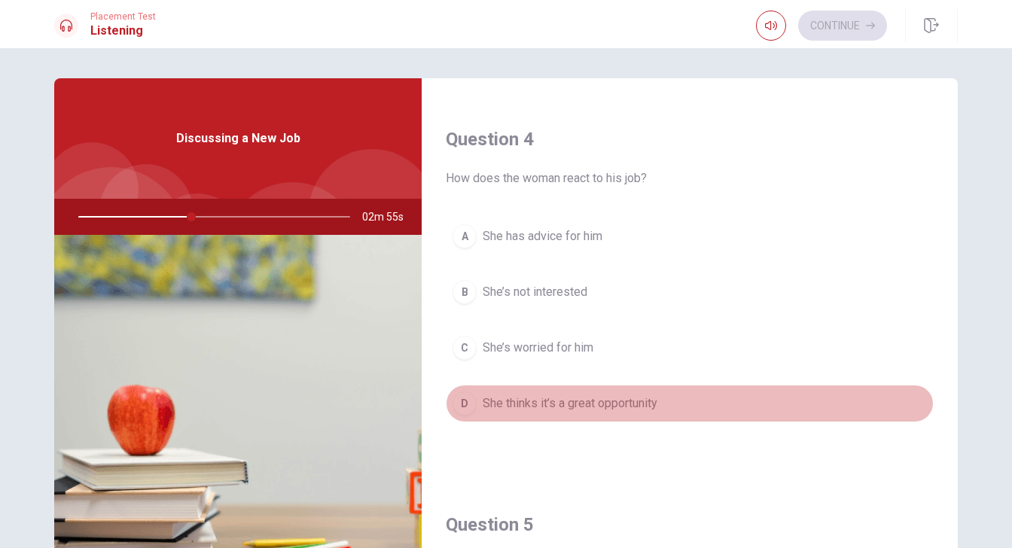
click at [597, 411] on span "She thinks it’s a great opportunity" at bounding box center [570, 403] width 175 height 18
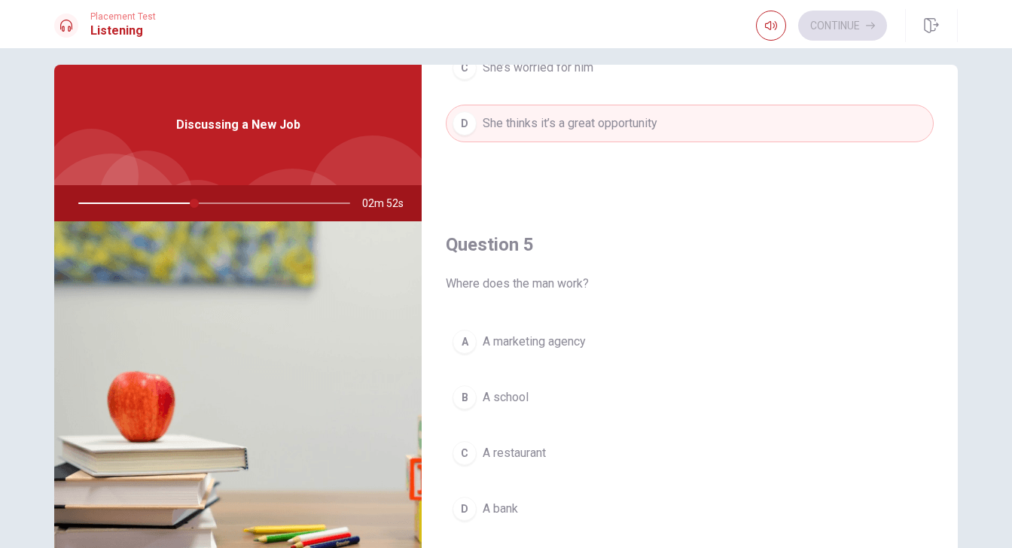
scroll to position [17, 0]
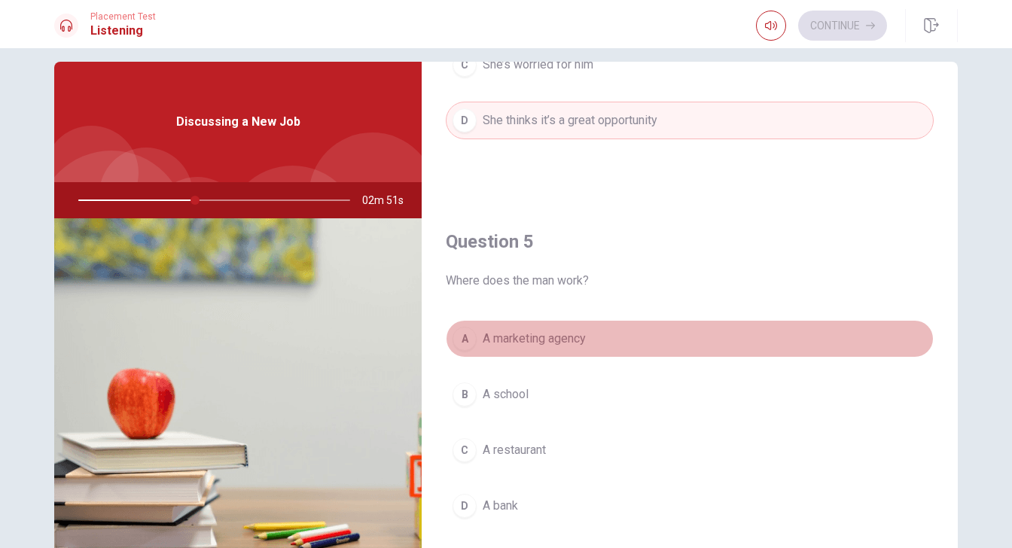
click at [589, 335] on button "A A marketing agency" at bounding box center [690, 339] width 488 height 38
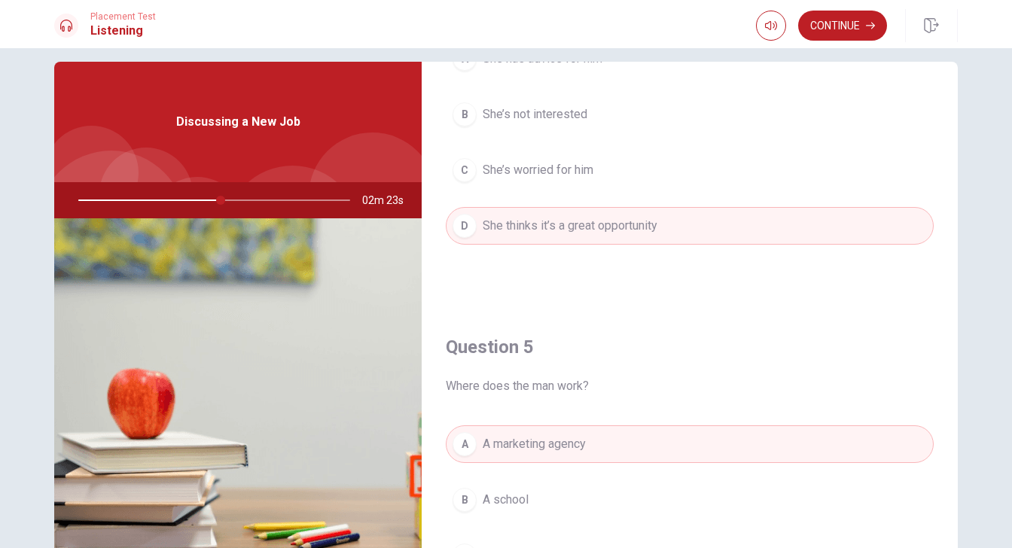
scroll to position [1404, 0]
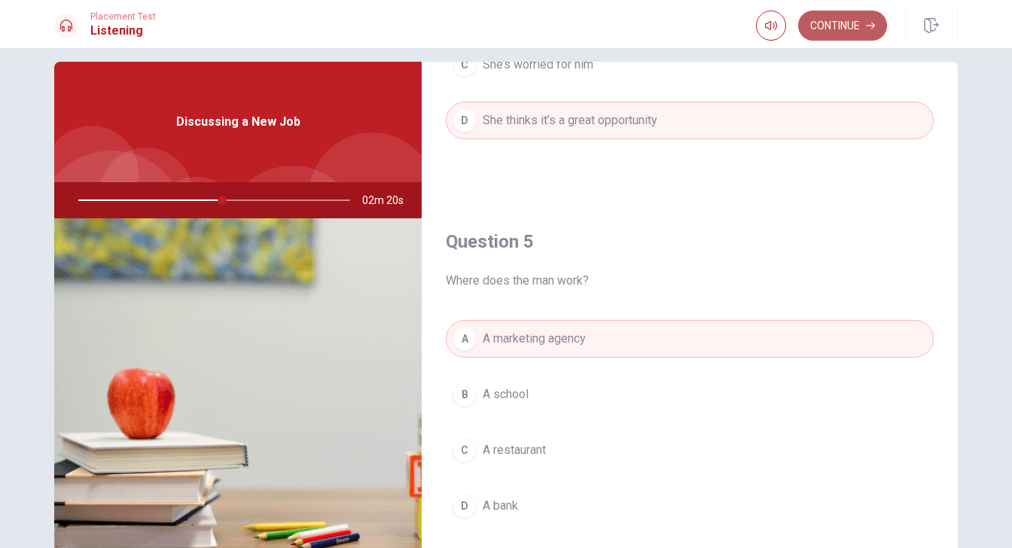
click at [827, 23] on button "Continue" at bounding box center [842, 26] width 89 height 30
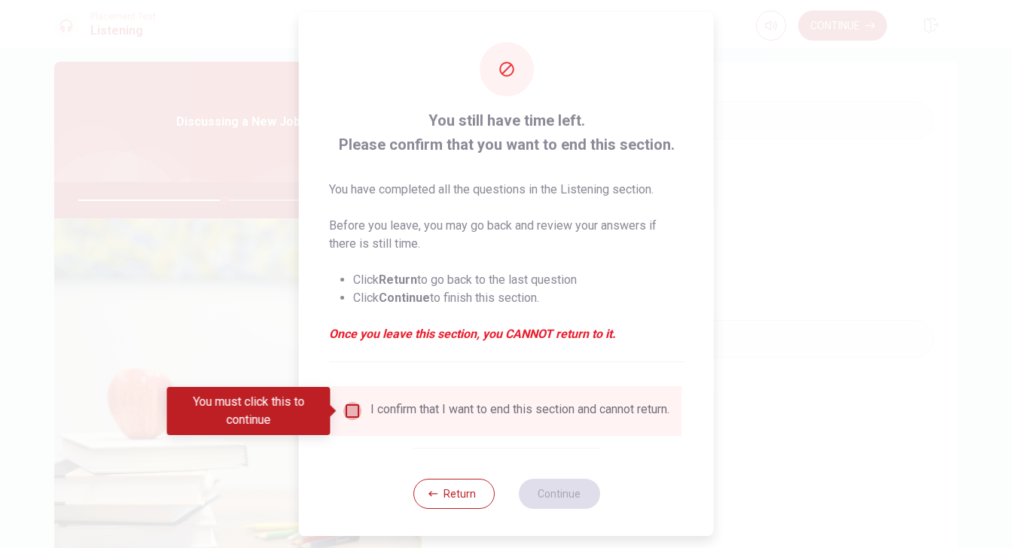
click at [349, 412] on input "You must click this to continue" at bounding box center [352, 411] width 18 height 18
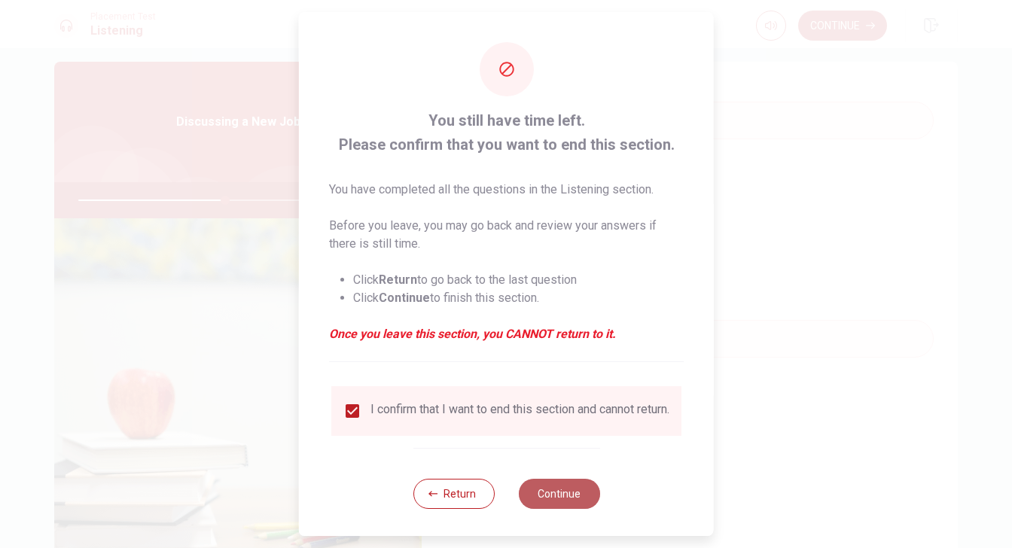
click at [544, 501] on button "Continue" at bounding box center [558, 494] width 81 height 30
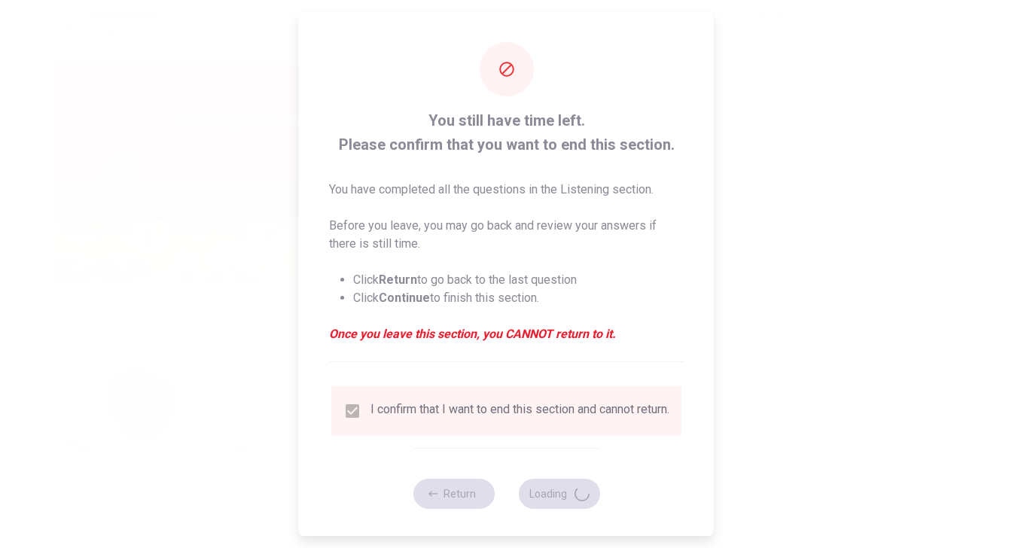
type input "55"
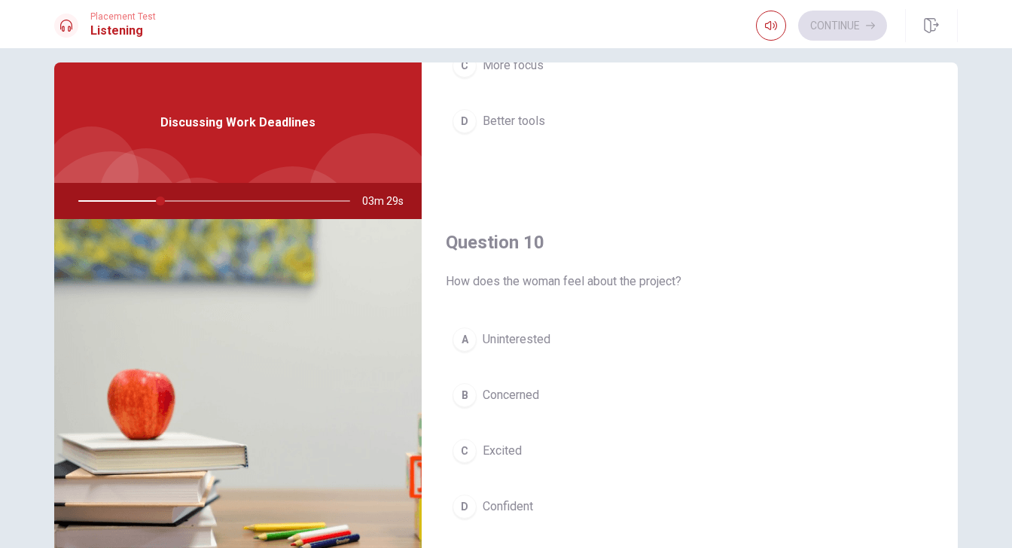
click at [547, 391] on button "B Concerned" at bounding box center [690, 395] width 488 height 38
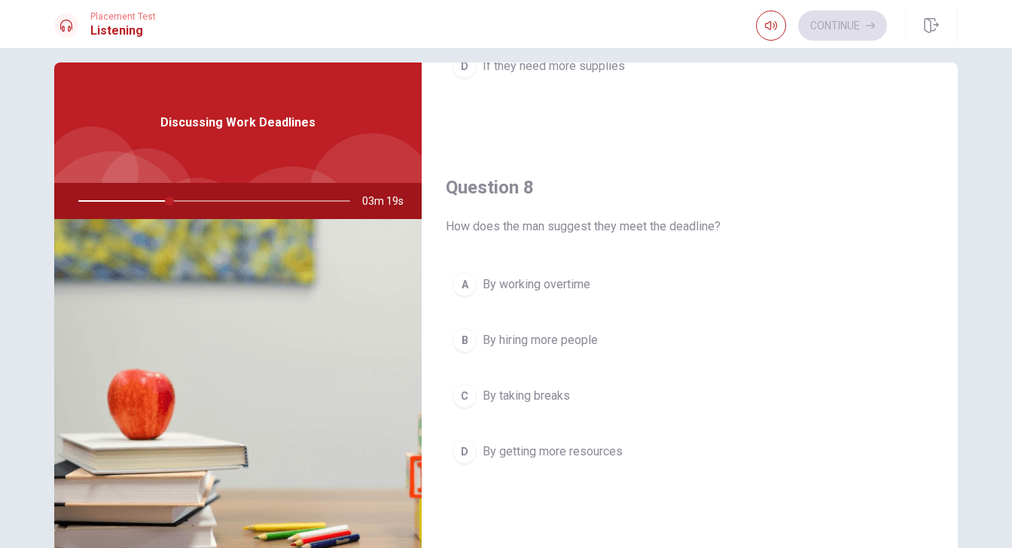
scroll to position [697, 0]
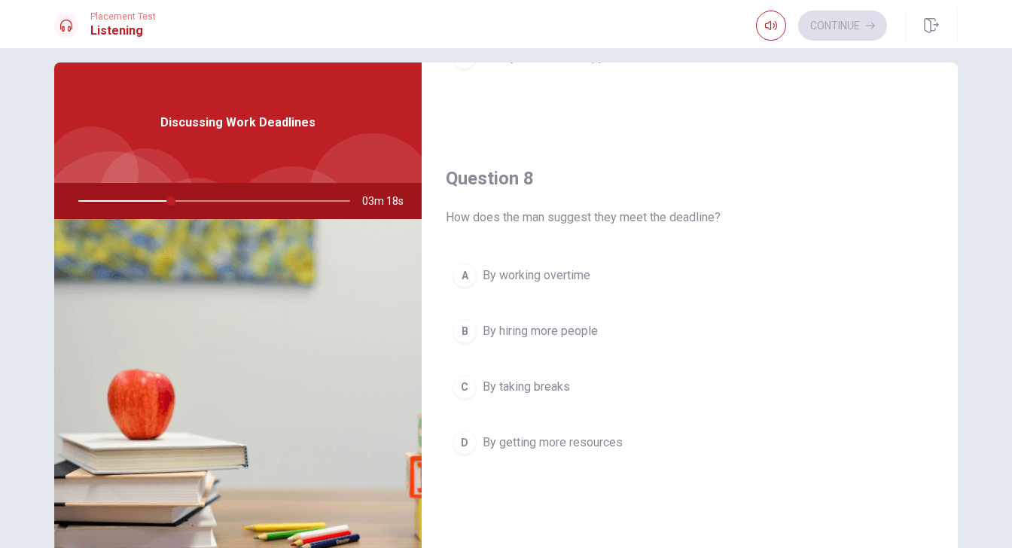
click at [564, 273] on span "By working overtime" at bounding box center [537, 276] width 108 height 18
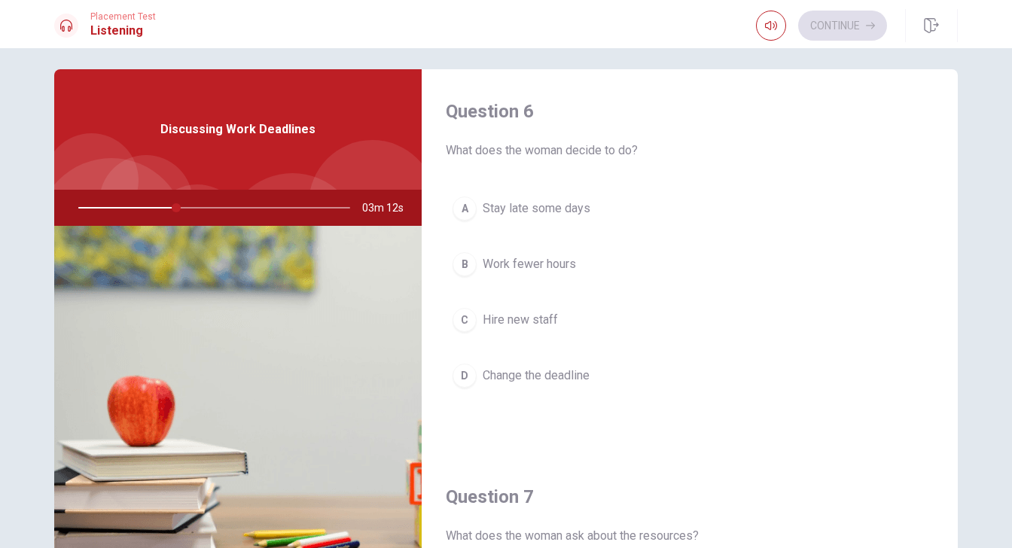
scroll to position [10, 0]
click at [548, 209] on span "Stay late some days" at bounding box center [537, 208] width 108 height 18
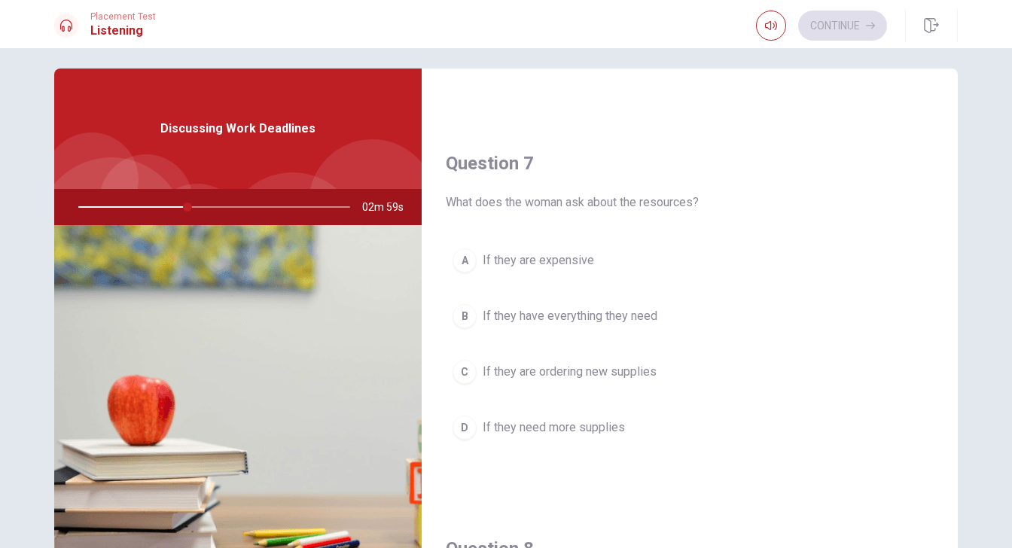
scroll to position [332, 0]
click at [583, 308] on span "If they have everything they need" at bounding box center [570, 317] width 175 height 18
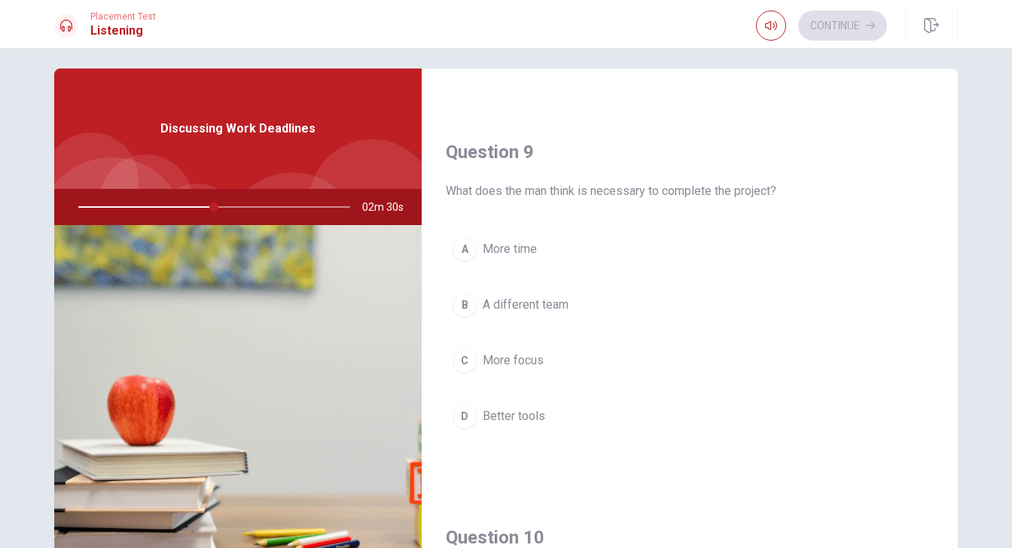
scroll to position [1116, 0]
click at [565, 355] on button "C More focus" at bounding box center [690, 359] width 488 height 38
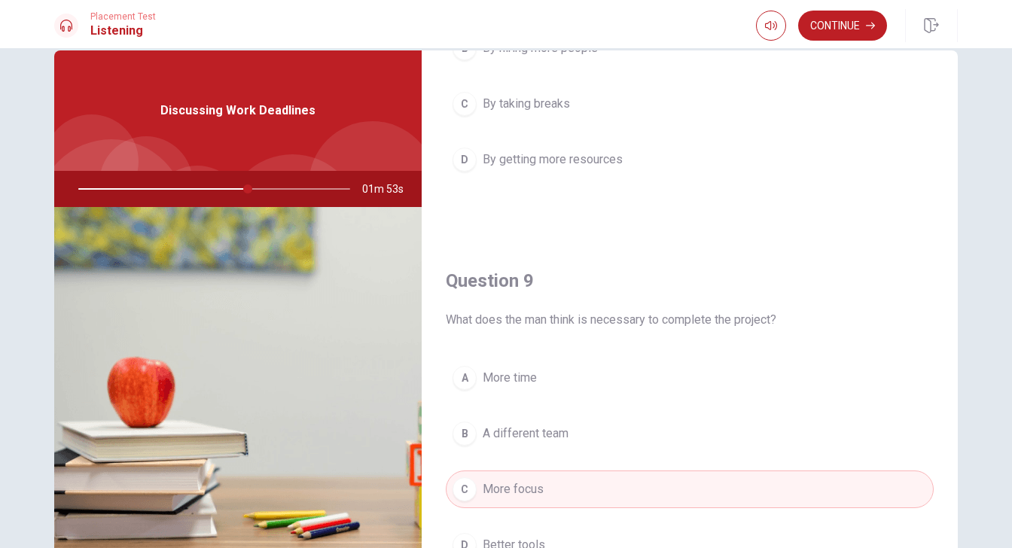
scroll to position [1072, 0]
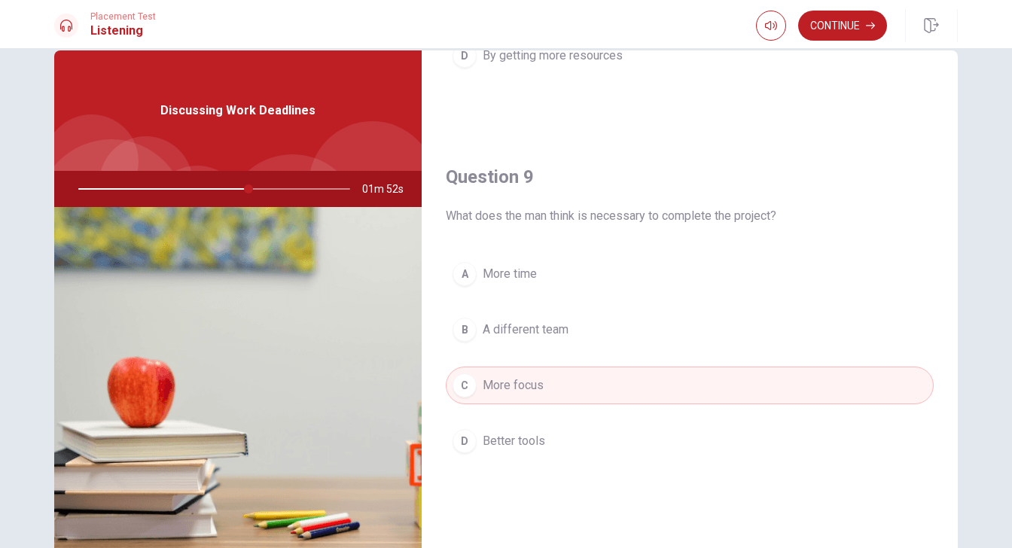
click at [260, 190] on div at bounding box center [211, 189] width 302 height 36
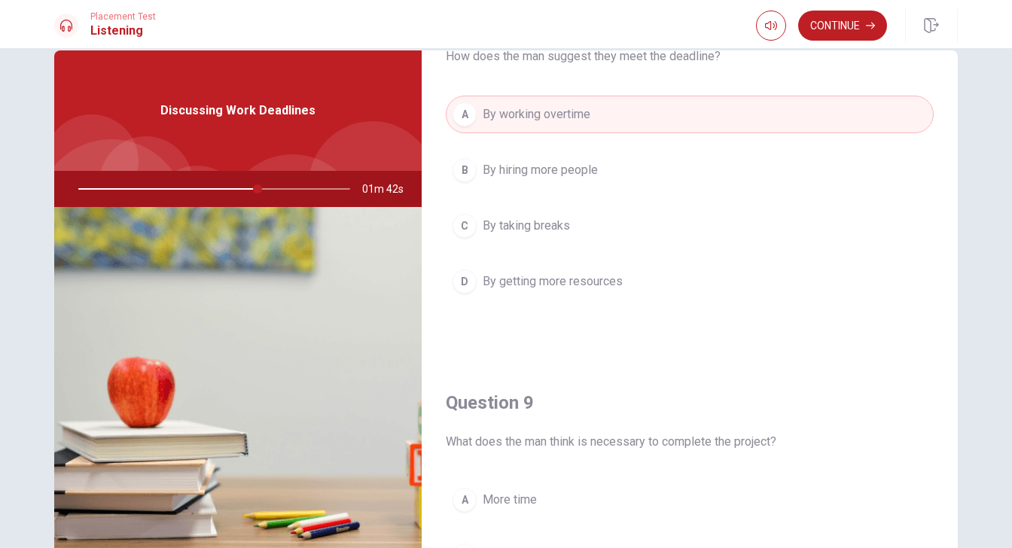
scroll to position [847, 0]
click at [843, 22] on button "Continue" at bounding box center [842, 26] width 89 height 30
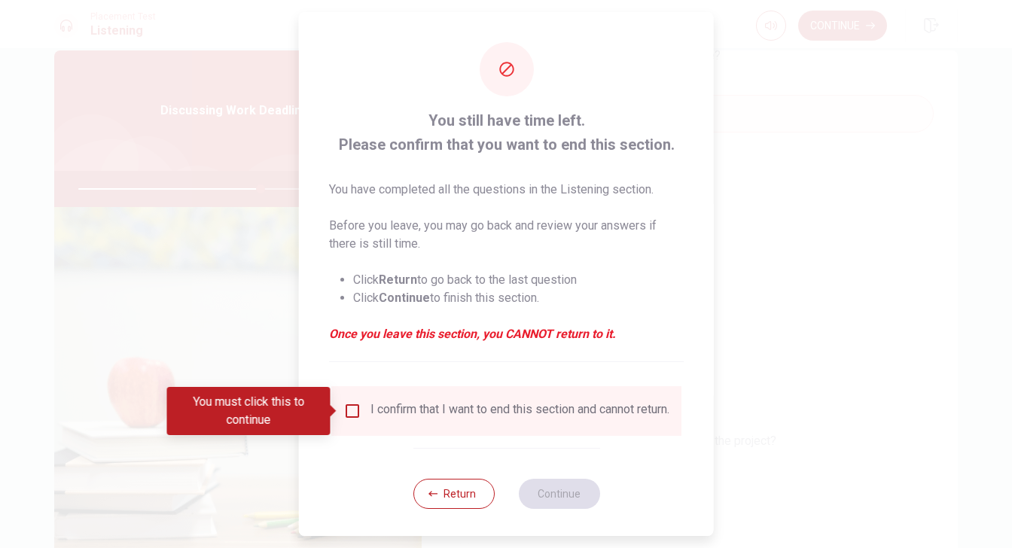
click at [428, 407] on div "I confirm that I want to end this section and cannot return." at bounding box center [519, 411] width 299 height 18
click at [354, 412] on input "You must click this to continue" at bounding box center [352, 411] width 18 height 18
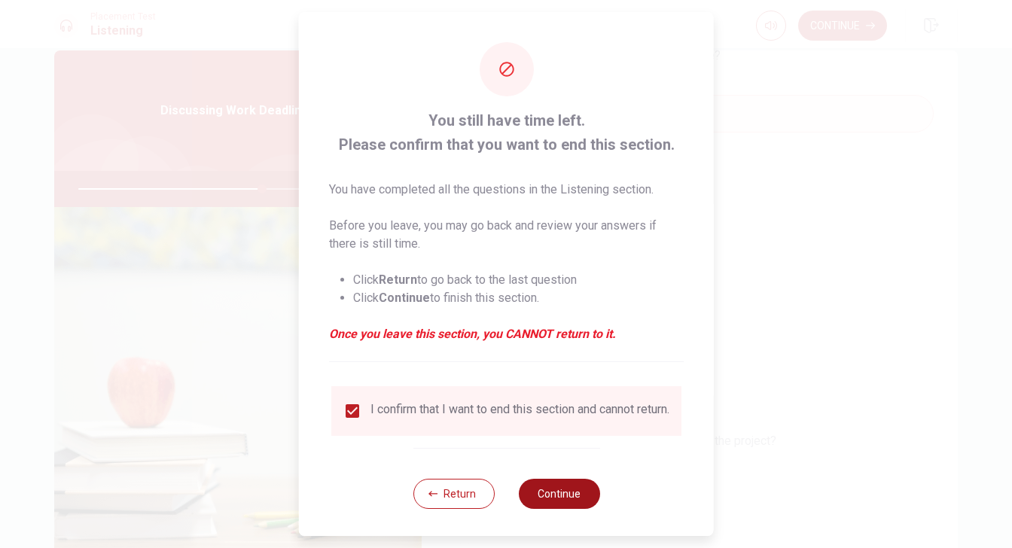
click at [566, 507] on button "Continue" at bounding box center [558, 494] width 81 height 30
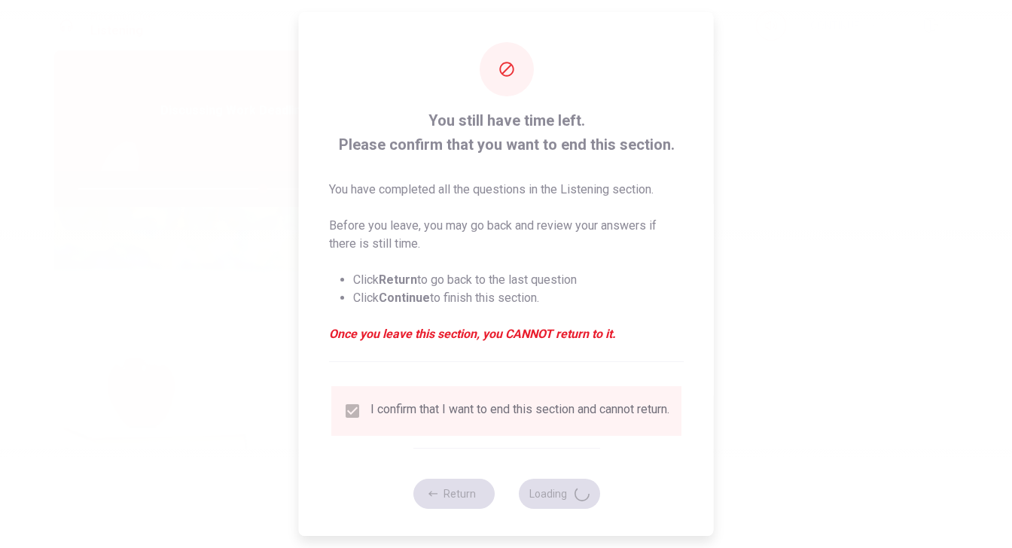
type input "68"
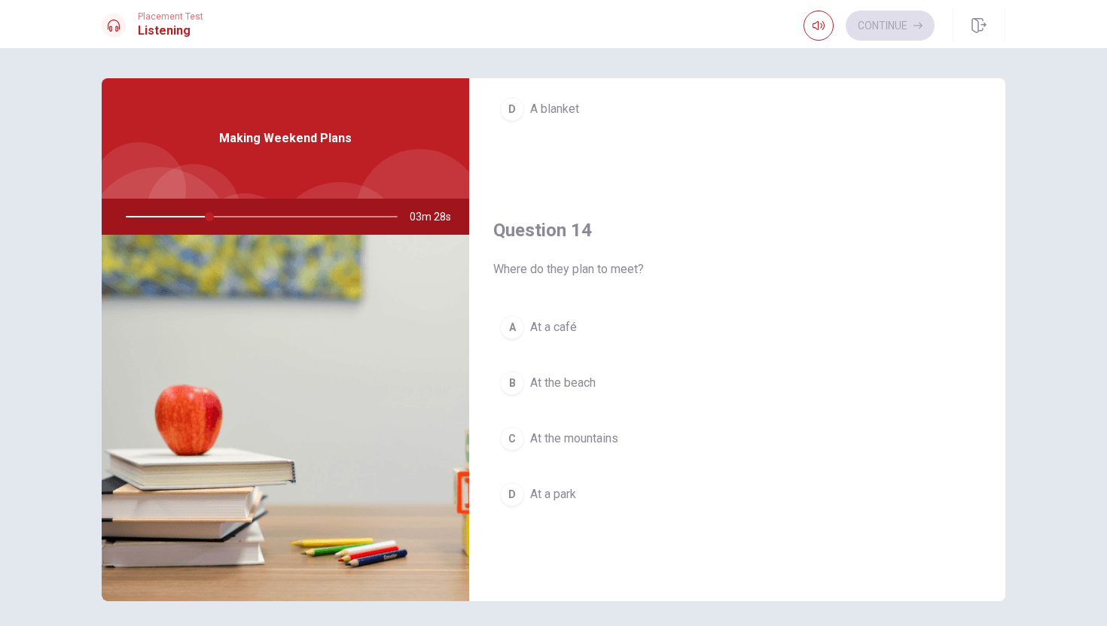
scroll to position [1404, 0]
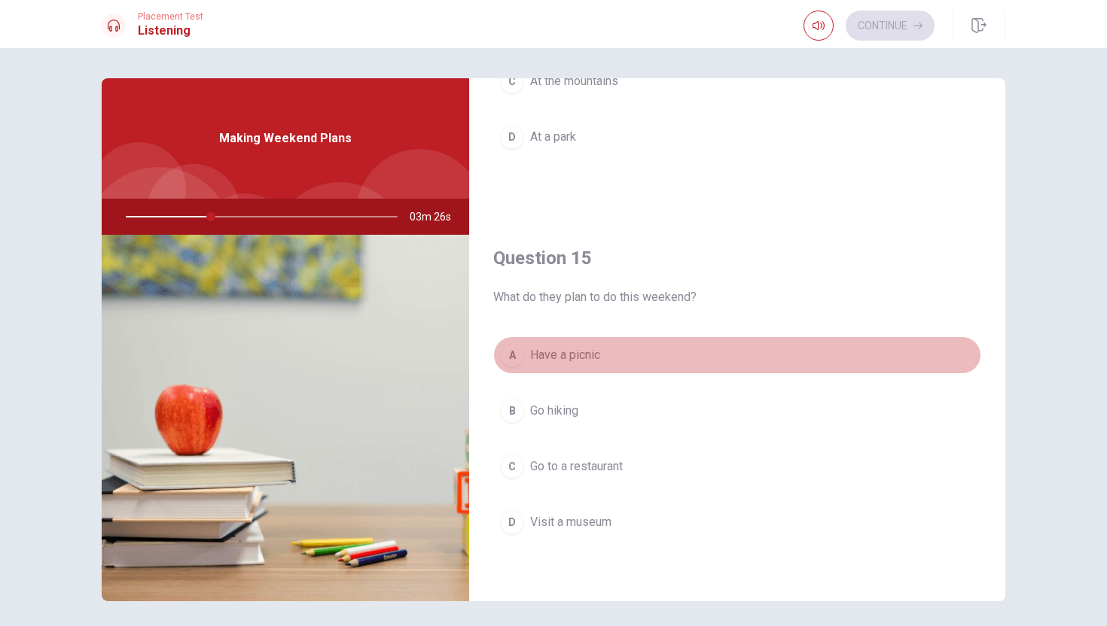
click at [592, 358] on span "Have a picnic" at bounding box center [565, 355] width 70 height 18
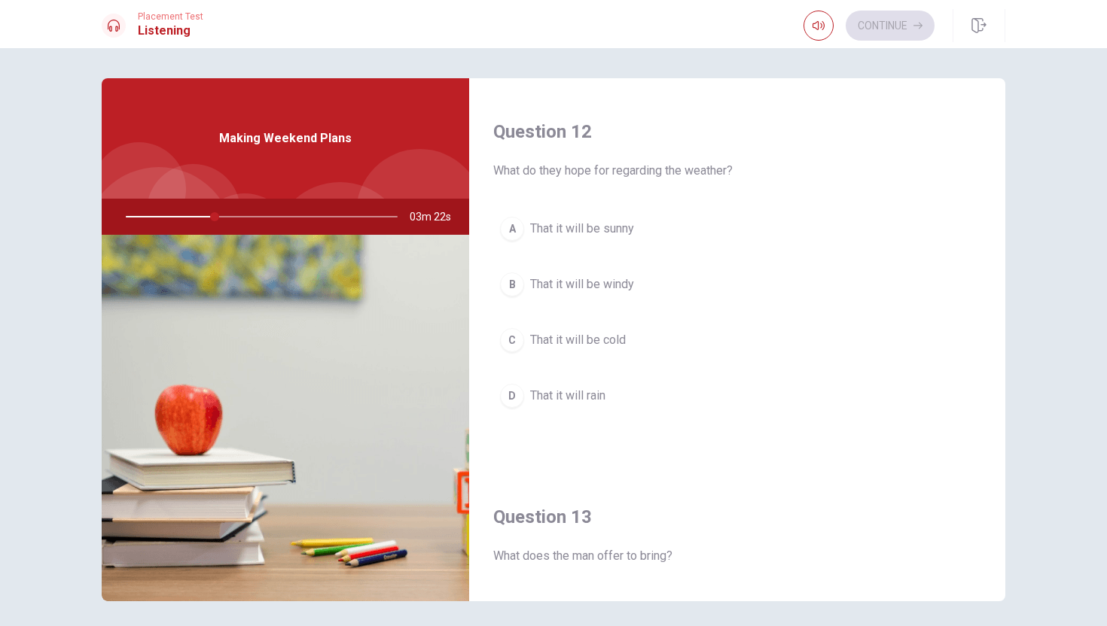
scroll to position [373, 0]
click at [617, 224] on span "That it will be sunny" at bounding box center [582, 230] width 104 height 18
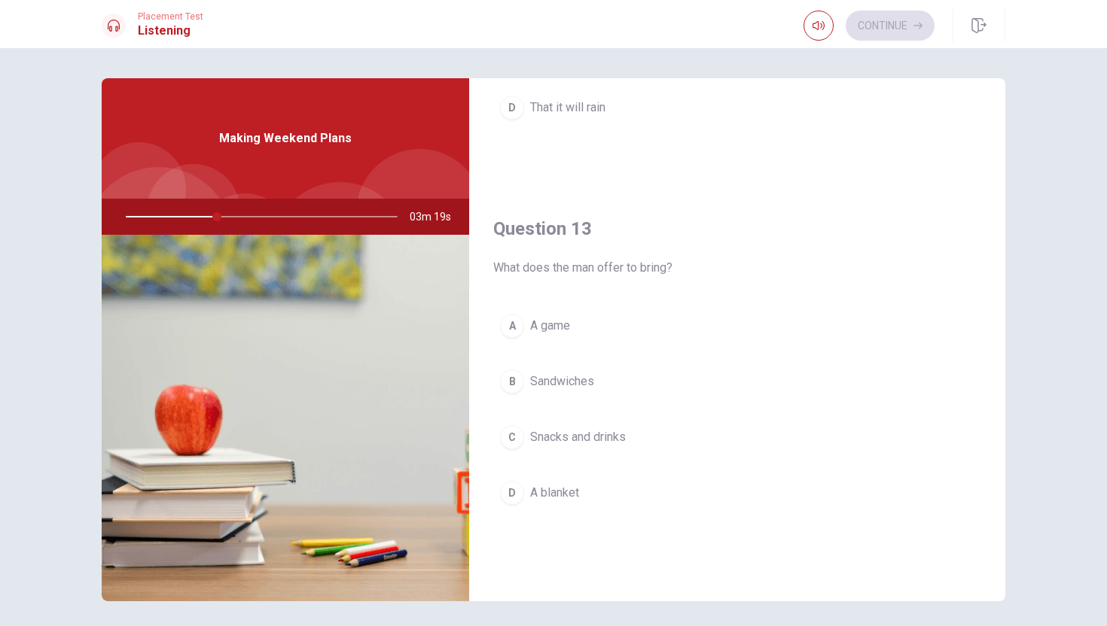
scroll to position [668, 0]
click at [569, 428] on span "Snacks and drinks" at bounding box center [578, 432] width 96 height 18
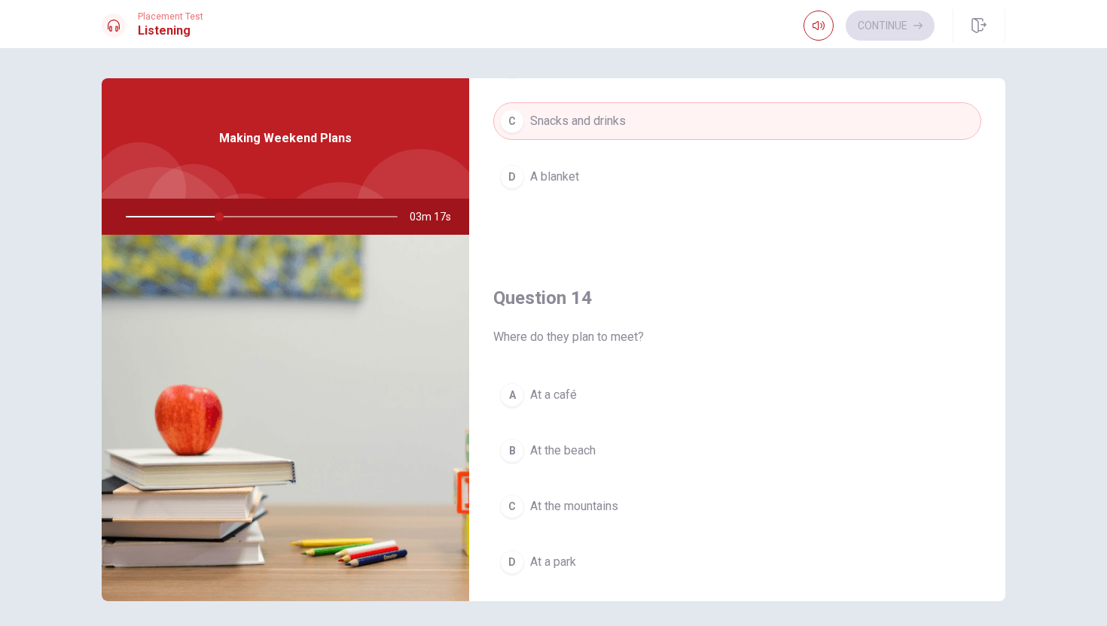
scroll to position [1007, 0]
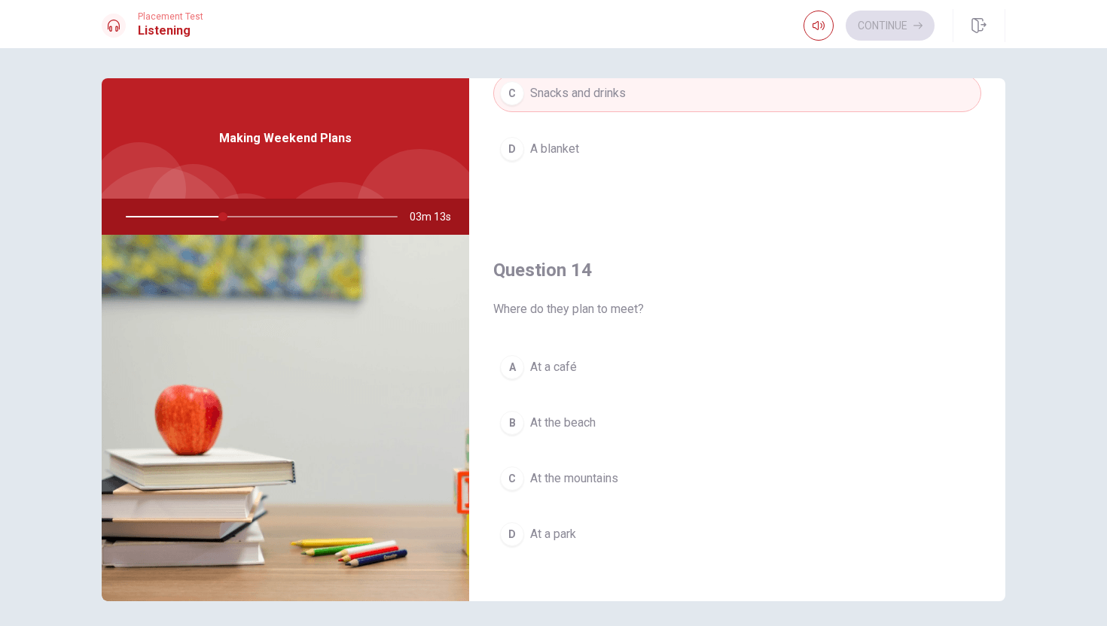
click at [552, 525] on span "At a park" at bounding box center [553, 534] width 46 height 18
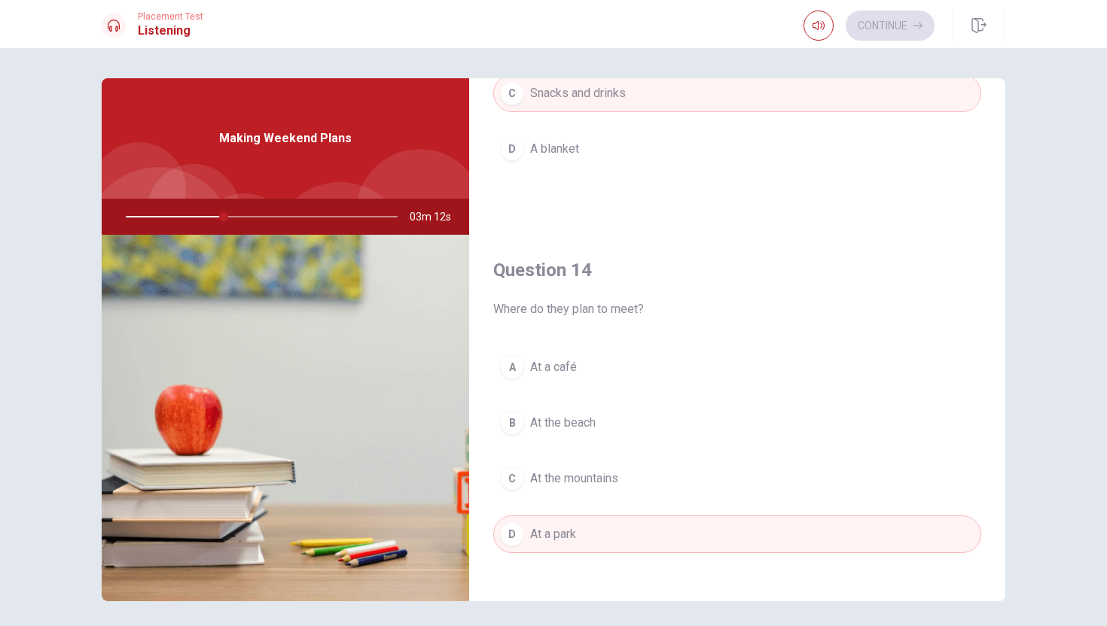
scroll to position [0, 0]
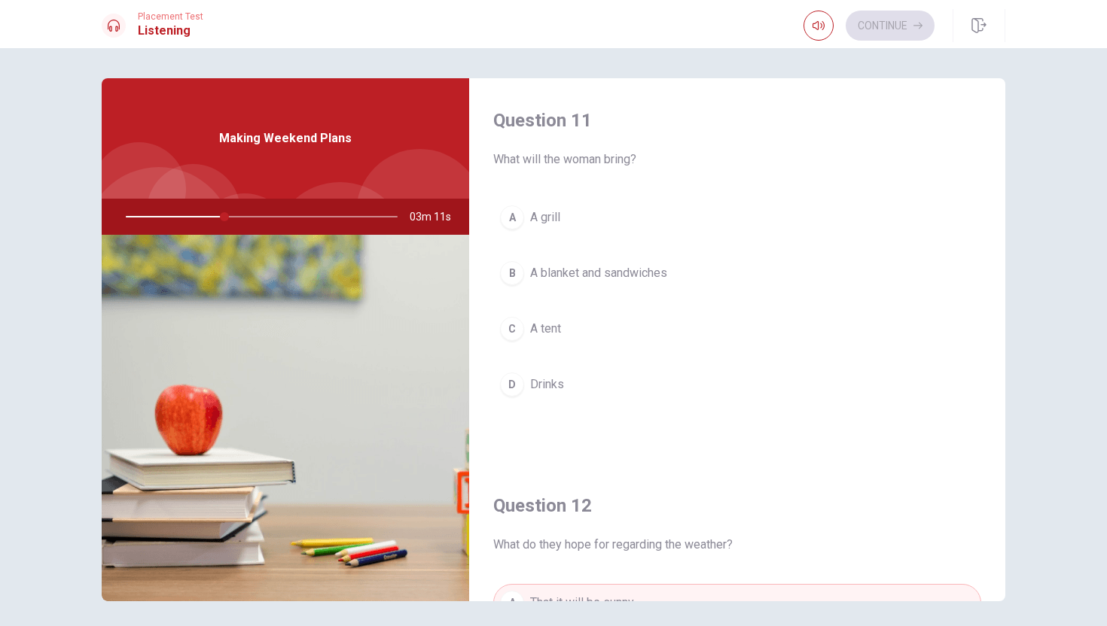
click at [589, 276] on span "A blanket and sandwiches" at bounding box center [598, 273] width 137 height 18
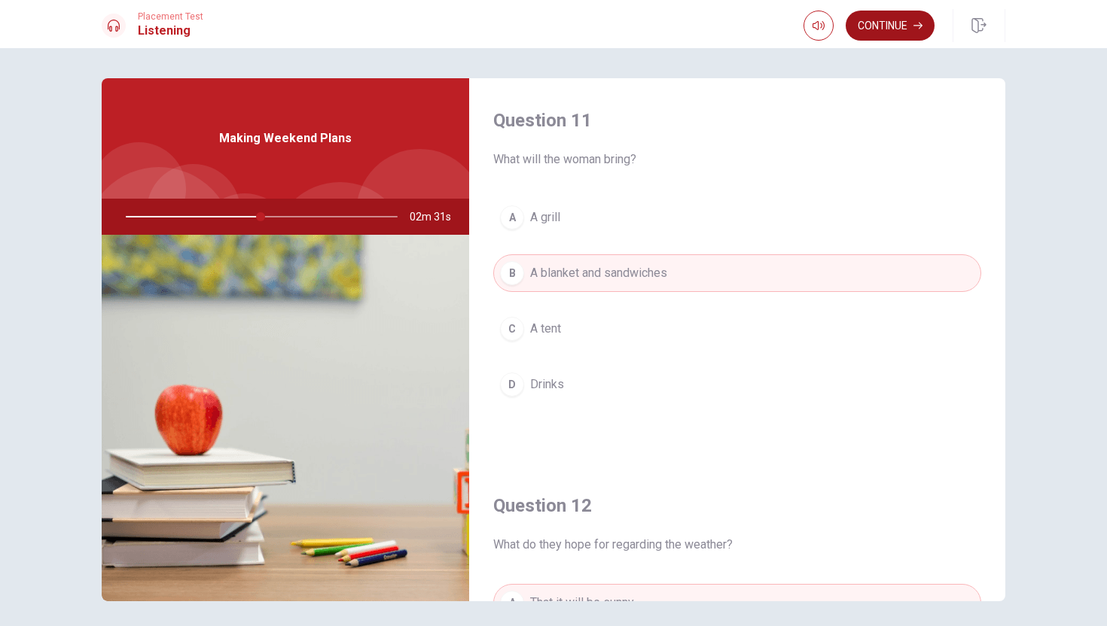
click at [883, 26] on button "Continue" at bounding box center [889, 26] width 89 height 30
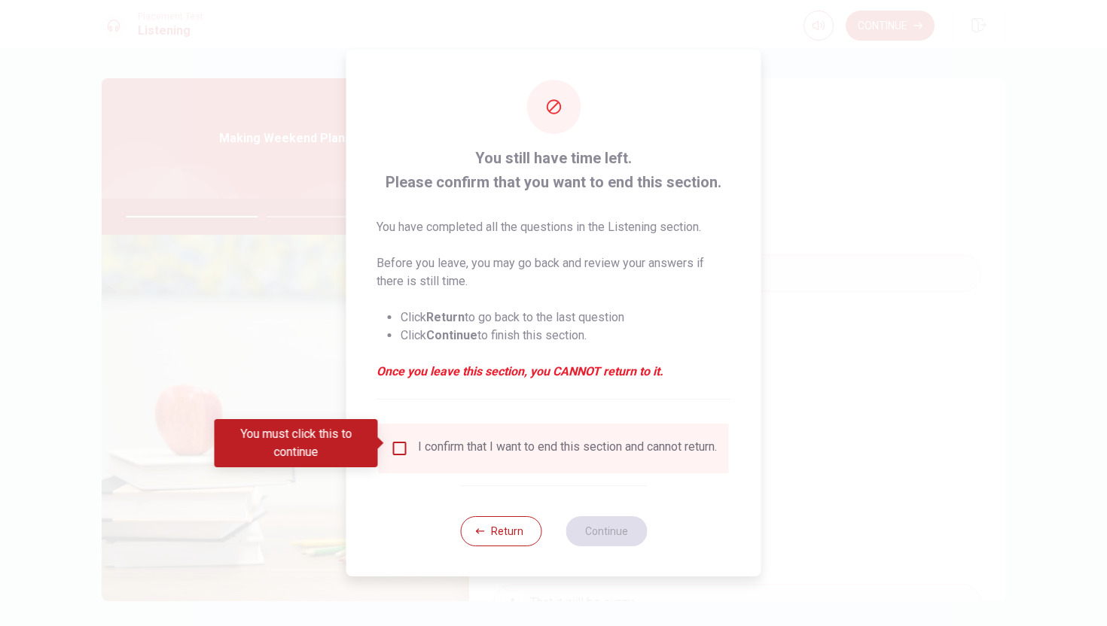
click at [619, 440] on div "I confirm that I want to end this section and cannot return." at bounding box center [567, 449] width 299 height 18
click at [395, 446] on input "You must click this to continue" at bounding box center [400, 449] width 18 height 18
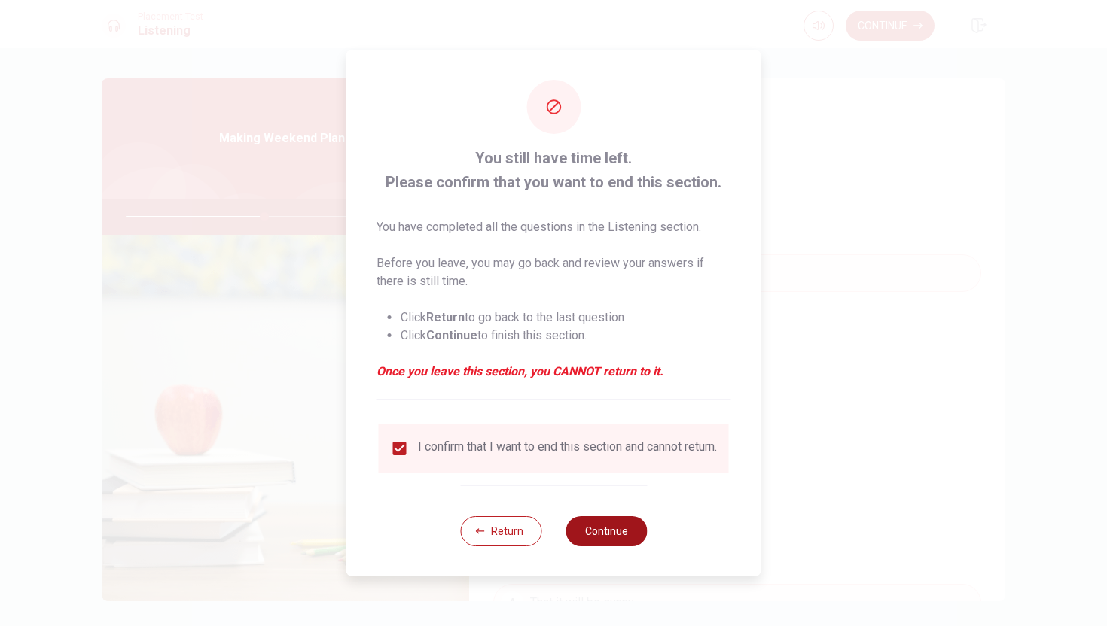
click at [581, 540] on button "Continue" at bounding box center [605, 531] width 81 height 30
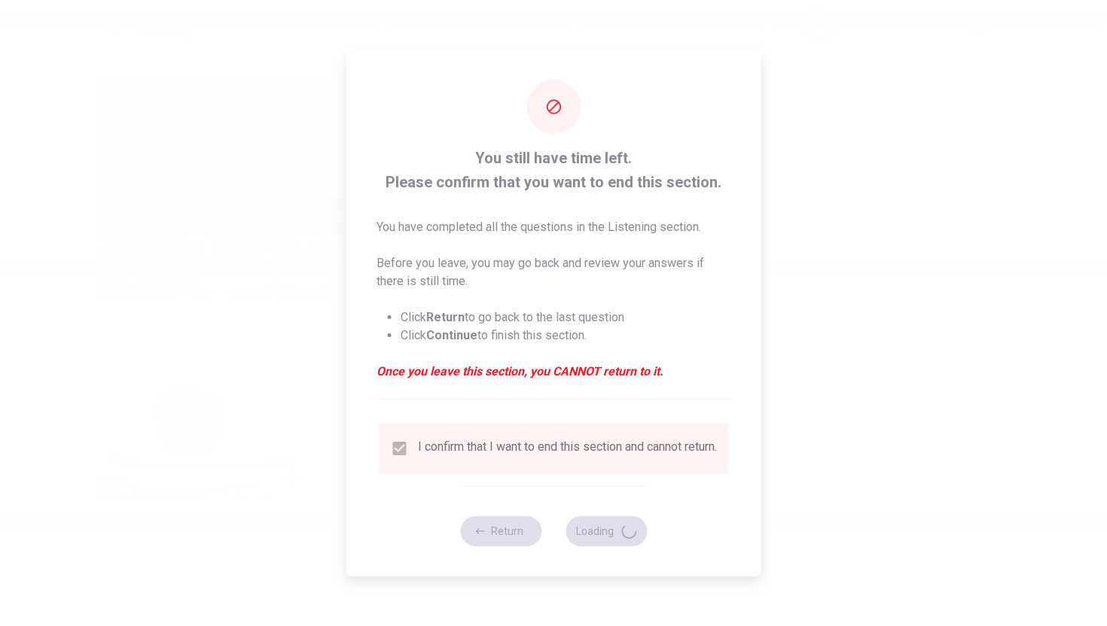
type input "51"
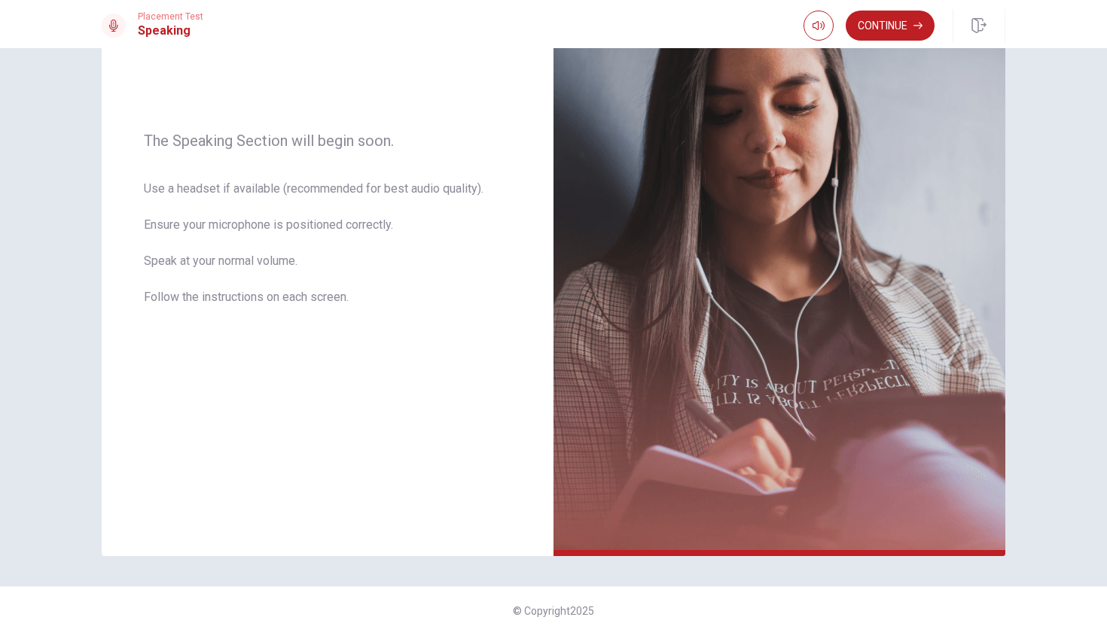
scroll to position [187, 0]
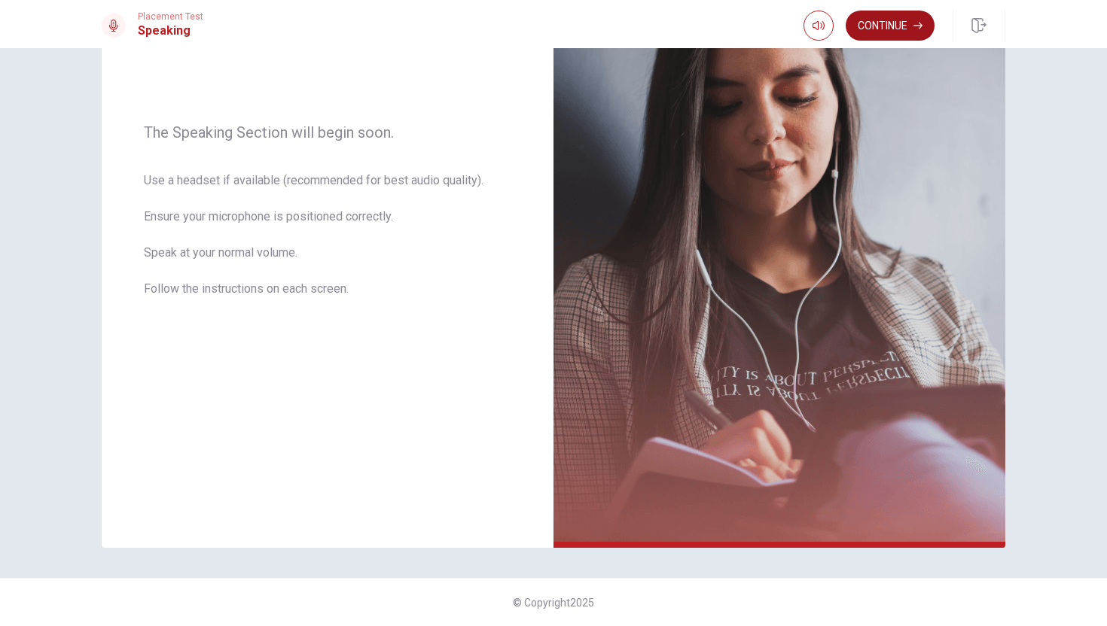
click at [891, 32] on button "Continue" at bounding box center [889, 26] width 89 height 30
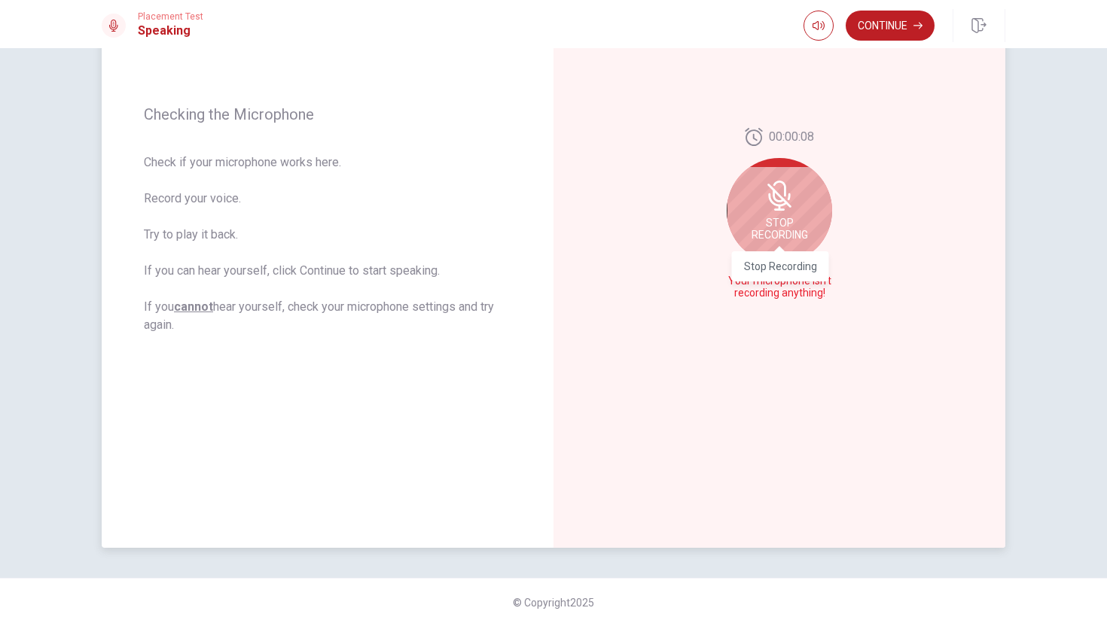
click at [766, 227] on div "Stop Recording" at bounding box center [779, 210] width 105 height 105
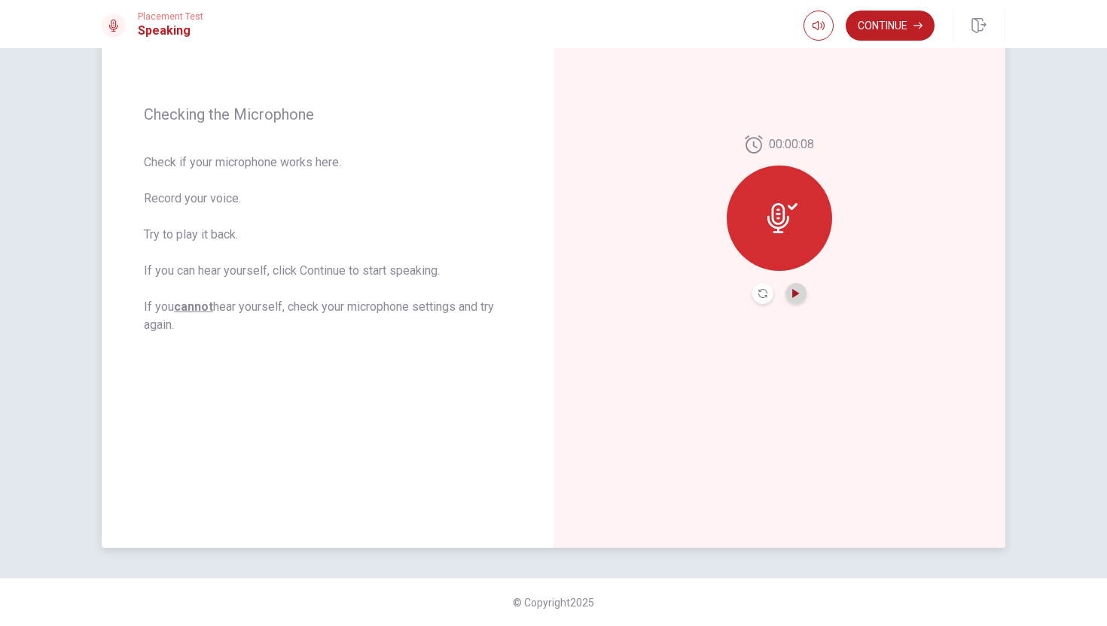
click at [795, 293] on icon "Play Audio" at bounding box center [795, 293] width 7 height 9
click at [797, 293] on icon "Pause Audio" at bounding box center [796, 293] width 8 height 9
click at [915, 17] on button "Continue" at bounding box center [889, 26] width 89 height 30
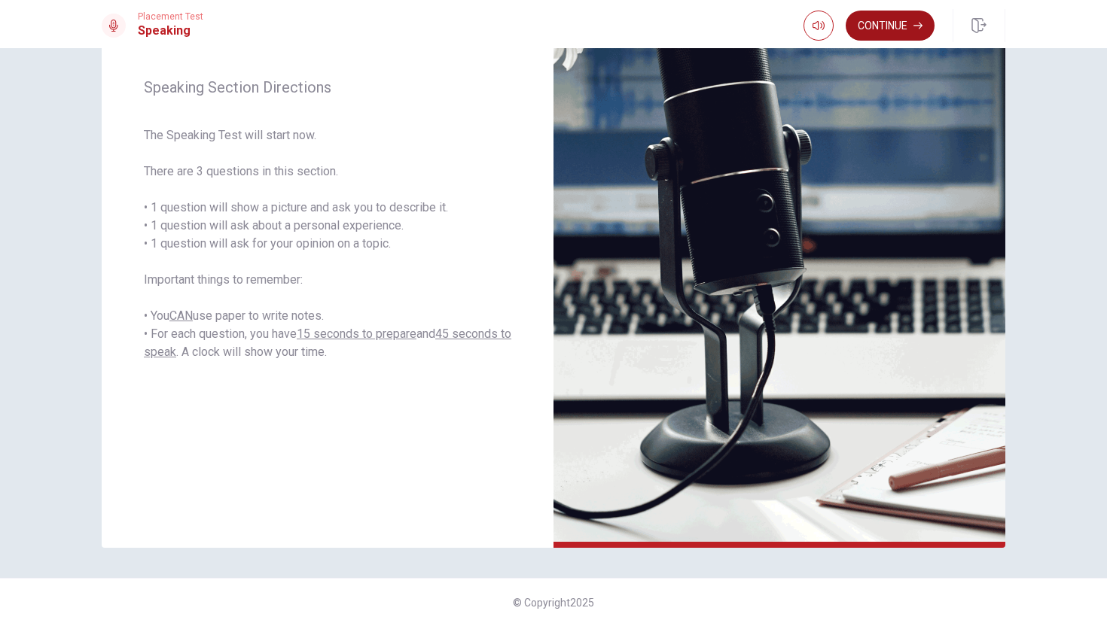
click at [882, 26] on button "Continue" at bounding box center [889, 26] width 89 height 30
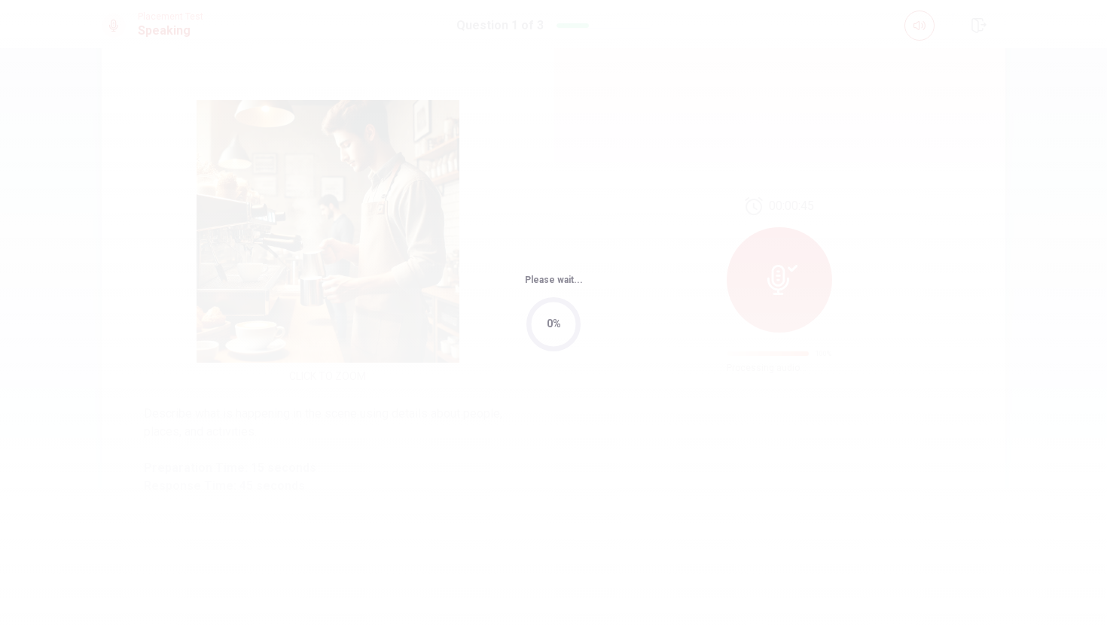
scroll to position [0, 0]
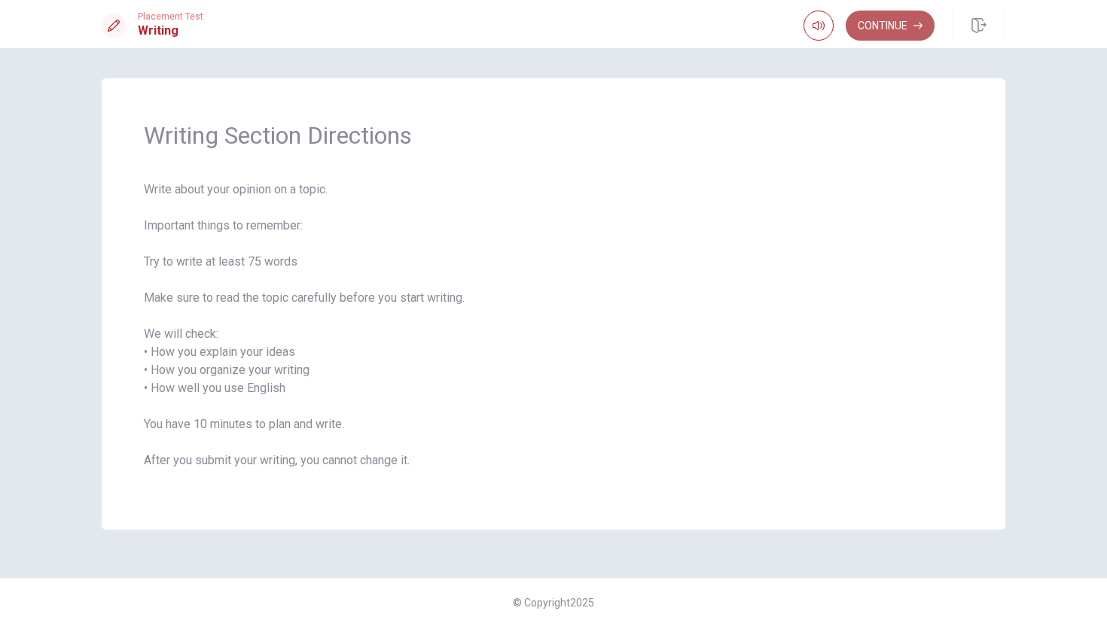
click at [882, 30] on button "Continue" at bounding box center [889, 26] width 89 height 30
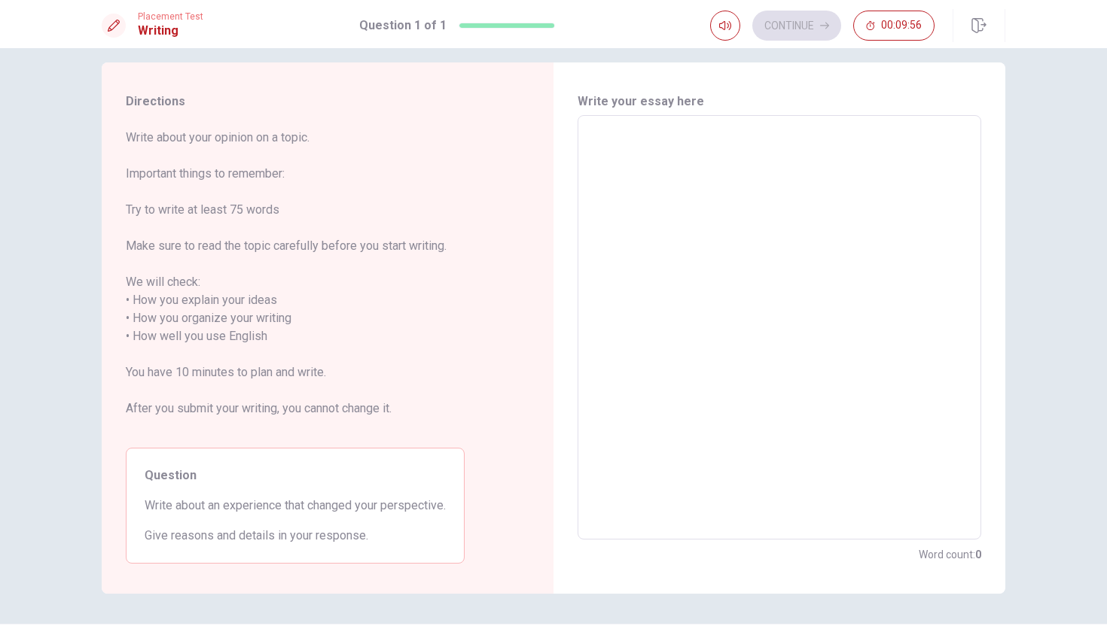
scroll to position [13, 0]
click at [728, 137] on textarea at bounding box center [779, 331] width 382 height 400
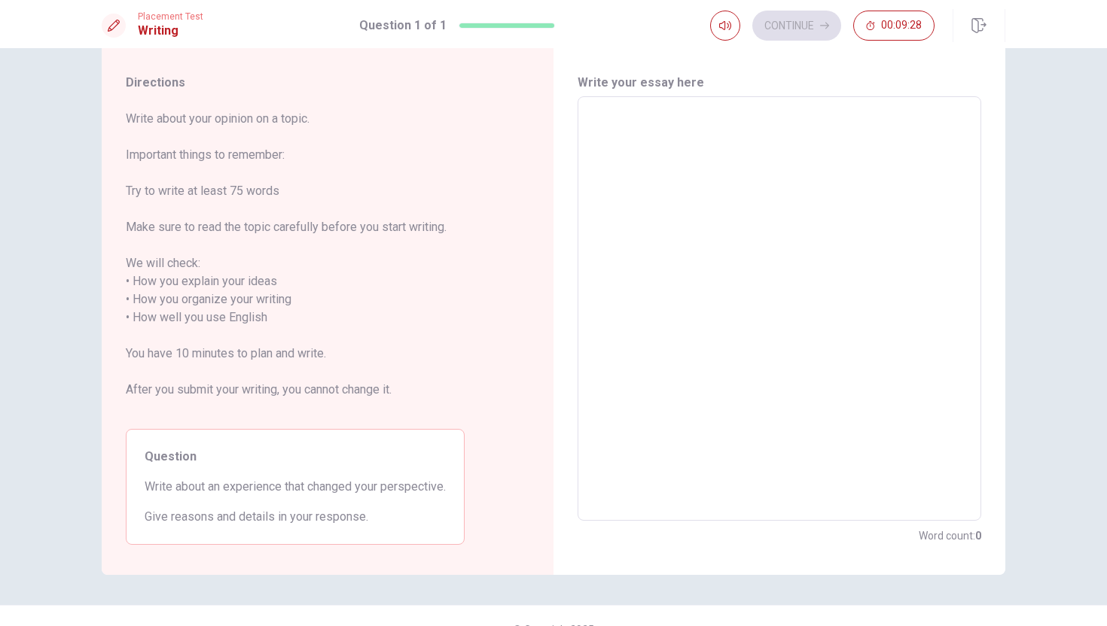
scroll to position [38, 0]
type textarea "o"
type textarea "x"
type textarea "on"
type textarea "x"
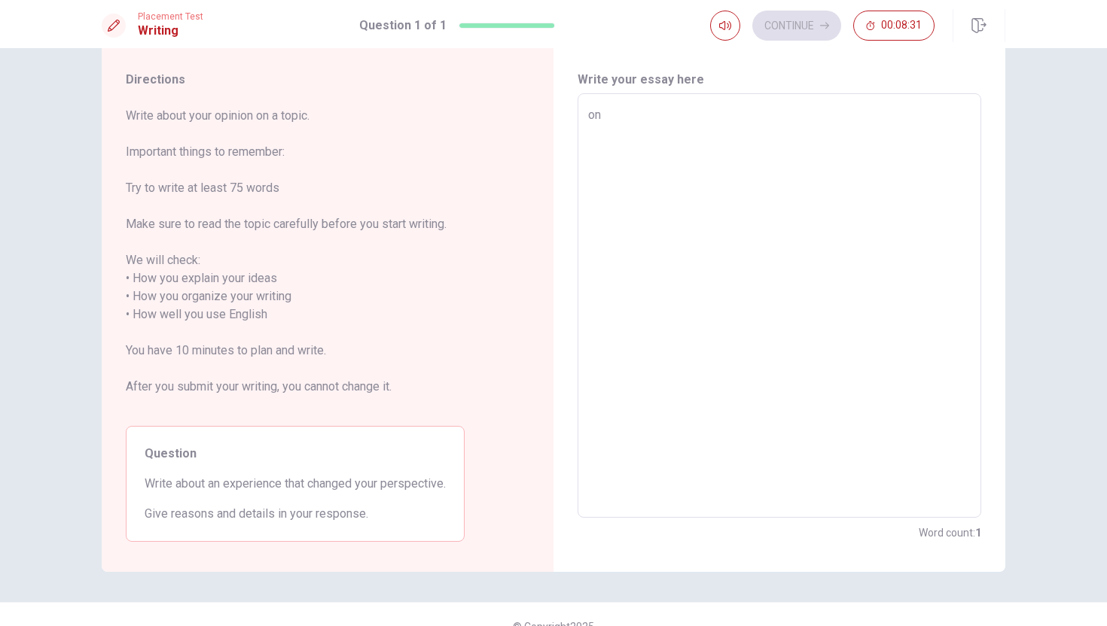
type textarea "one"
type textarea "x"
type textarea "one"
type textarea "x"
type textarea "one e"
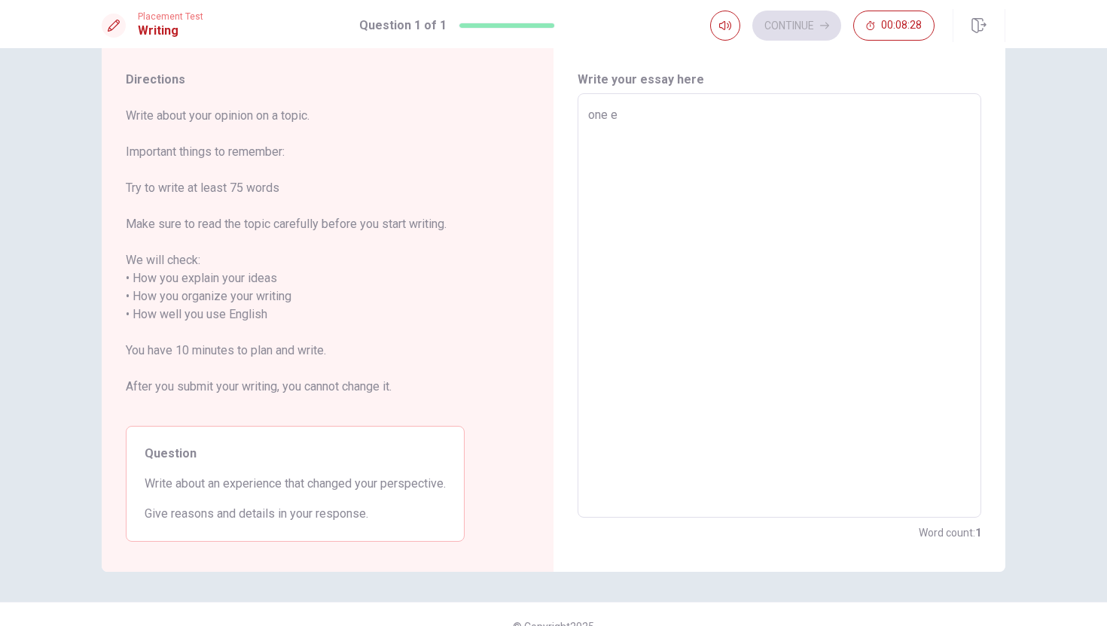
type textarea "x"
type textarea "one ex"
type textarea "x"
type textarea "one exp"
type textarea "x"
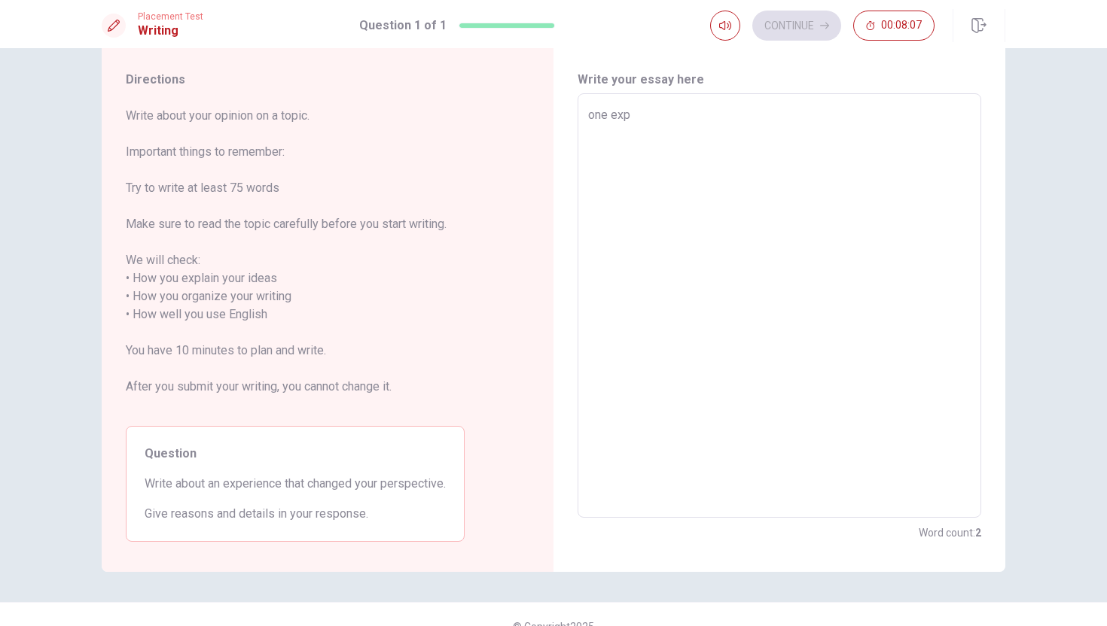
type textarea "one ex"
type textarea "x"
type textarea "one e"
type textarea "x"
type textarea "one"
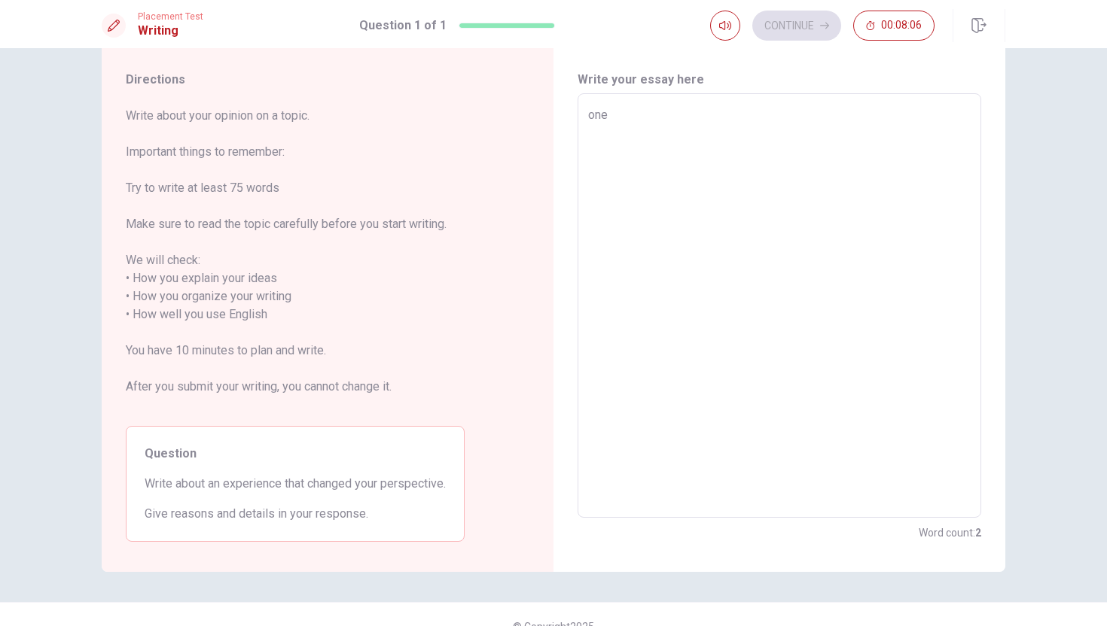
type textarea "x"
type textarea "one"
type textarea "x"
type textarea "on"
type textarea "x"
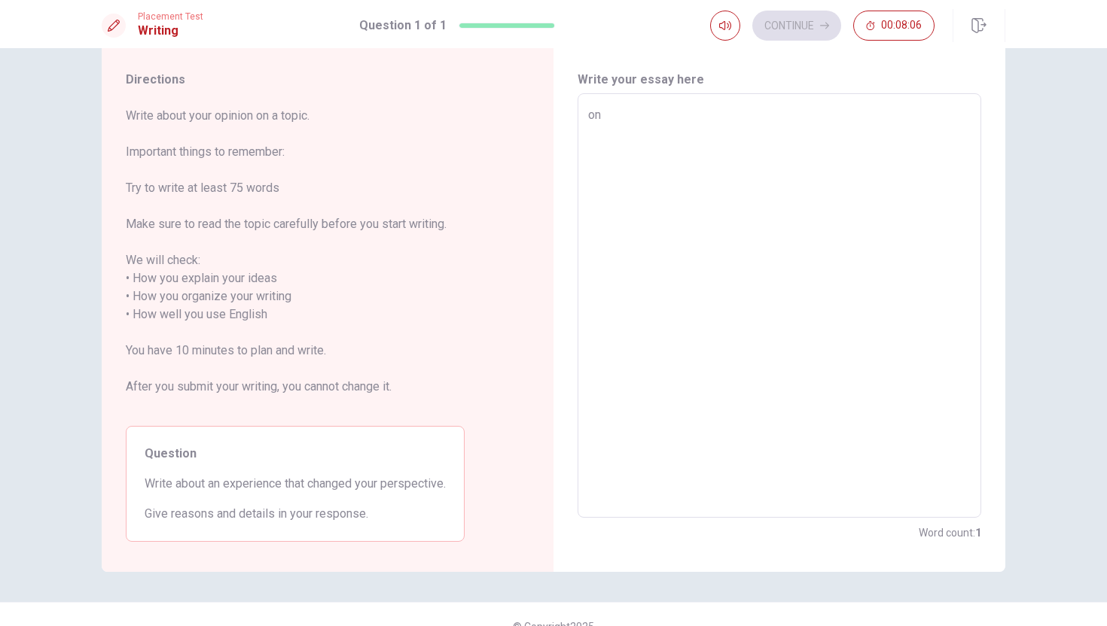
type textarea "o"
type textarea "x"
type textarea "A"
type textarea "x"
type textarea "An"
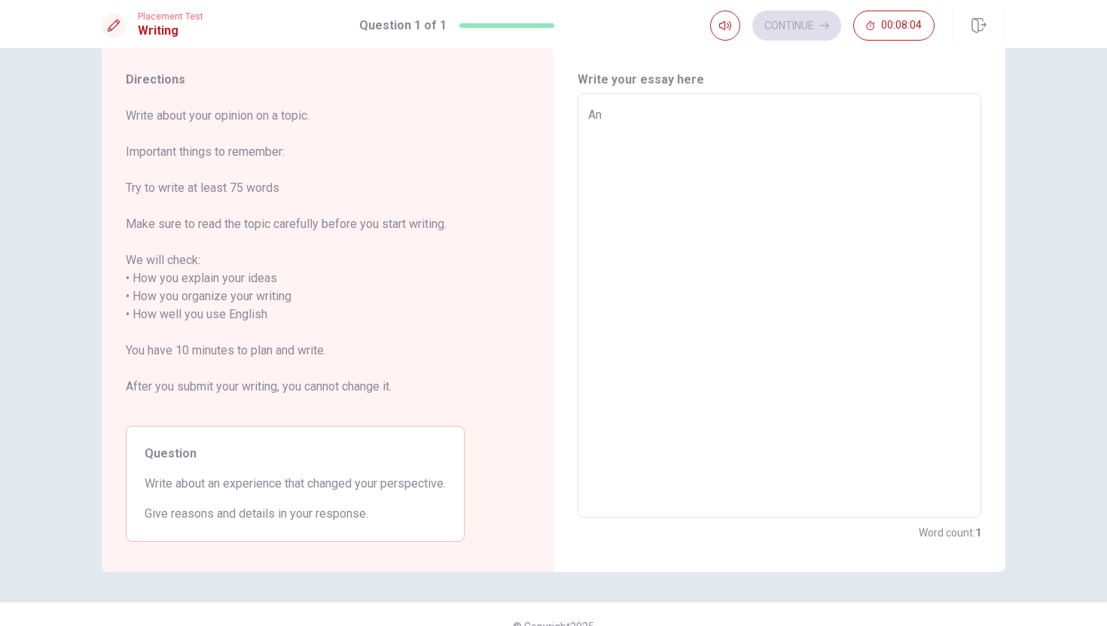
type textarea "x"
type textarea "An"
type textarea "x"
type textarea "An a"
type textarea "x"
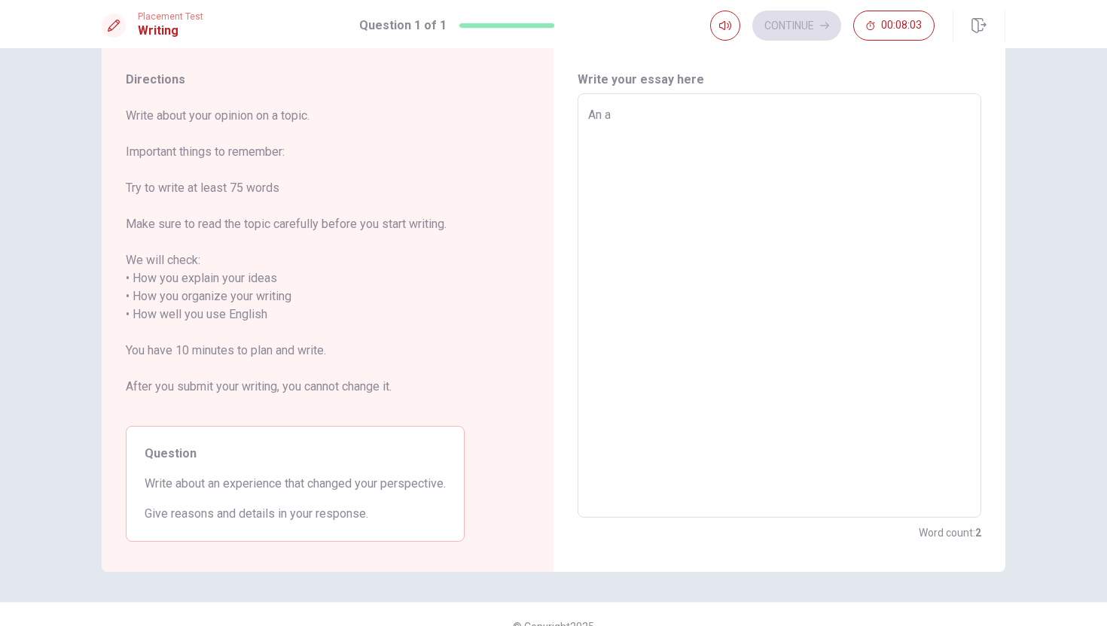
type textarea "An a"
type textarea "x"
type textarea "An a e"
type textarea "x"
type textarea "An a ex"
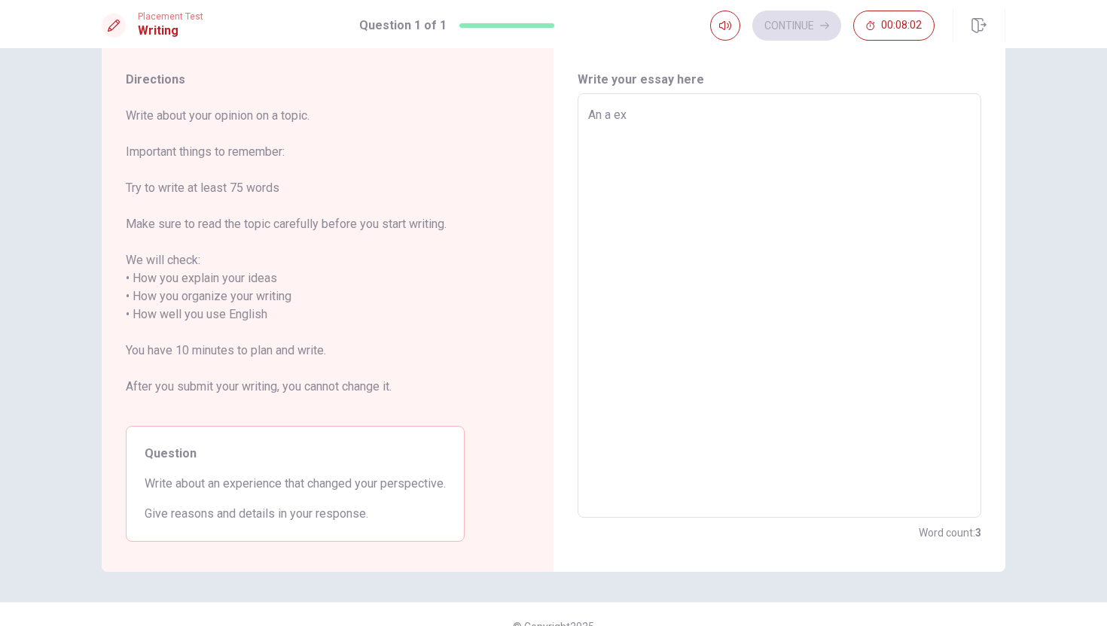
type textarea "x"
type textarea "An a exp"
type textarea "x"
type textarea "An a expe"
type textarea "x"
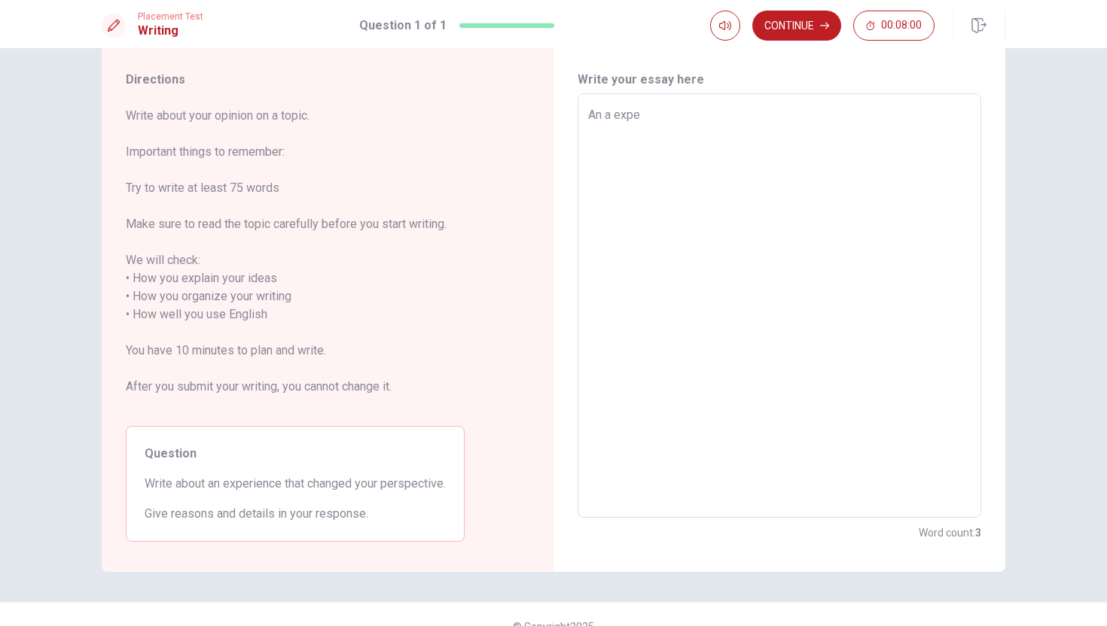
type textarea "An a exper"
type textarea "x"
type textarea "An a experi"
type textarea "x"
type textarea "An a experie"
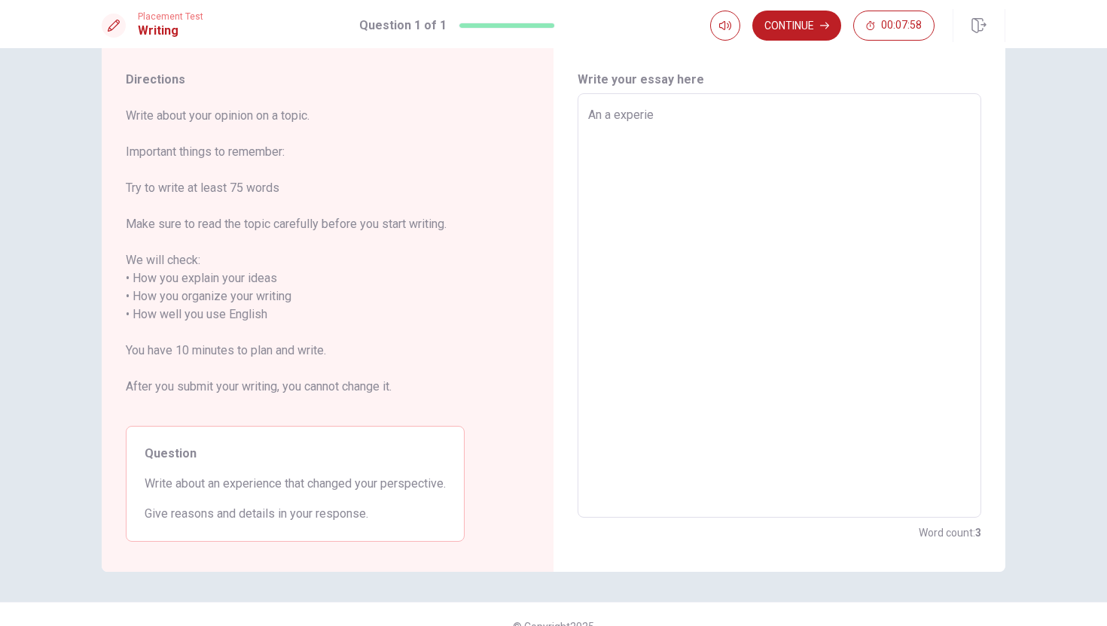
type textarea "x"
type textarea "An a experien"
type textarea "x"
type textarea "An a experienc"
type textarea "x"
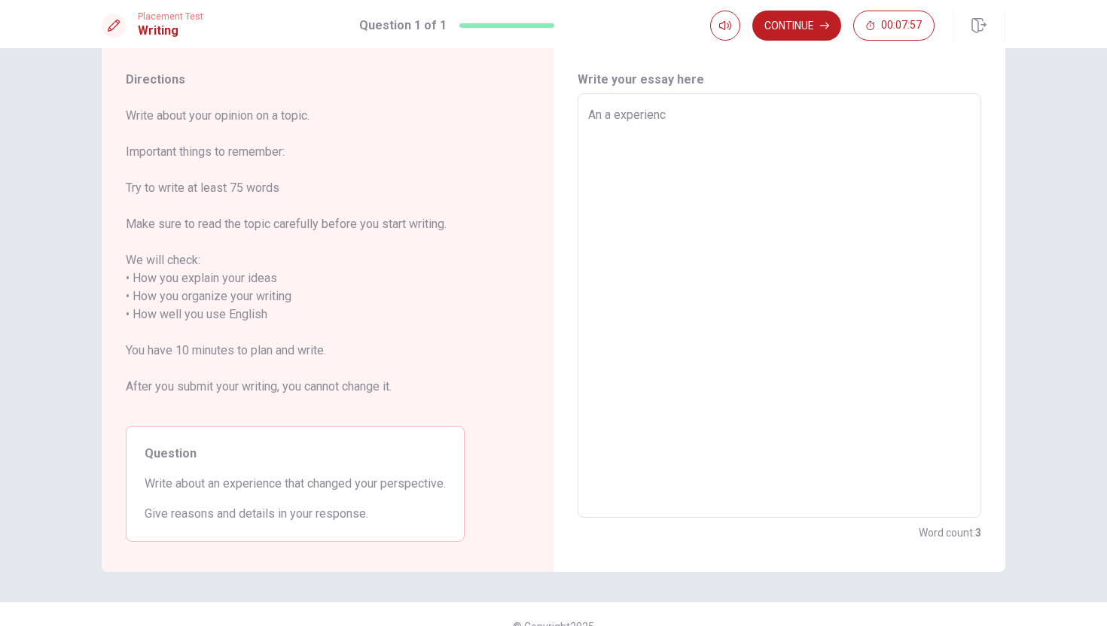
type textarea "An a experience"
type textarea "x"
type textarea "An a experience"
type textarea "x"
type textarea "An a experience t"
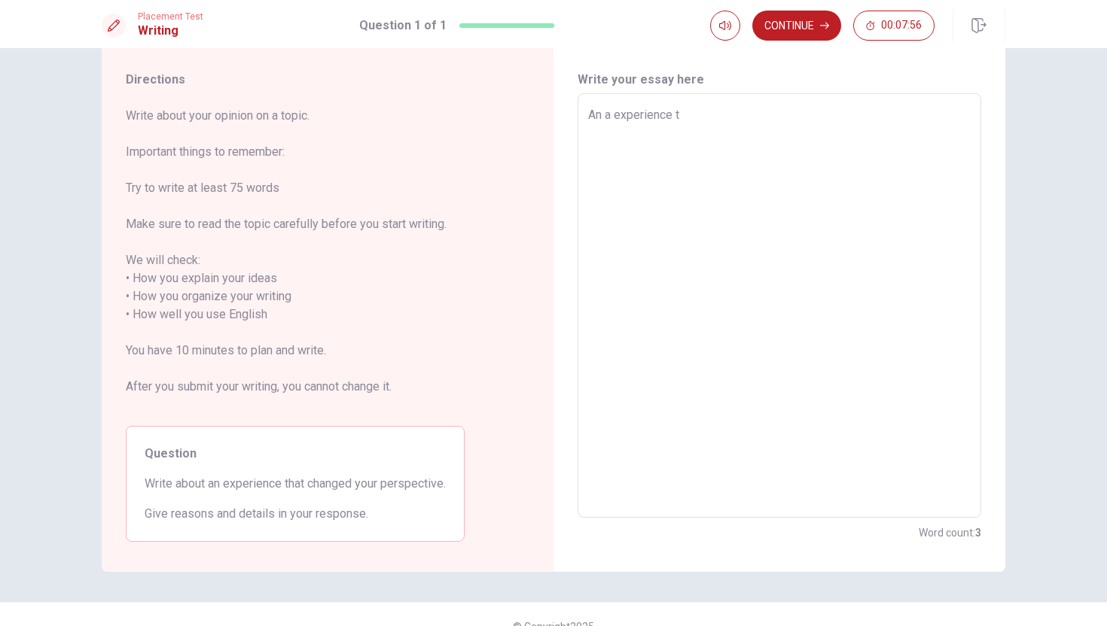
type textarea "x"
type textarea "An a experience th"
type textarea "x"
type textarea "An a experience tha"
type textarea "x"
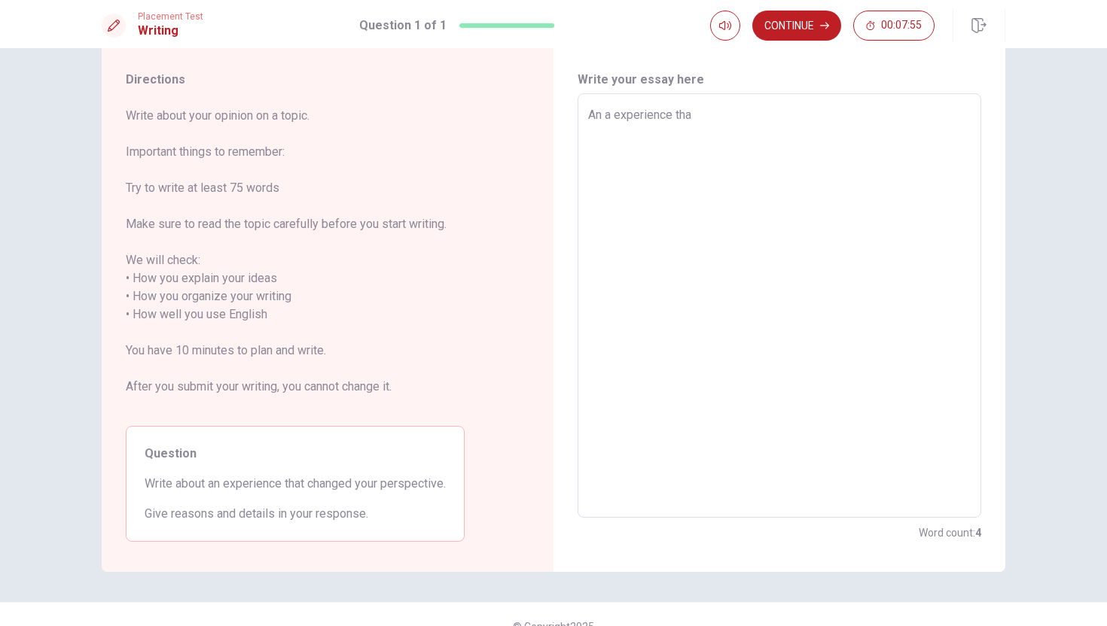
type textarea "An a experience that"
type textarea "x"
type textarea "An a experience that"
type textarea "x"
type textarea "An a experience that p"
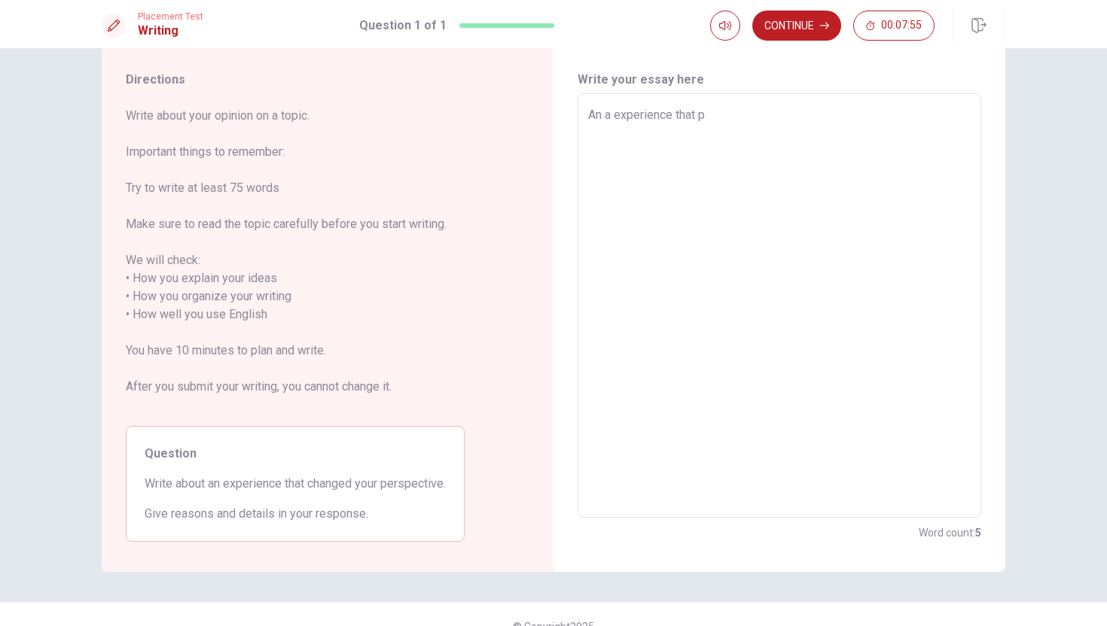
type textarea "x"
type textarea "An a experience that pr"
type textarea "x"
type textarea "An a experience that pro"
type textarea "x"
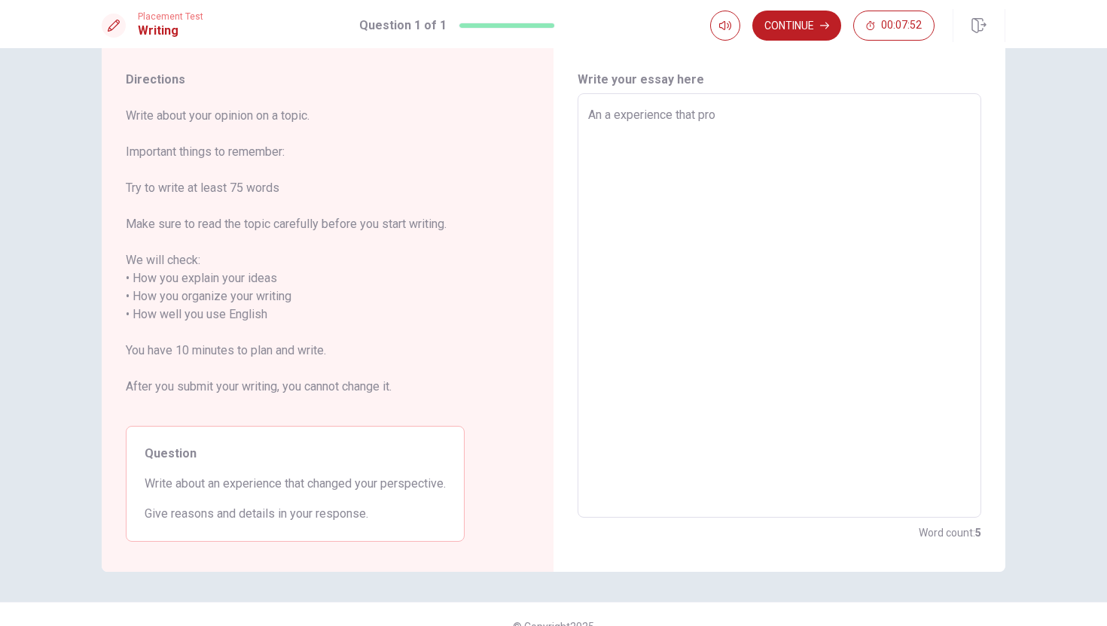
type textarea "An a experience that prof"
type textarea "x"
type textarea "An a experience that profo"
type textarea "x"
type textarea "An a experience that prof"
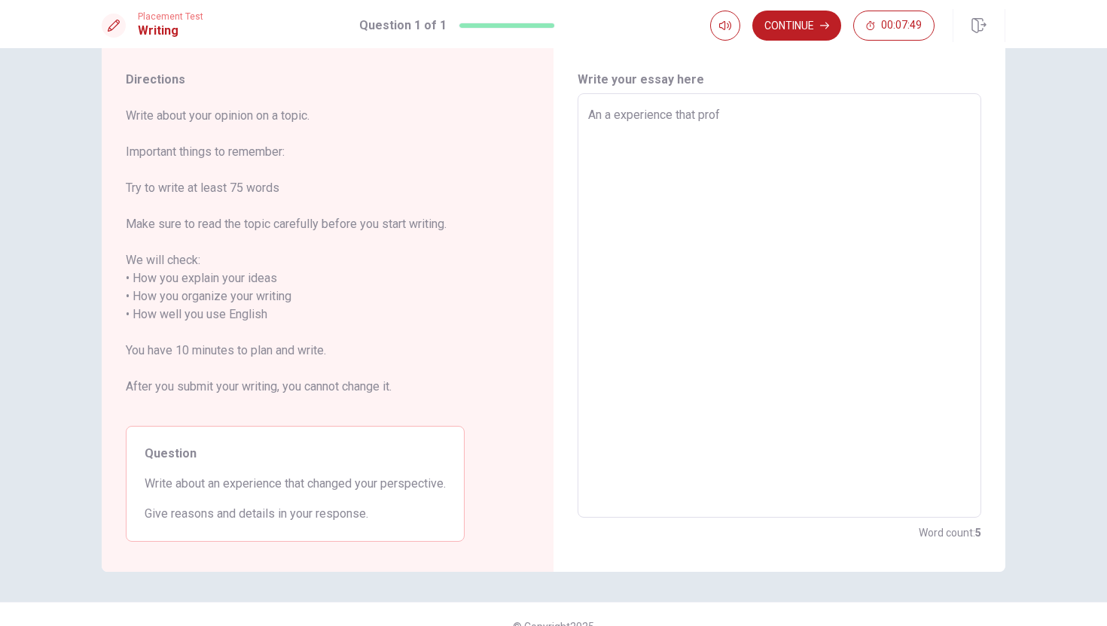
type textarea "x"
type textarea "An a experience that profo"
type textarea "x"
type textarea "An a experience that profou"
type textarea "x"
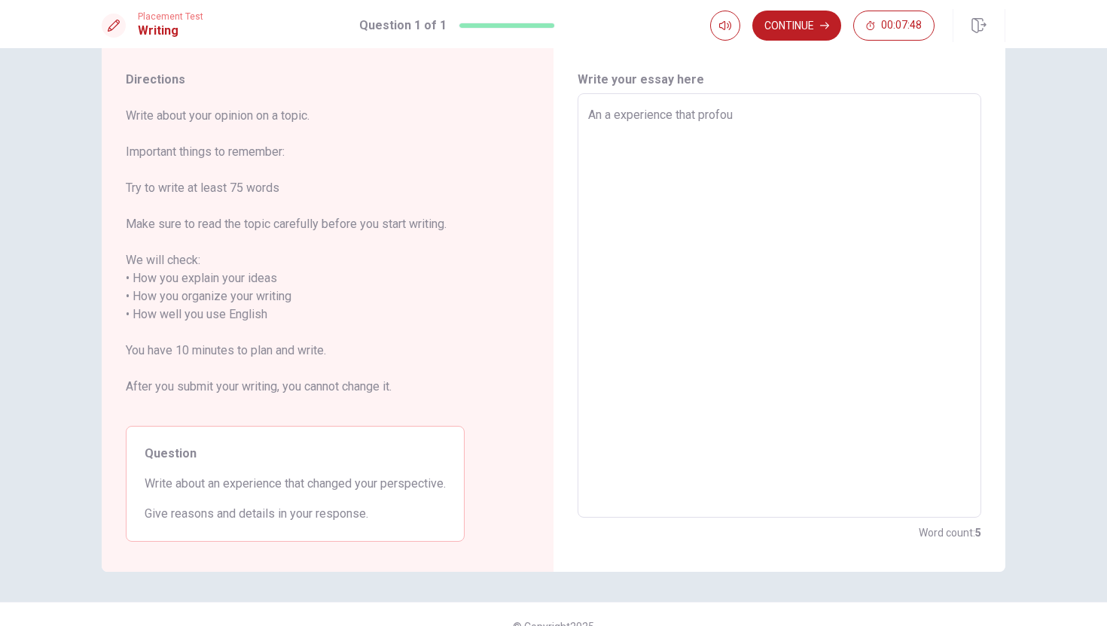
type textarea "An a experience that profoun"
type textarea "x"
type textarea "An a experience that profound"
type textarea "x"
type textarea "An a experience that profoundl"
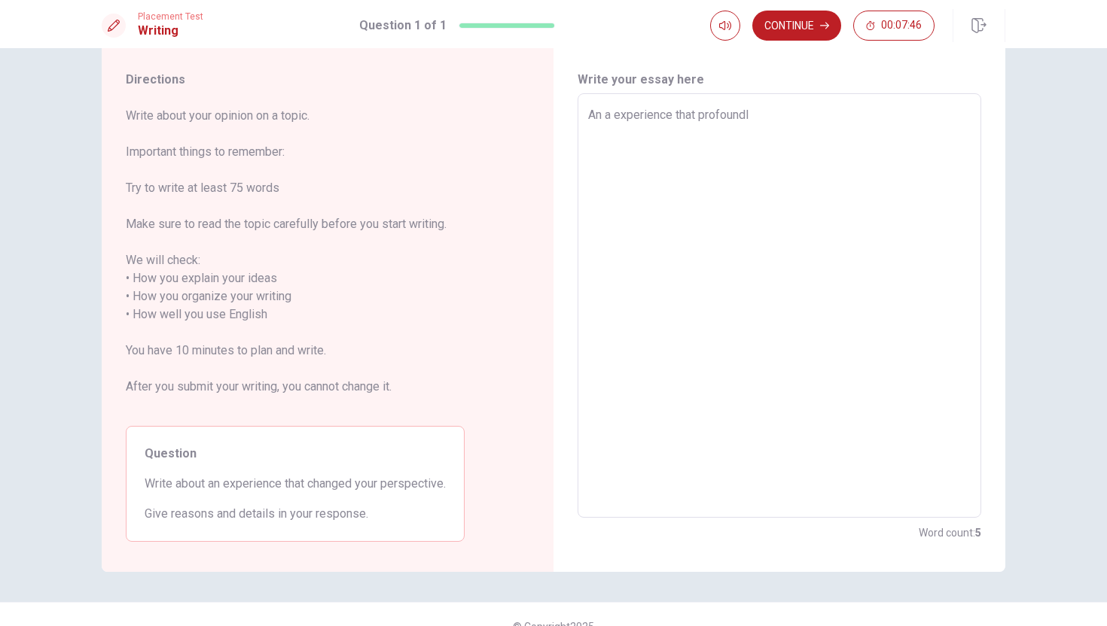
type textarea "x"
type textarea "An a experience that profoundly"
type textarea "x"
type textarea "An a experience that profoundly"
type textarea "x"
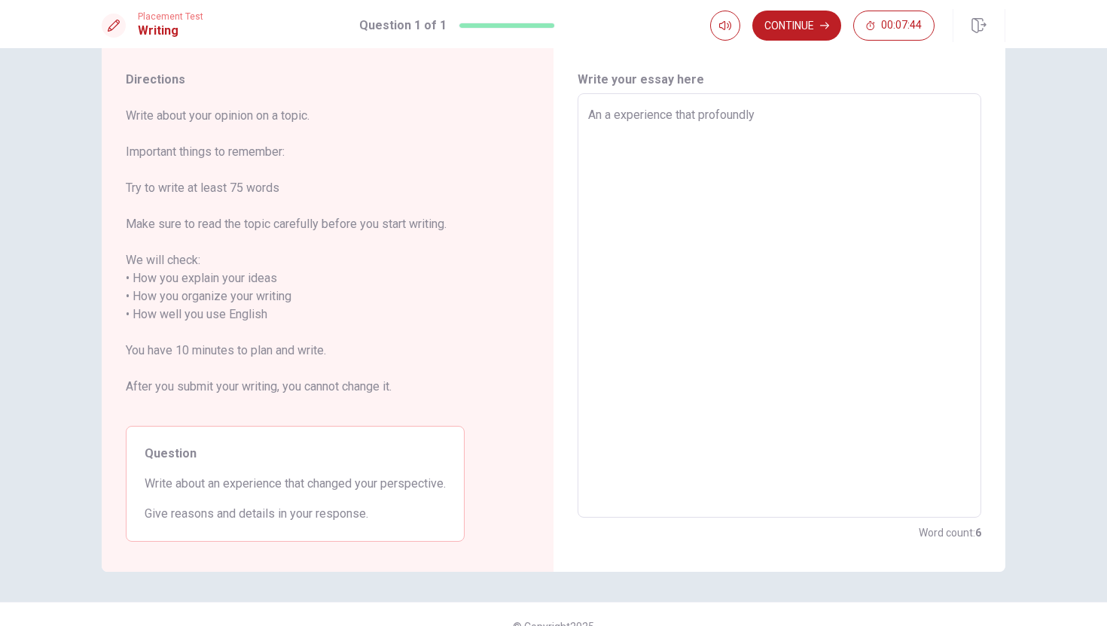
type textarea "An a experience that profoundly c"
type textarea "x"
type textarea "An a experience that profoundly ch"
type textarea "x"
type textarea "An a experience that profoundly cha"
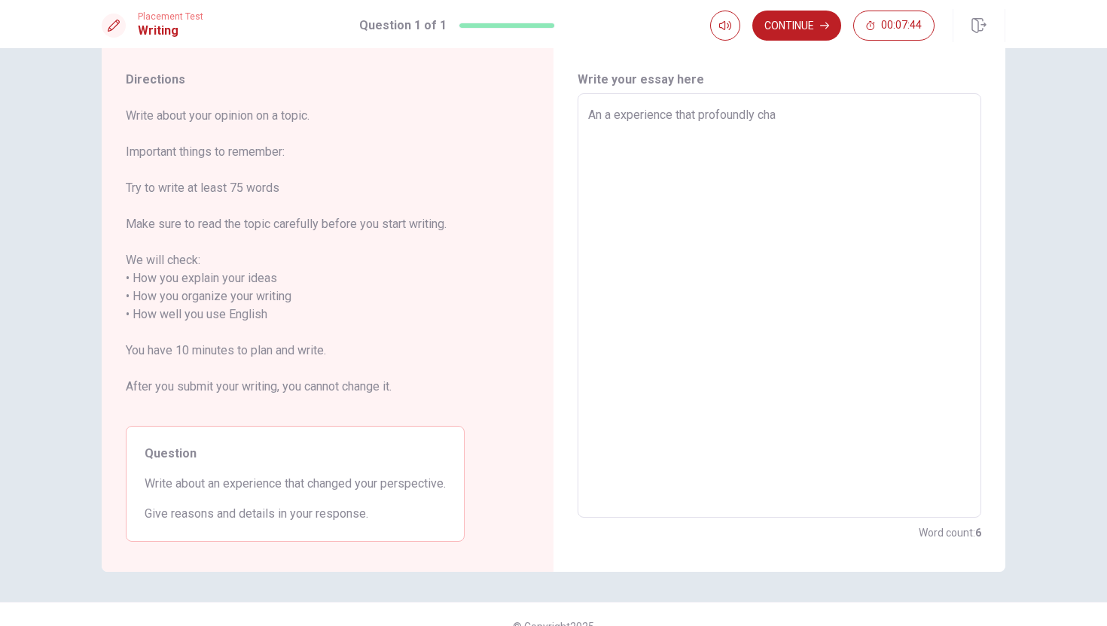
type textarea "x"
type textarea "An a experience that profoundly chan"
type textarea "x"
type textarea "An a experience that profoundly [PERSON_NAME]"
type textarea "x"
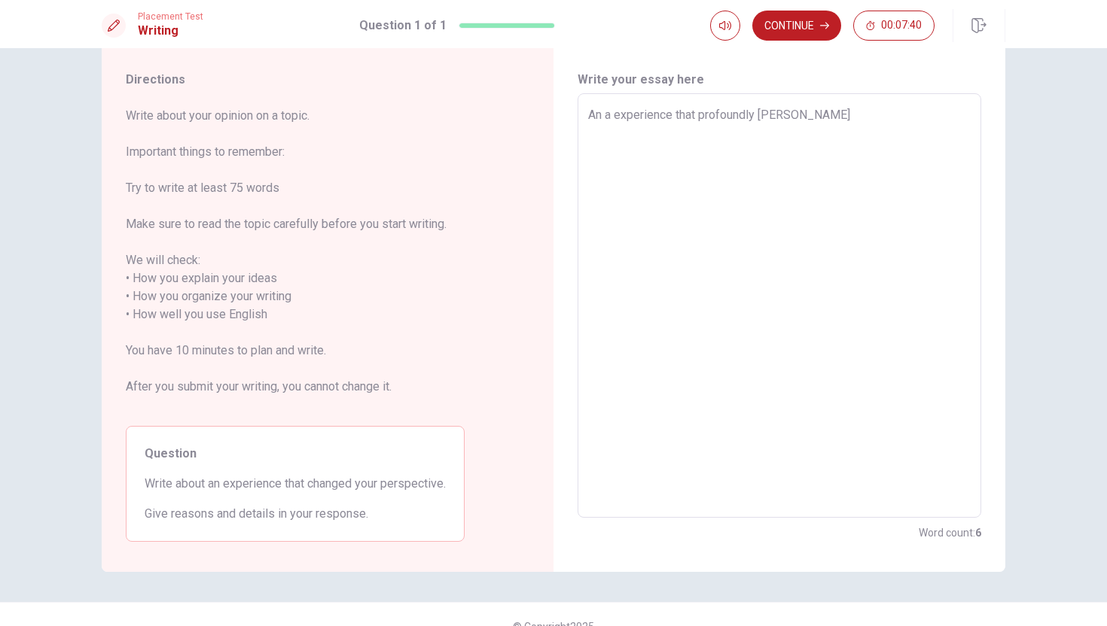
type textarea "An a experience that profoundly change"
type textarea "x"
type textarea "An a experience that profoundly changed"
type textarea "x"
type textarea "An a experience that profoundly changed"
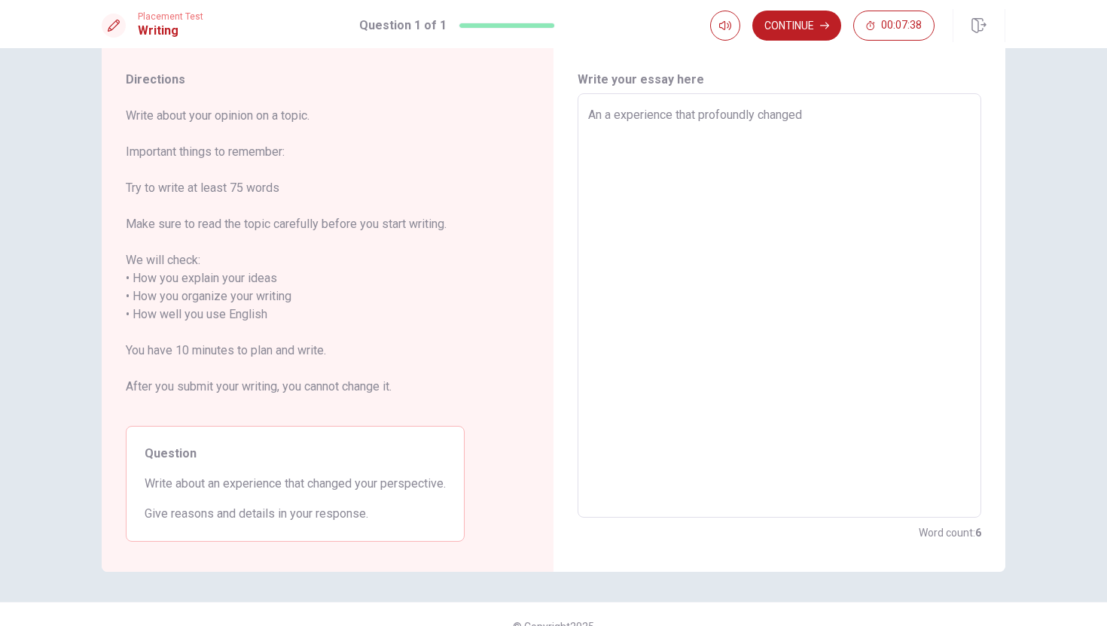
type textarea "x"
type textarea "An a experience that profoundly changed m"
type textarea "x"
type textarea "An a experience that profoundly changed my"
type textarea "x"
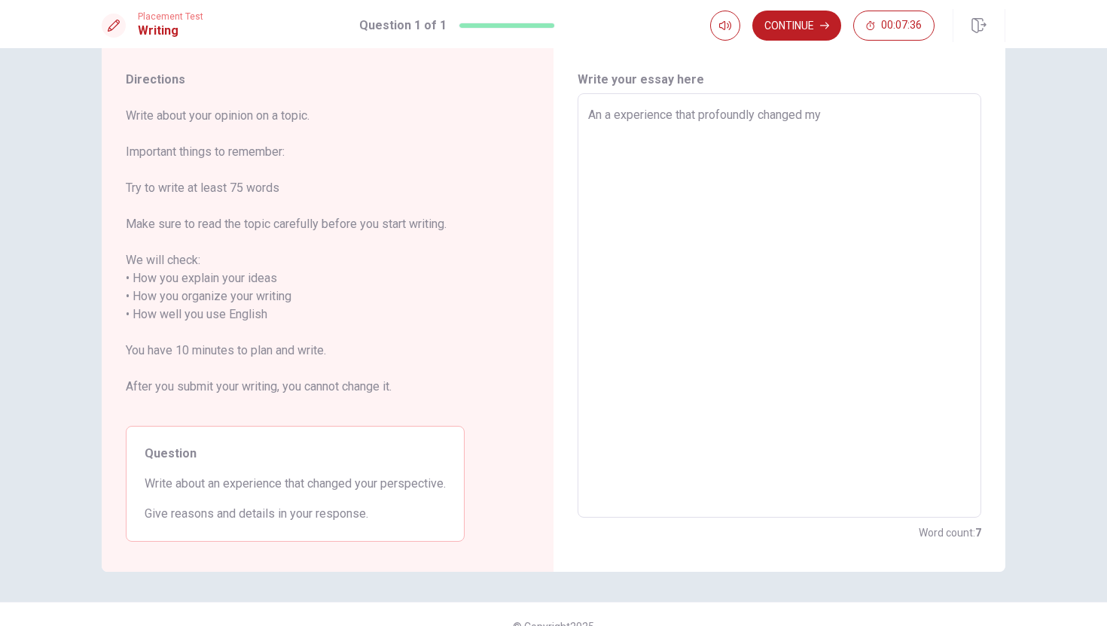
type textarea "An a experience that profoundly changed my"
type textarea "x"
type textarea "An a experience that profoundly changed my p"
type textarea "x"
type textarea "An a experience that profoundly changed my pe"
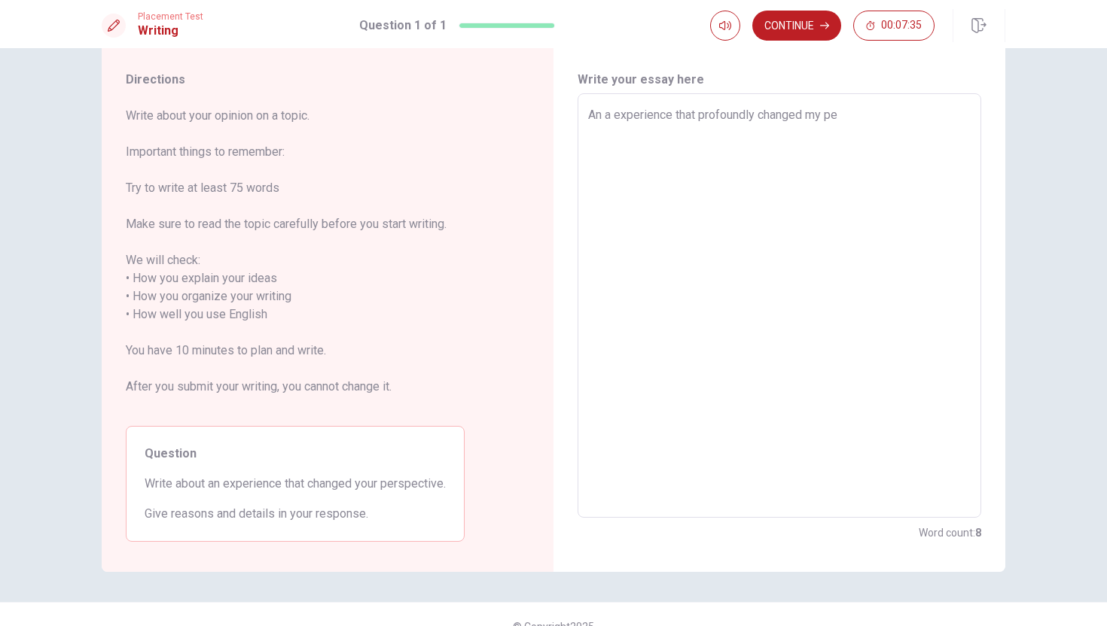
type textarea "x"
type textarea "An a experience that profoundly changed my per"
type textarea "x"
type textarea "An a experience that profoundly changed my pers"
type textarea "x"
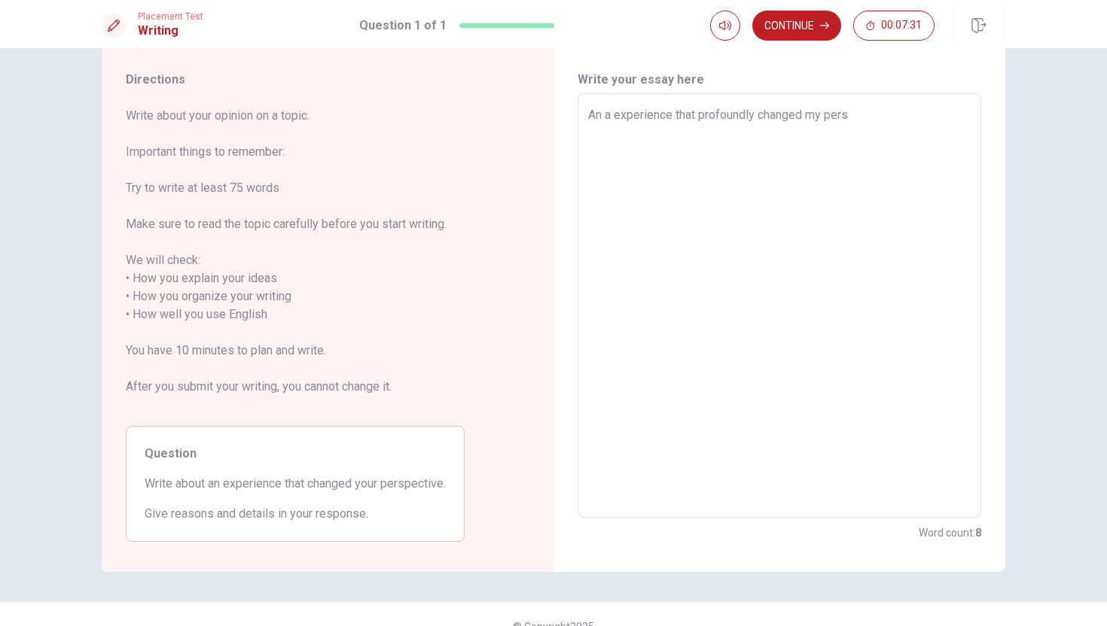
type textarea "An a experience that profoundly changed my persp"
type textarea "x"
type textarea "An a experience that profoundly changed my perspe"
type textarea "x"
type textarea "An a experience that profoundly changed my perspec"
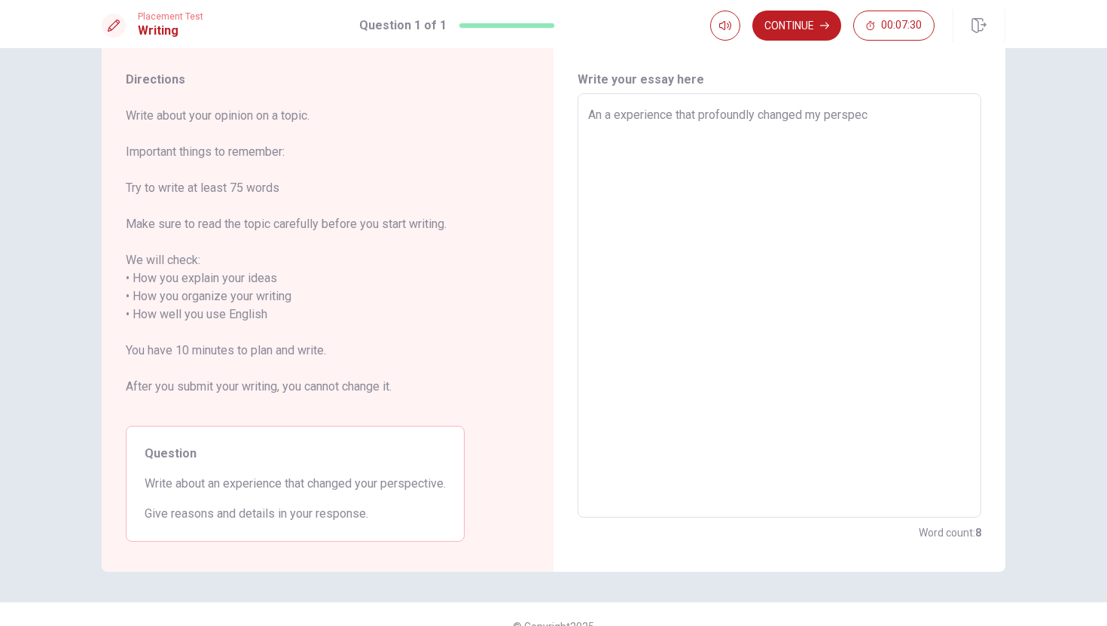
type textarea "x"
type textarea "An a experience that profoundly changed my perspect"
type textarea "x"
type textarea "An a experience that profoundly changed my perspecti"
type textarea "x"
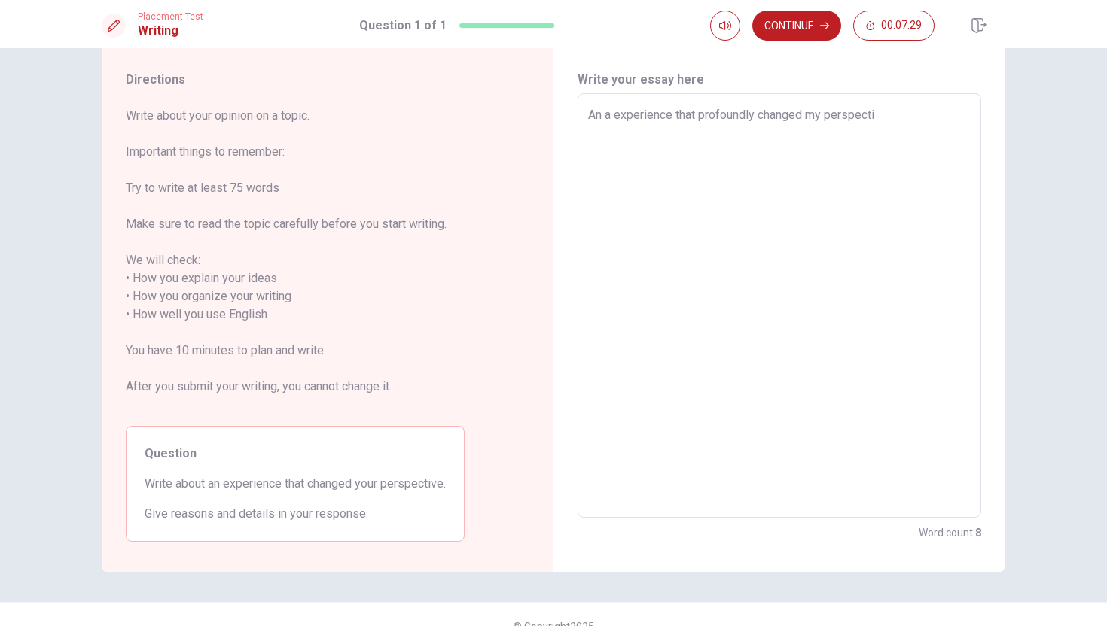
type textarea "An a experience that profoundly changed my perspectiv"
type textarea "x"
type textarea "An a experience that profoundly changed my perspective"
type textarea "x"
type textarea "An a experience that profoundly changed my perspective"
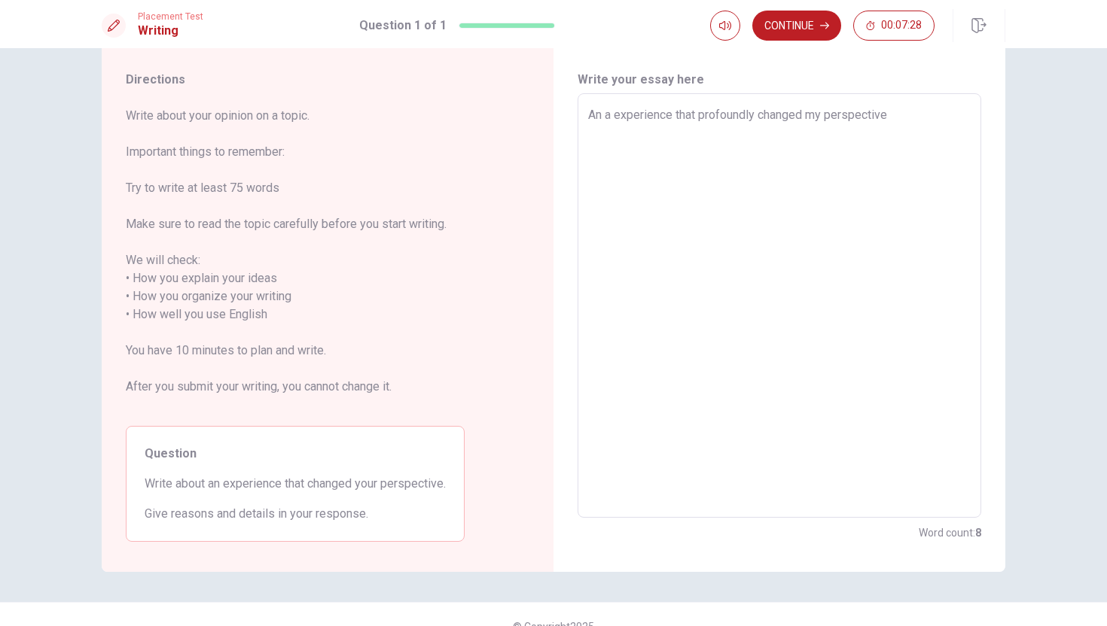
type textarea "x"
type textarea "An a experience that profoundly changed my perspective w"
type textarea "x"
type textarea "An a experience that profoundly changed my perspective wa"
type textarea "x"
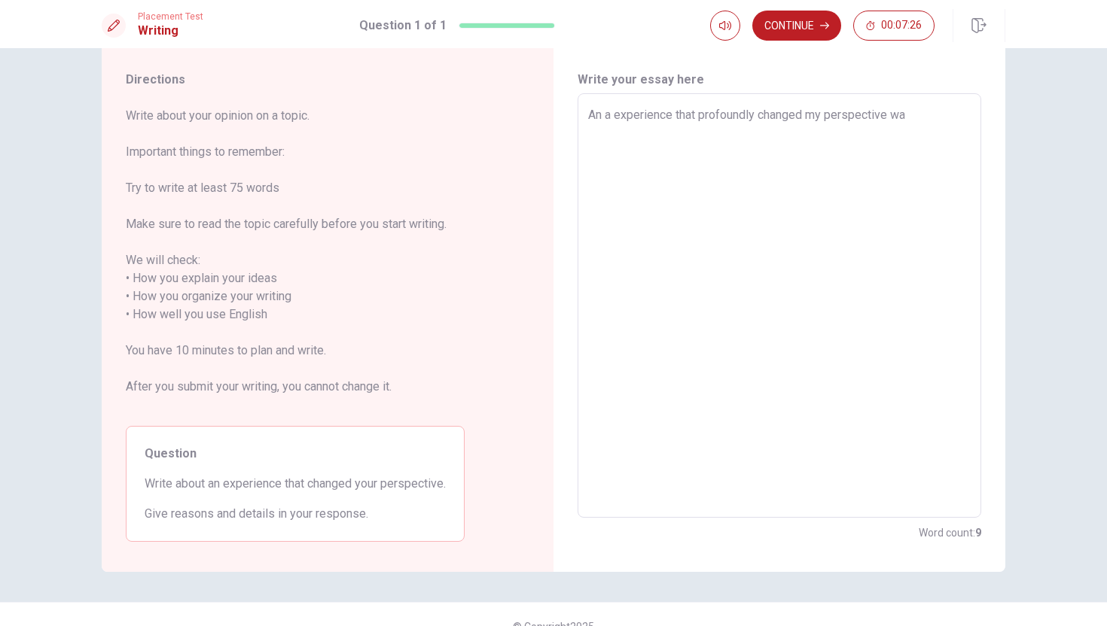
type textarea "An a experience that profoundly changed my perspective wax"
type textarea "x"
type textarea "An a experience that profoundly changed my perspective wa"
type textarea "x"
type textarea "An a experience that profoundly changed my perspective was"
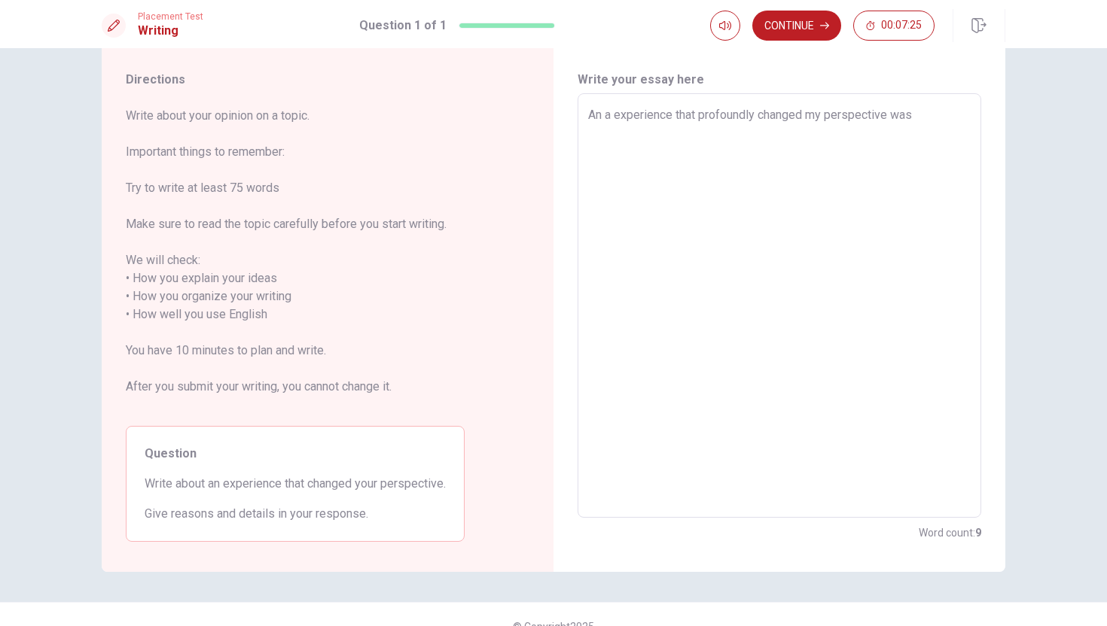
type textarea "x"
type textarea "An a experience that profoundly changed my perspective was"
type textarea "x"
type textarea "An a experience that profoundly changed my perspective was s"
type textarea "x"
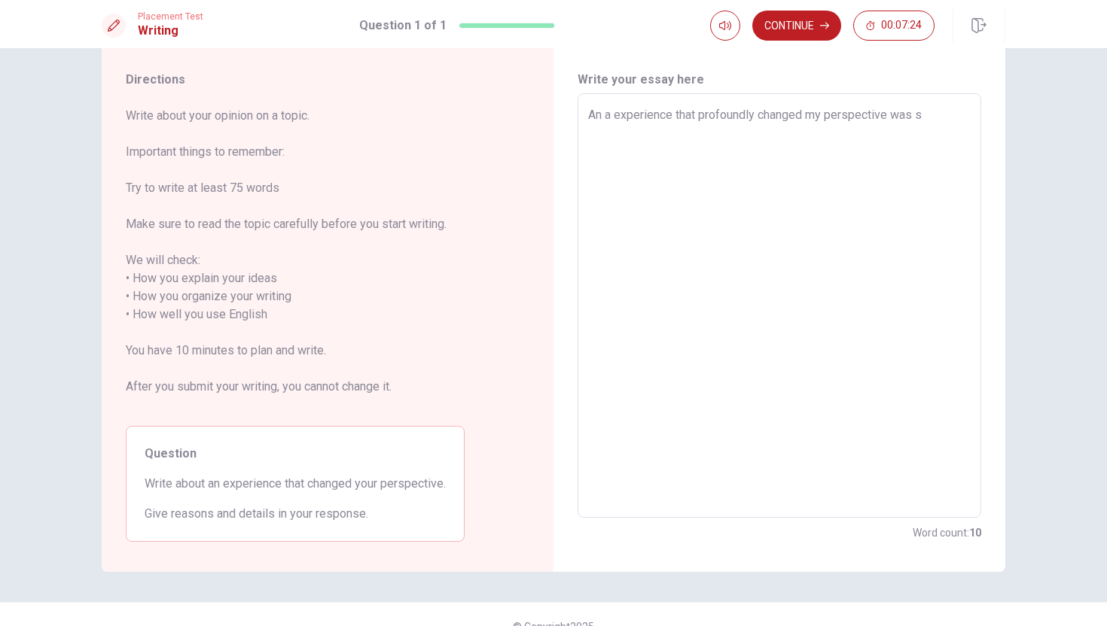
type textarea "An a experience that profoundly changed my perspective was st"
type textarea "x"
type textarea "An a experience that profoundly changed my perspective was stu"
type textarea "x"
type textarea "An a experience that profoundly changed my perspective was stud"
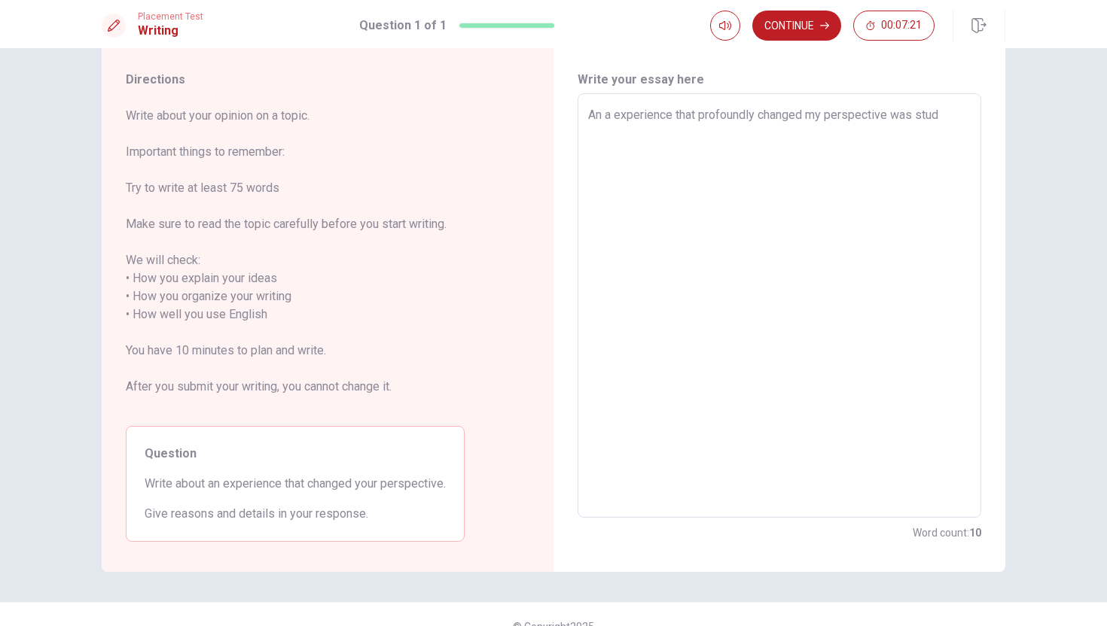
type textarea "x"
type textarea "An a experience that profoundly changed my perspective was study"
type textarea "x"
type textarea "An a experience that profoundly changed my perspective was studyi"
type textarea "x"
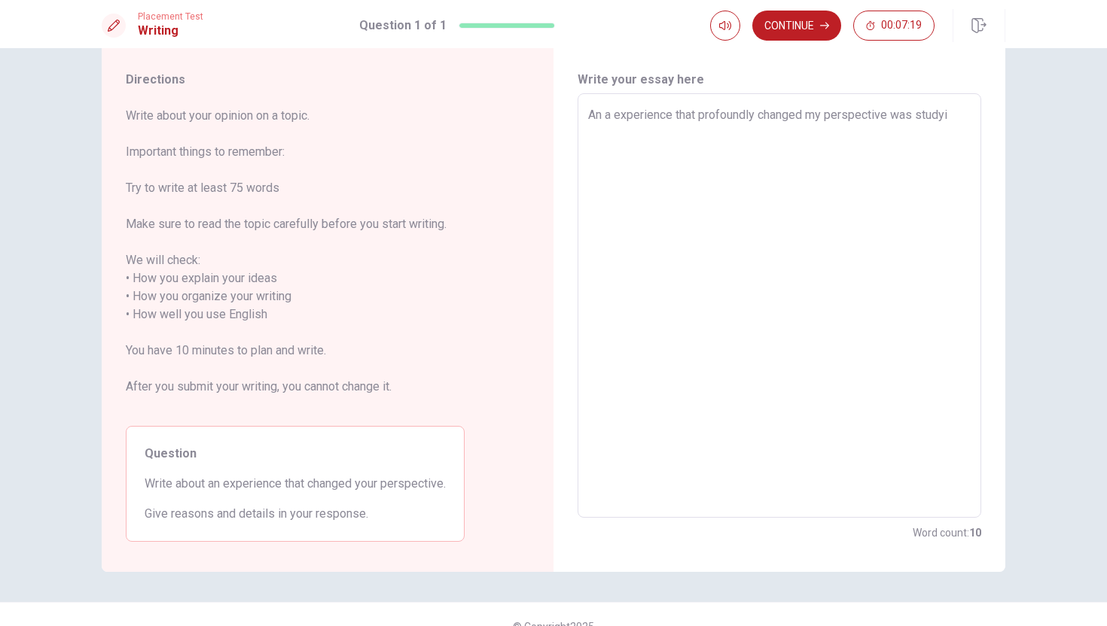
type textarea "An a experience that profoundly changed my perspective was studyin"
type textarea "x"
type textarea "An a experience that profoundly changed my perspective was studying"
type textarea "x"
type textarea "An a experience that profoundly changed my perspective was studying"
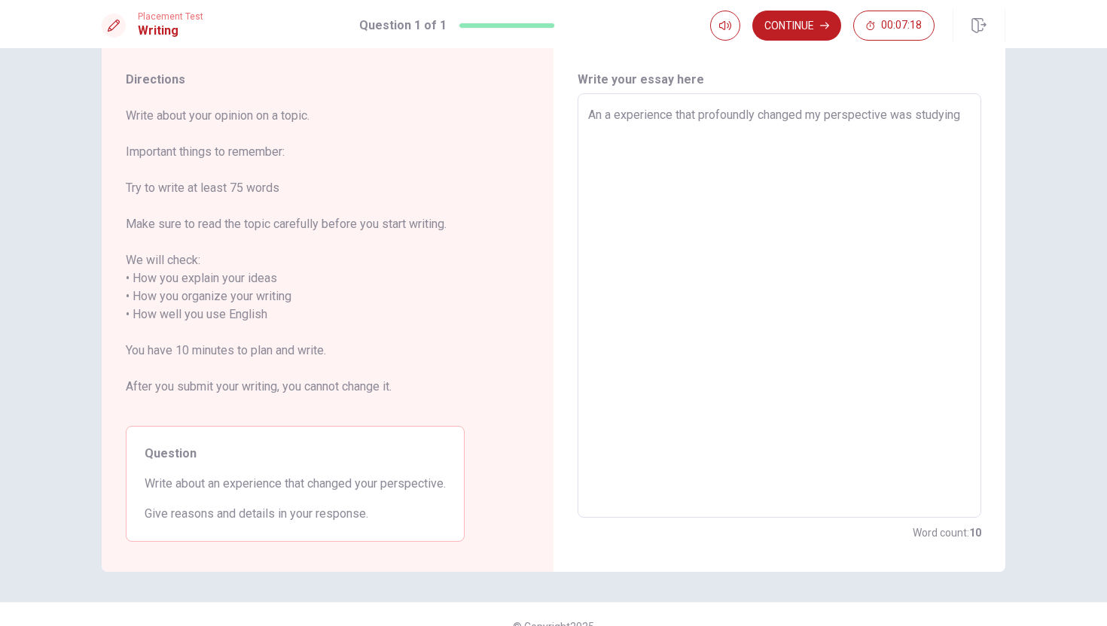
type textarea "x"
type textarea "An a experience that profoundly changed my perspective was studying a"
type textarea "x"
type textarea "An a experience that profoundly changed my perspective was studying ab"
type textarea "x"
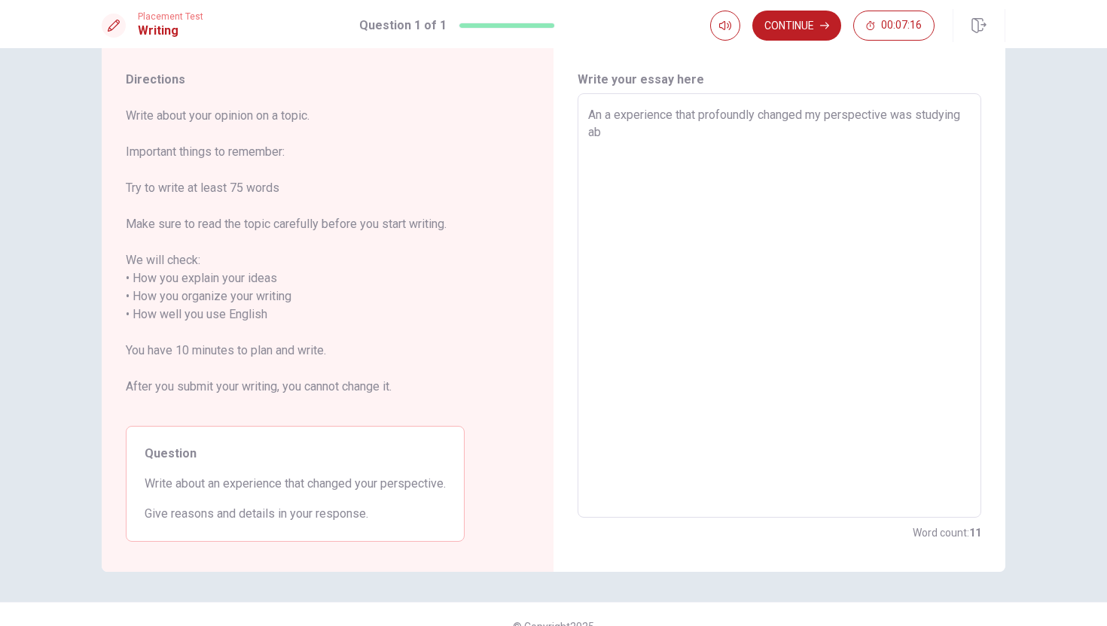
type textarea "An a experience that profoundly changed my perspective was studying abr"
type textarea "x"
type textarea "An a experience that profoundly changed my perspective was studying abro"
type textarea "x"
type textarea "An a experience that profoundly changed my perspective was studying abroa"
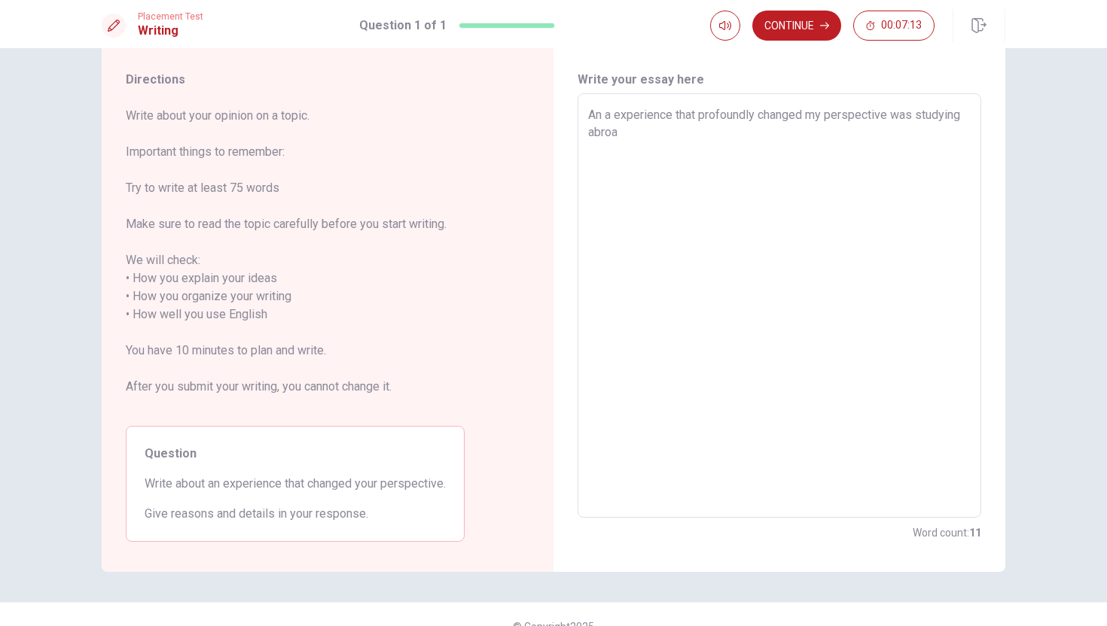
type textarea "x"
type textarea "An a experience that profoundly changed my perspective was studying abroad"
type textarea "x"
type textarea "An a experience that profoundly changed my perspective was studying abroad."
type textarea "x"
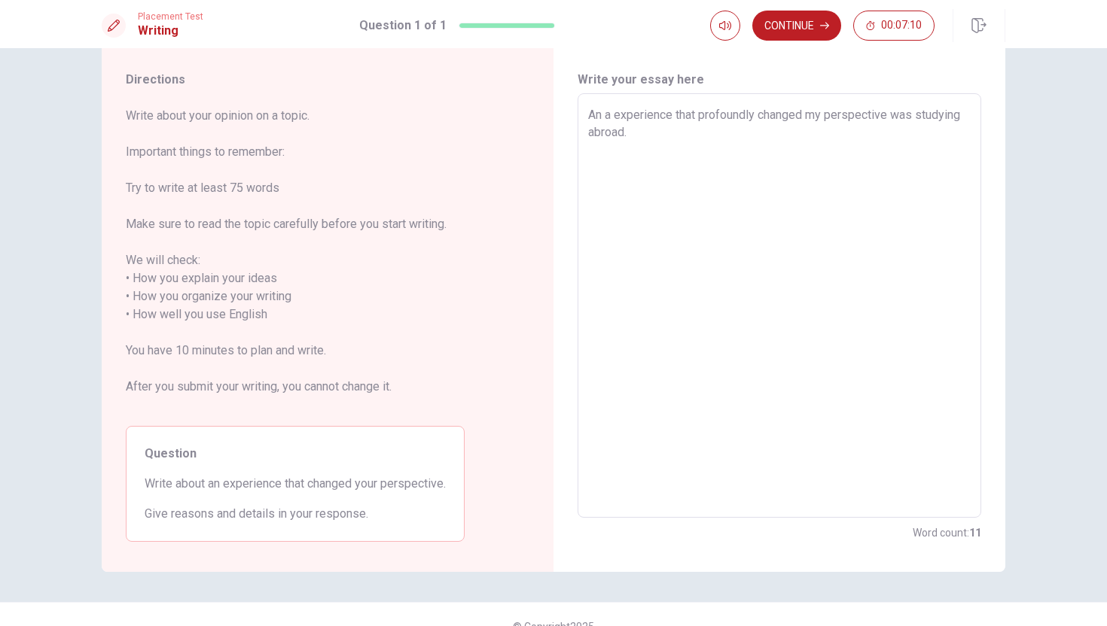
type textarea "An a experience that profoundly changed my perspective was studying abroad."
type textarea "x"
type textarea "An a experience that profoundly changed my perspective was studying abroad. a"
type textarea "x"
type textarea "An a experience that profoundly changed my perspective was studying abroad. at"
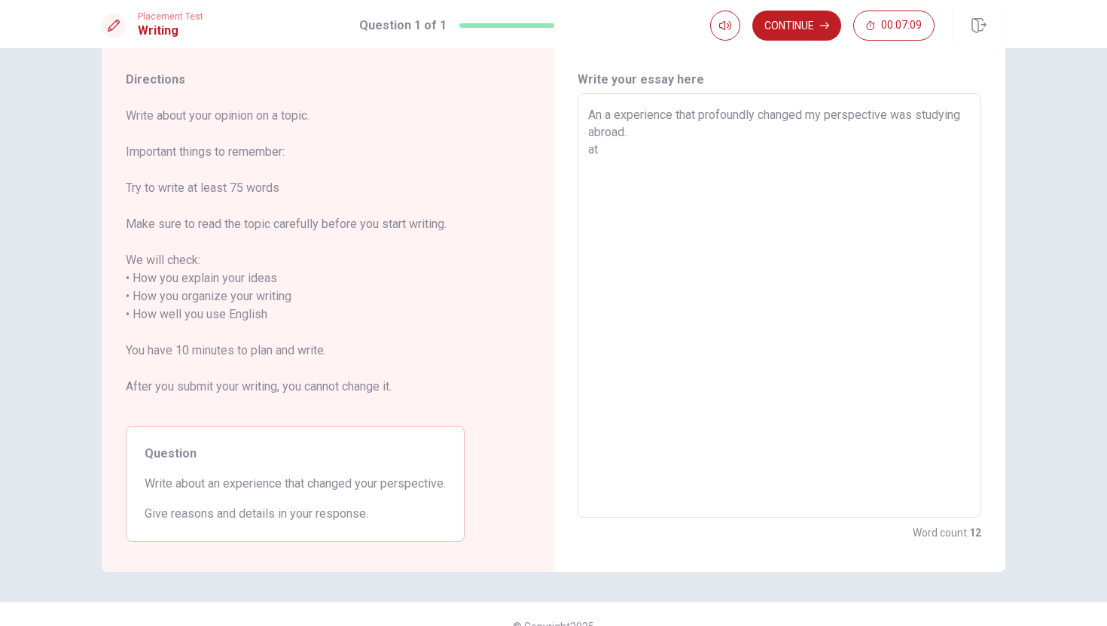
type textarea "x"
type textarea "An a experience that profoundly changed my perspective was studying abroad. at"
type textarea "x"
type textarea "An a experience that profoundly changed my perspective was studying abroad. at f"
type textarea "x"
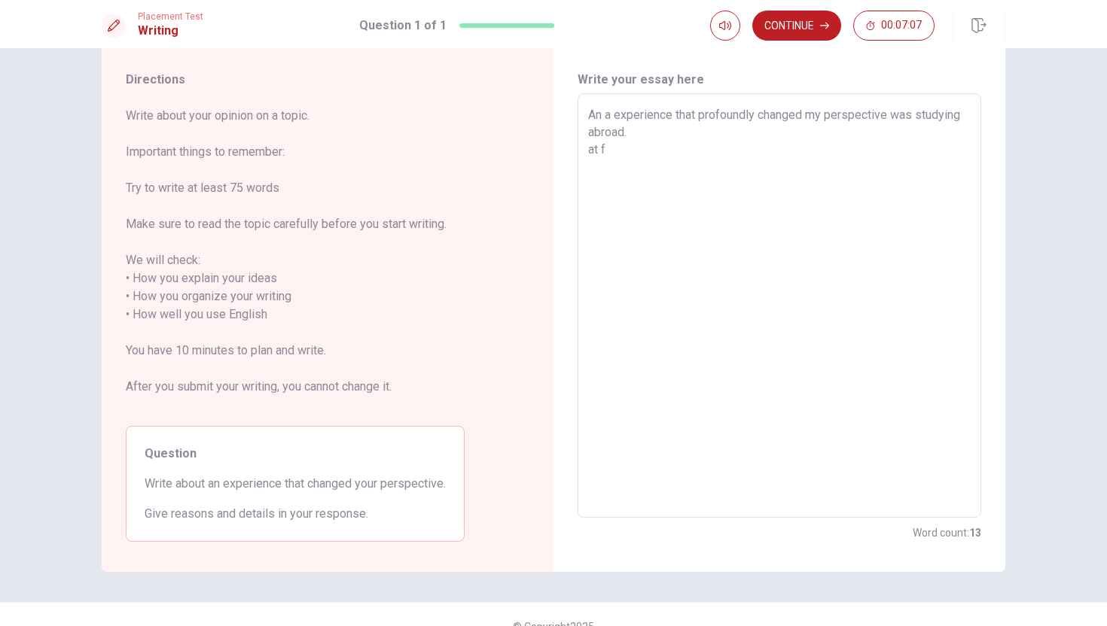
type textarea "An a experience that profoundly changed my perspective was studying abroad. at"
type textarea "x"
type textarea "An a experience that profoundly changed my perspective was studying abroad. at"
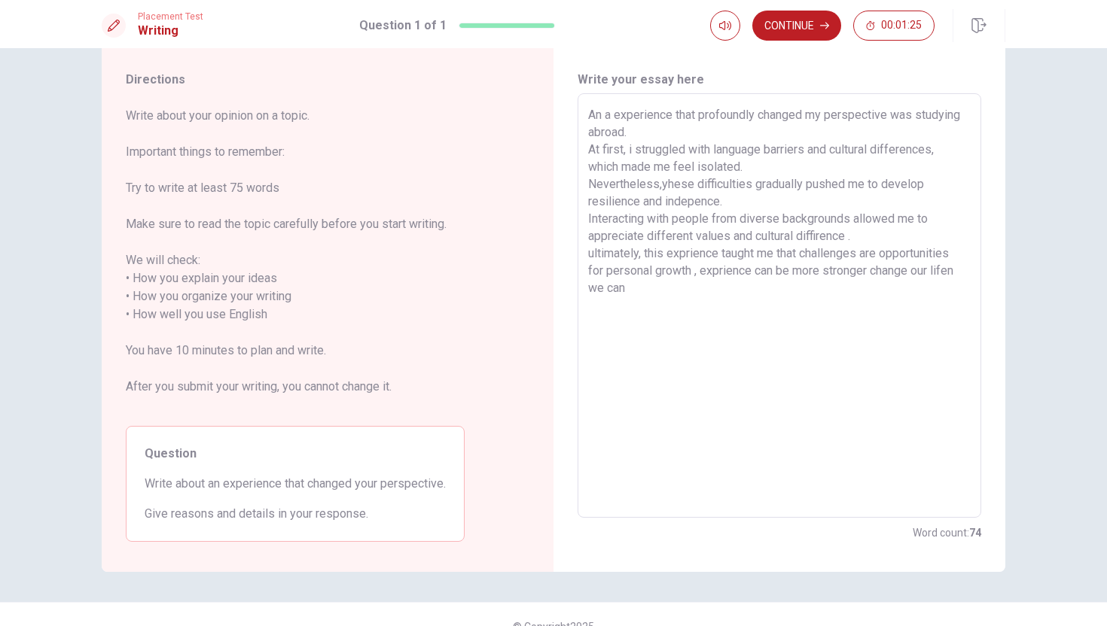
click at [968, 272] on textarea "An a experience that profoundly changed my perspective was studying abroad. At …" at bounding box center [779, 306] width 382 height 400
drag, startPoint x: 872, startPoint y: 273, endPoint x: 889, endPoint y: 283, distance: 19.9
click at [889, 284] on textarea "An a experience that profoundly changed my perspective was studying abroad. At …" at bounding box center [779, 306] width 382 height 400
click at [803, 26] on button "Continue" at bounding box center [796, 26] width 89 height 30
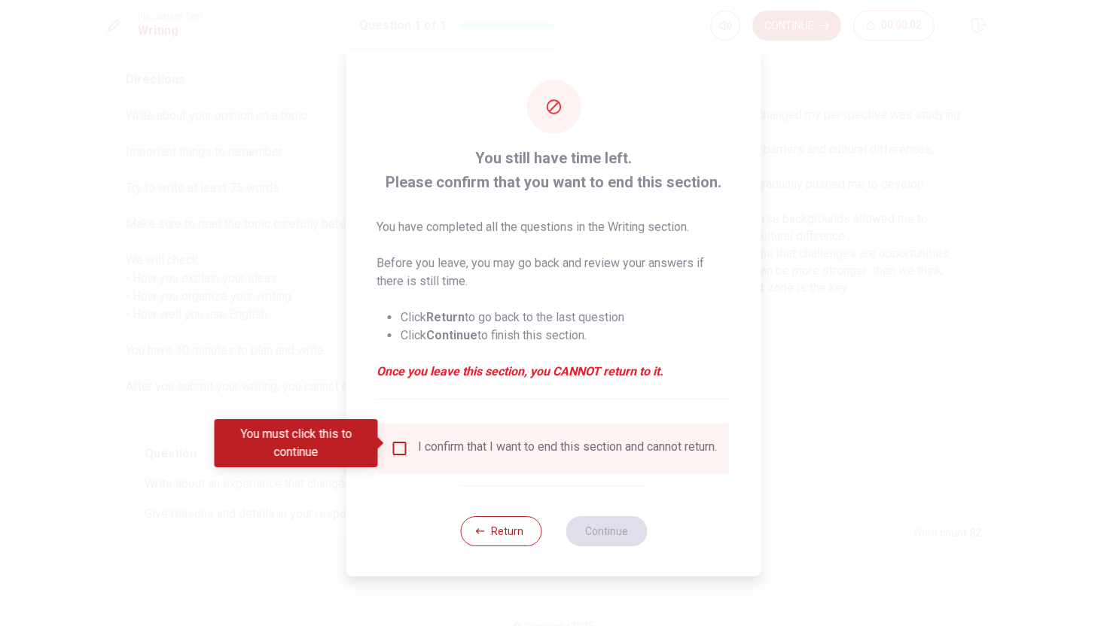
click at [447, 440] on div "I confirm that I want to end this section and cannot return." at bounding box center [567, 449] width 299 height 18
click at [400, 446] on input "You must click this to continue" at bounding box center [400, 449] width 18 height 18
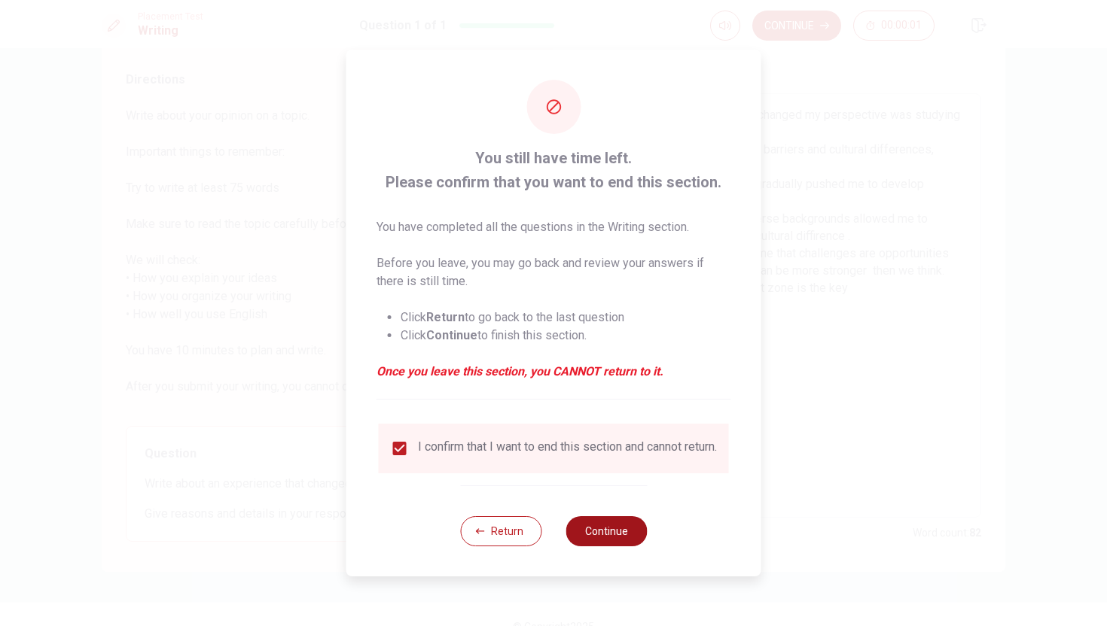
click at [607, 541] on button "Continue" at bounding box center [605, 531] width 81 height 30
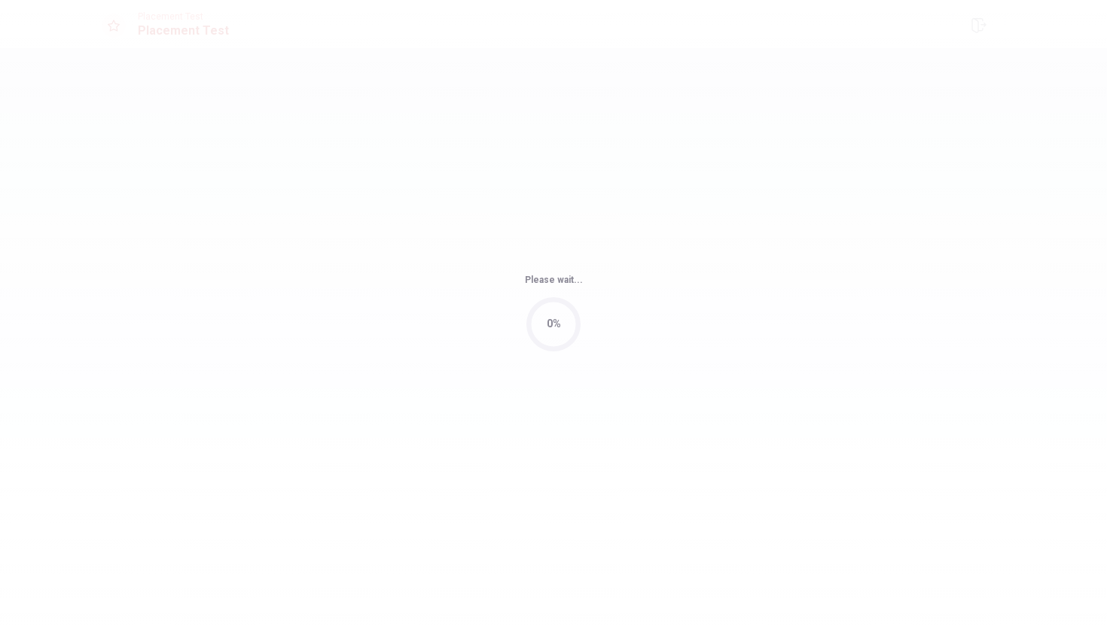
scroll to position [0, 0]
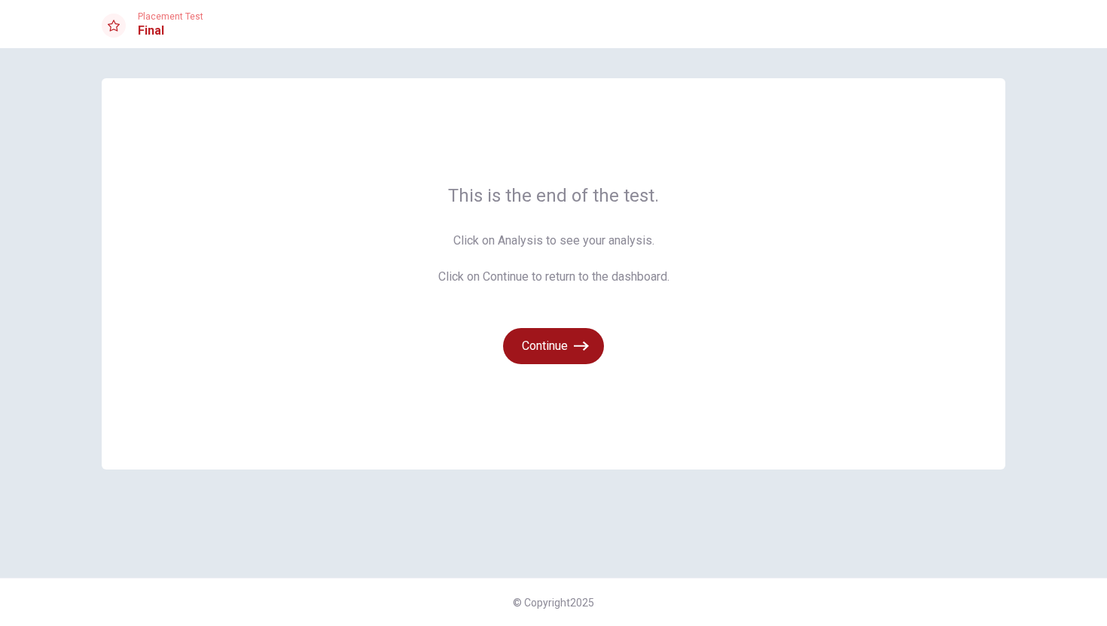
click at [563, 338] on button "Continue" at bounding box center [553, 346] width 101 height 36
